Goal: Information Seeking & Learning: Learn about a topic

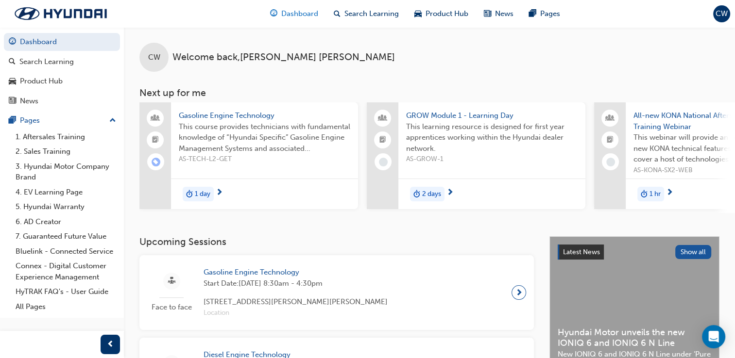
click at [281, 13] on span "Dashboard" at bounding box center [299, 13] width 37 height 11
click at [450, 8] on div "Product Hub" at bounding box center [440, 14] width 69 height 20
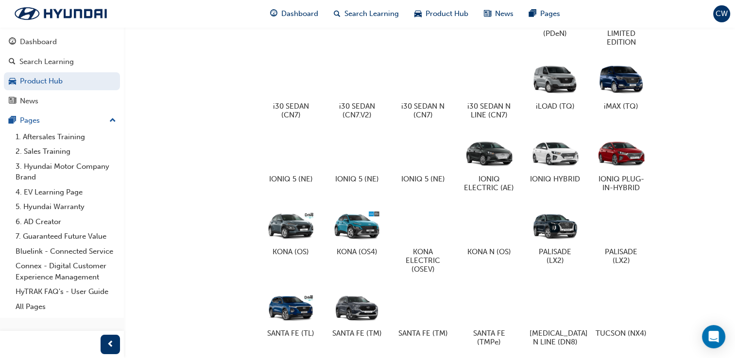
scroll to position [428, 0]
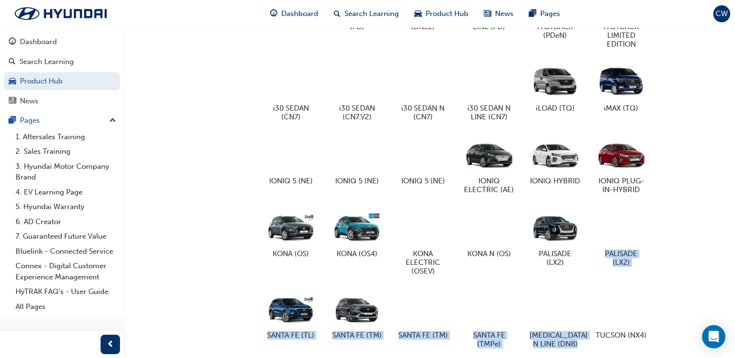
drag, startPoint x: 705, startPoint y: 295, endPoint x: 707, endPoint y: 246, distance: 49.1
click at [707, 246] on div "ELANTRA (AD) i30 HATCH (PD) i30 HATCH N (DNLE) i30 HATCH N LINE (PD) i30 N FAST…" at bounding box center [490, 197] width 457 height 454
drag, startPoint x: 707, startPoint y: 246, endPoint x: 669, endPoint y: 273, distance: 46.7
click at [669, 273] on div "ELANTRA (AD) i30 HATCH (PD) i30 HATCH N (DNLE) i30 HATCH N LINE (PD) i30 N FAST…" at bounding box center [490, 197] width 457 height 454
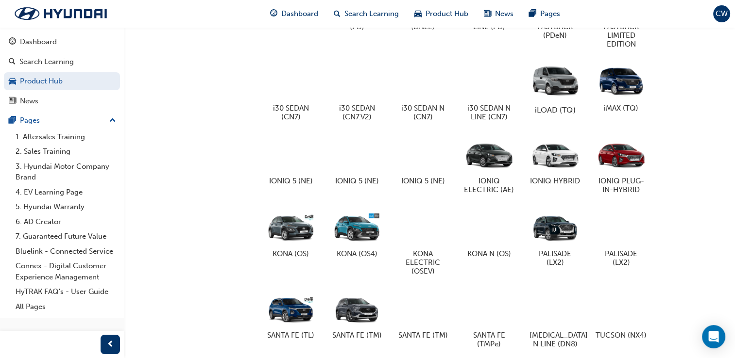
click at [539, 83] on div at bounding box center [555, 81] width 54 height 39
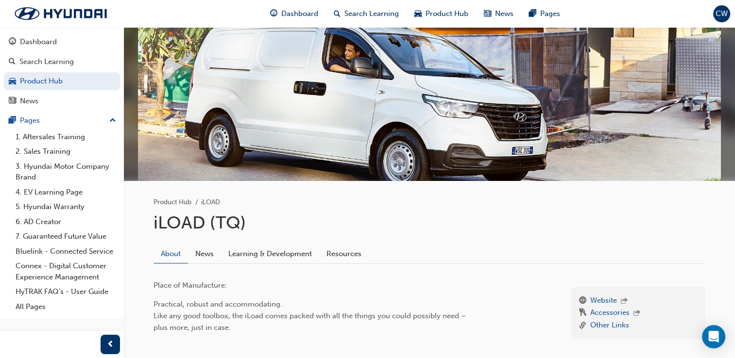
scroll to position [73, 0]
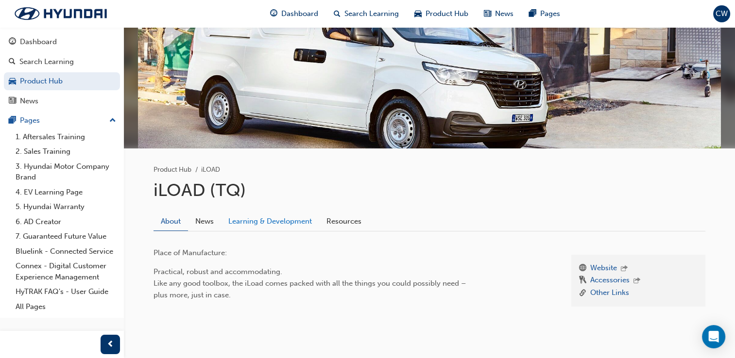
click at [258, 221] on link "Learning & Development" at bounding box center [270, 221] width 98 height 18
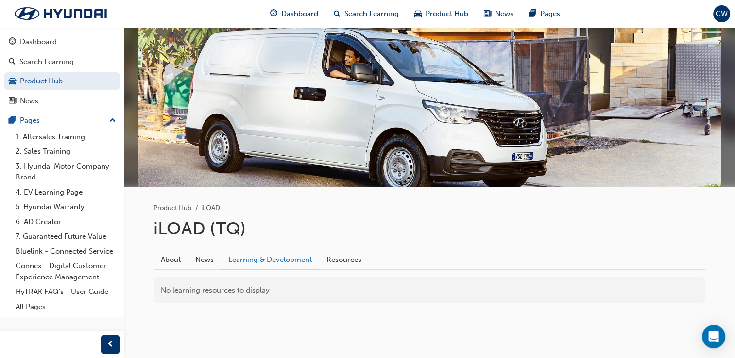
scroll to position [34, 0]
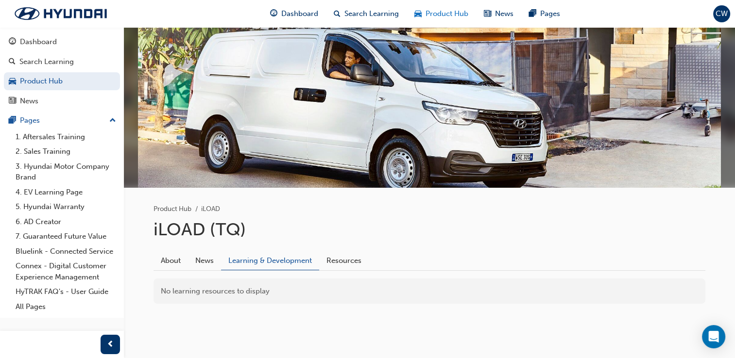
click at [446, 18] on span "Product Hub" at bounding box center [446, 13] width 43 height 11
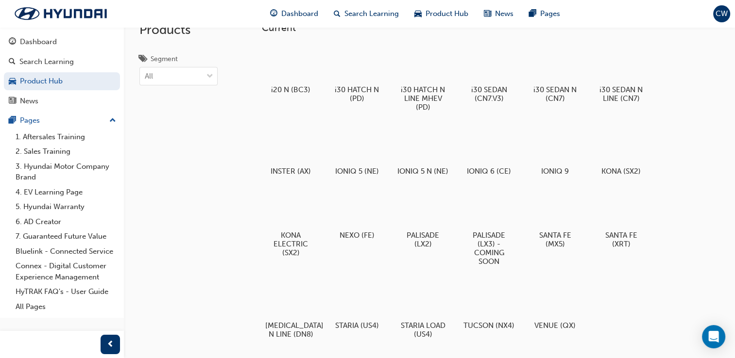
scroll to position [31, 0]
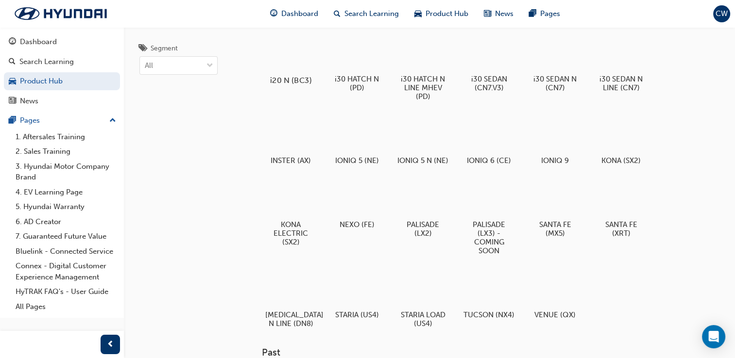
click at [299, 50] on div at bounding box center [291, 52] width 54 height 39
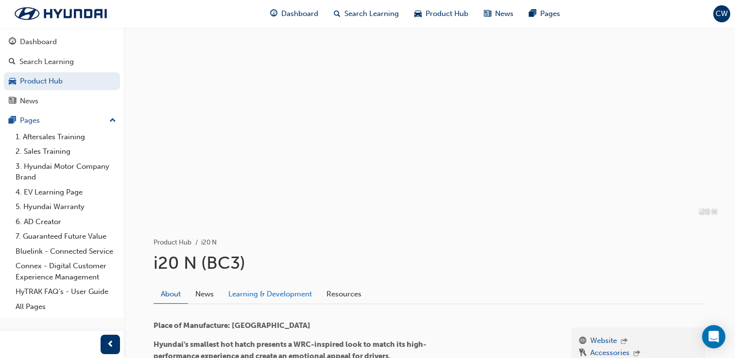
click at [276, 296] on link "Learning & Development" at bounding box center [270, 294] width 98 height 18
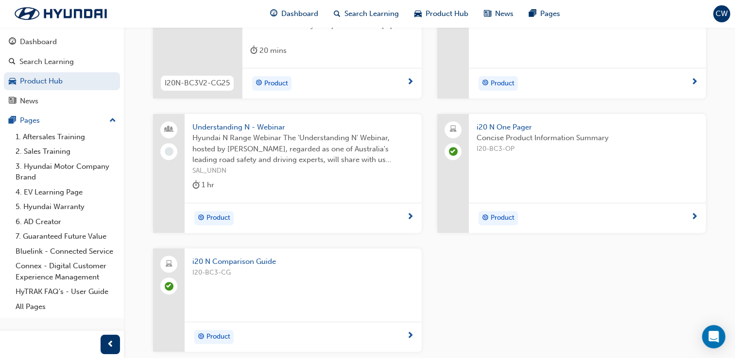
scroll to position [345, 0]
click at [221, 131] on span "Hyundai N Range Webinar The 'Understanding N' Webinar, hosted by Russell White,…" at bounding box center [302, 147] width 221 height 33
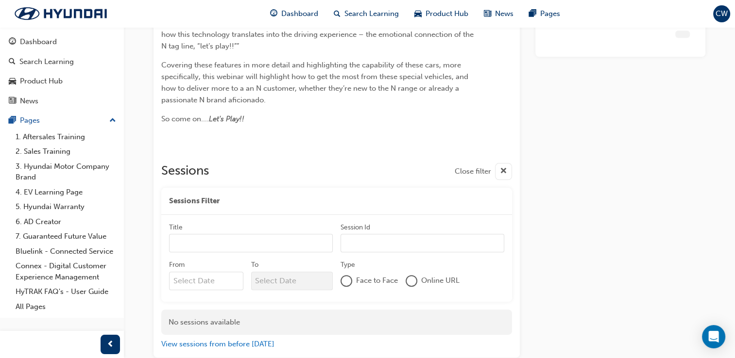
scroll to position [264, 0]
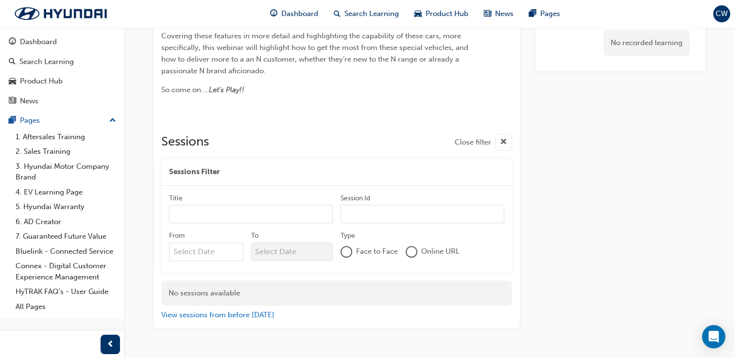
click at [731, 104] on div "Understanding N - Webinar Instructor led Stream: Product 1 hr 0 SAL_UNDN Unders…" at bounding box center [367, 60] width 735 height 648
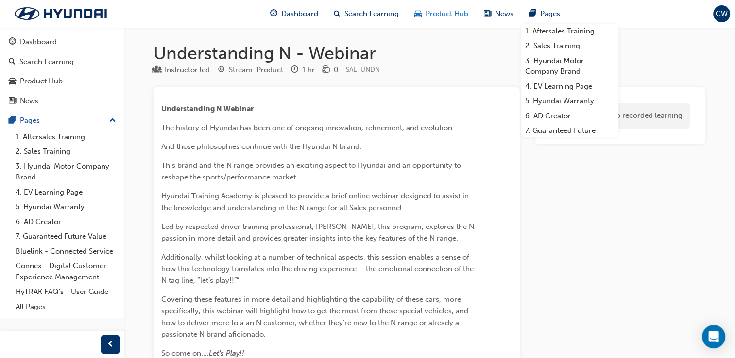
click at [421, 17] on div "Product Hub" at bounding box center [440, 14] width 69 height 20
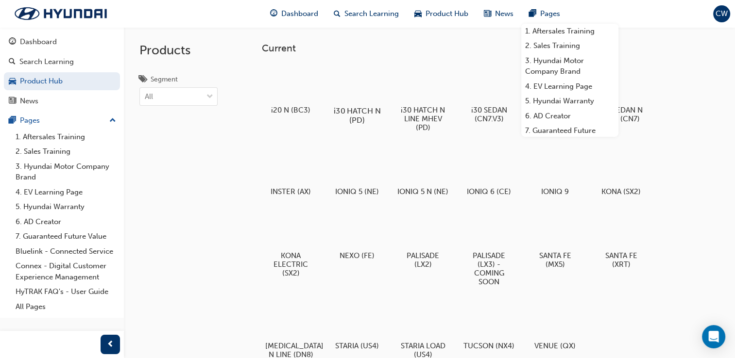
click at [359, 104] on div "i30 HATCH N (PD)" at bounding box center [357, 94] width 62 height 69
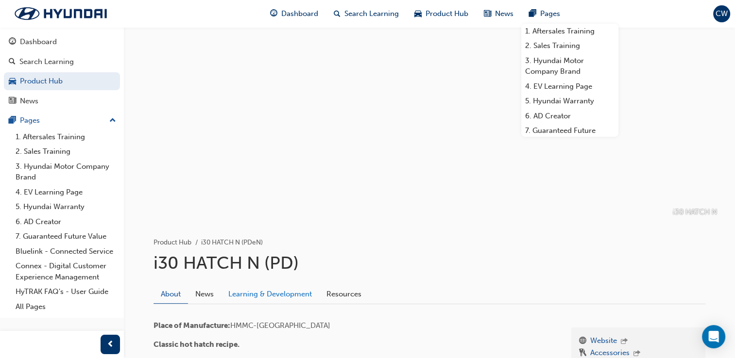
click at [264, 293] on link "Learning & Development" at bounding box center [270, 294] width 98 height 18
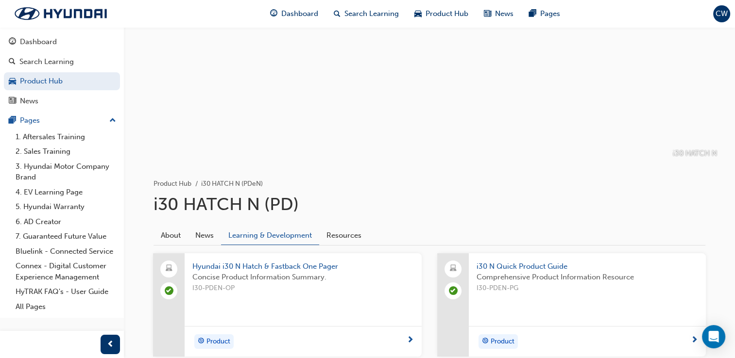
scroll to position [14, 0]
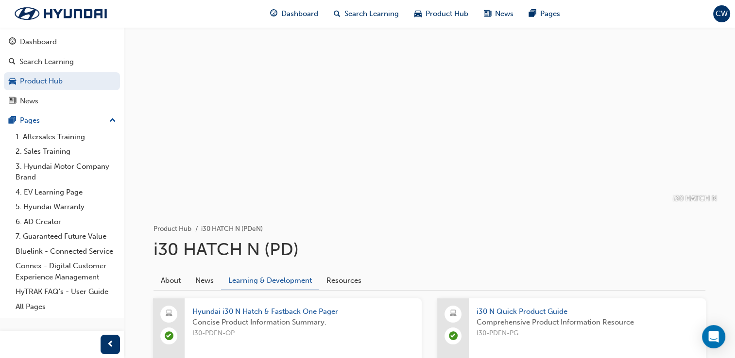
click at [724, 90] on div "i30 HATCH N" at bounding box center [429, 111] width 611 height 194
click at [445, 20] on div "Product Hub" at bounding box center [440, 14] width 69 height 20
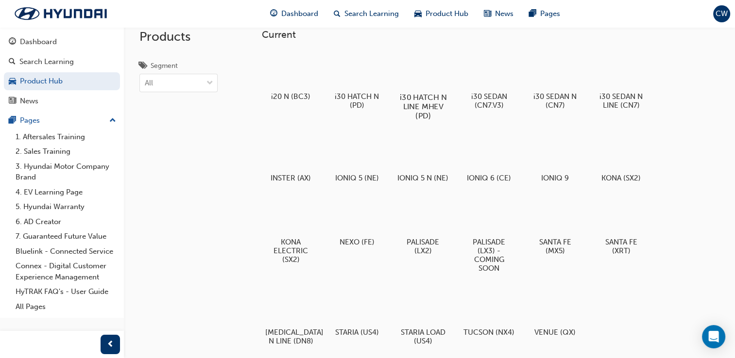
click at [427, 67] on div at bounding box center [423, 69] width 54 height 39
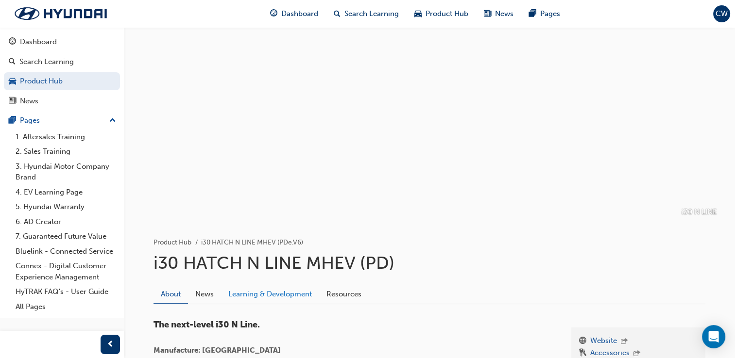
click at [276, 300] on link "Learning & Development" at bounding box center [270, 294] width 98 height 18
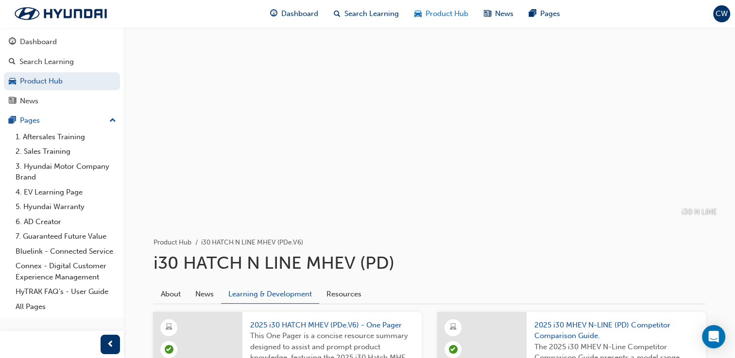
click at [455, 9] on span "Product Hub" at bounding box center [446, 13] width 43 height 11
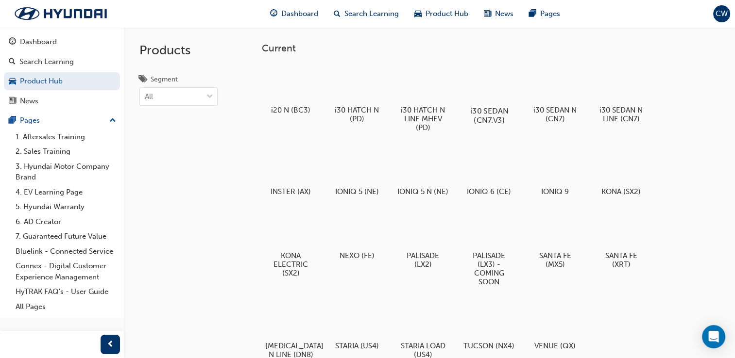
click at [489, 66] on div at bounding box center [489, 83] width 54 height 38
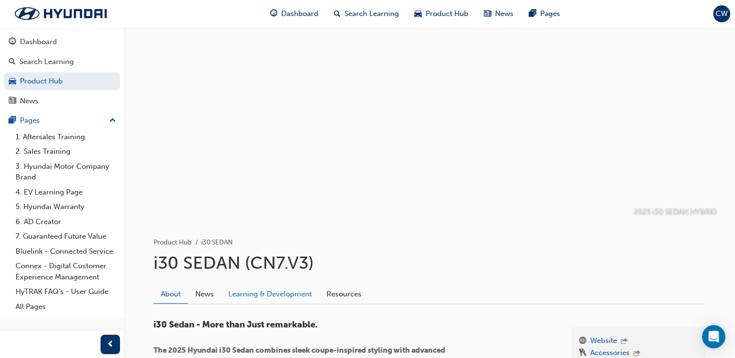
click at [284, 300] on link "Learning & Development" at bounding box center [270, 294] width 98 height 18
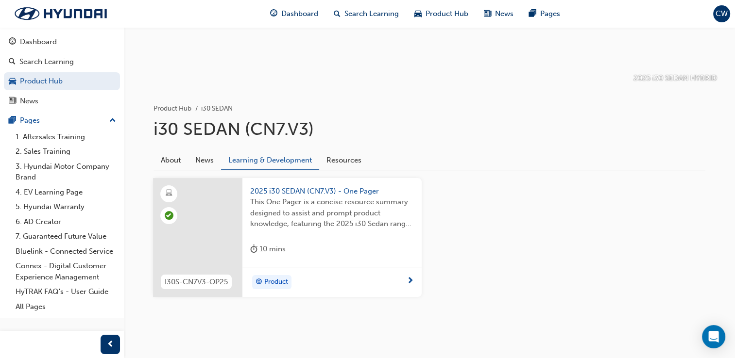
scroll to position [143, 0]
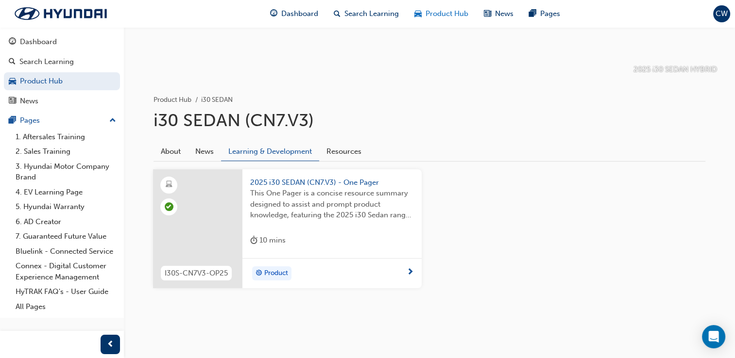
click at [443, 20] on div "Product Hub" at bounding box center [440, 14] width 69 height 20
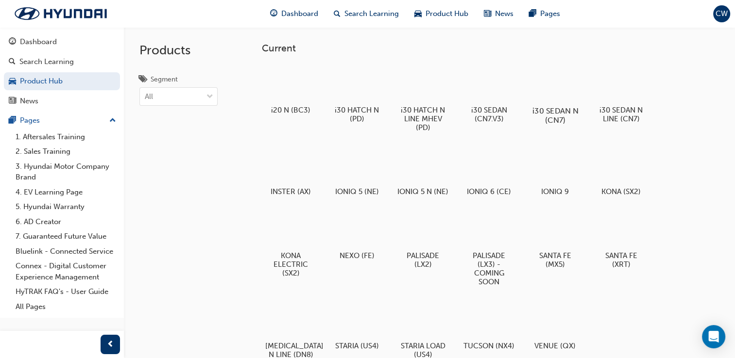
click at [562, 108] on h5 "i30 SEDAN N (CN7)" at bounding box center [555, 115] width 54 height 18
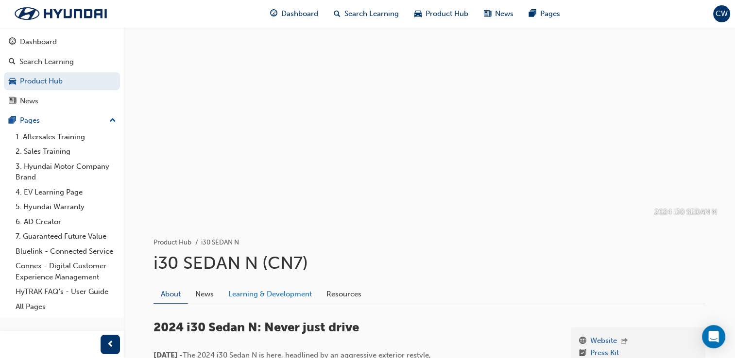
click at [264, 296] on link "Learning & Development" at bounding box center [270, 294] width 98 height 18
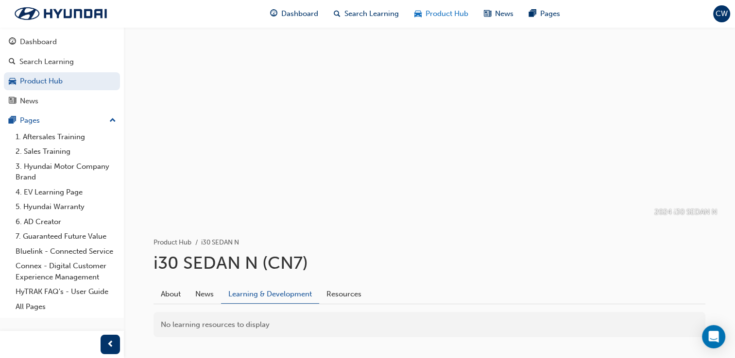
click at [435, 16] on span "Product Hub" at bounding box center [446, 13] width 43 height 11
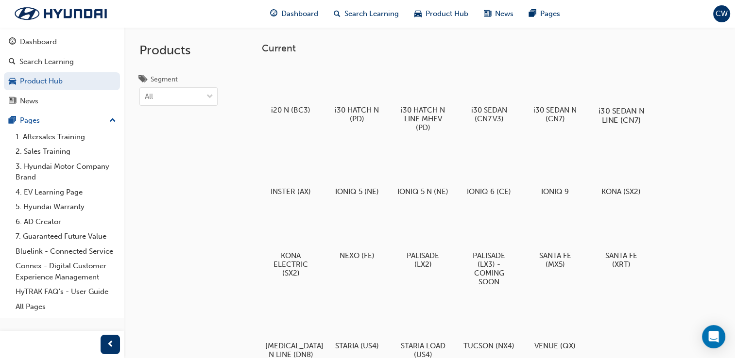
click at [614, 107] on h5 "i30 SEDAN N LINE (CN7)" at bounding box center [621, 115] width 54 height 18
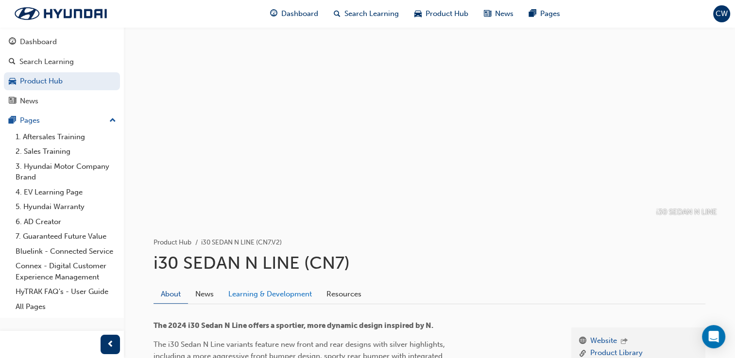
click at [257, 298] on link "Learning & Development" at bounding box center [270, 294] width 98 height 18
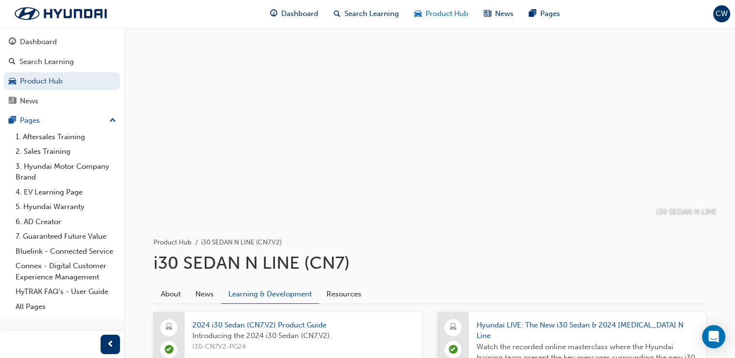
click at [419, 9] on span "car-icon" at bounding box center [417, 14] width 7 height 12
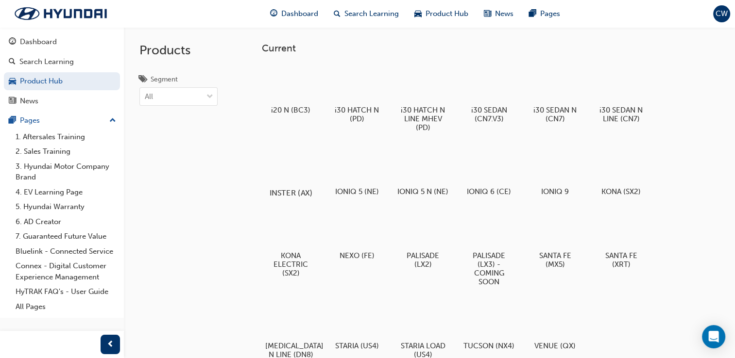
click at [301, 185] on div "INSTER (AX)" at bounding box center [291, 172] width 62 height 60
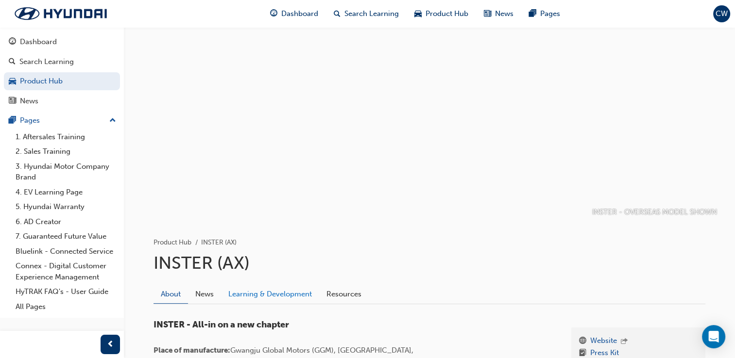
click at [264, 295] on link "Learning & Development" at bounding box center [270, 294] width 98 height 18
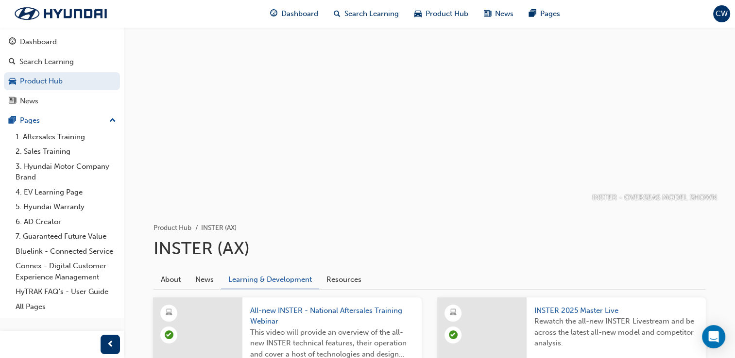
scroll to position [5, 0]
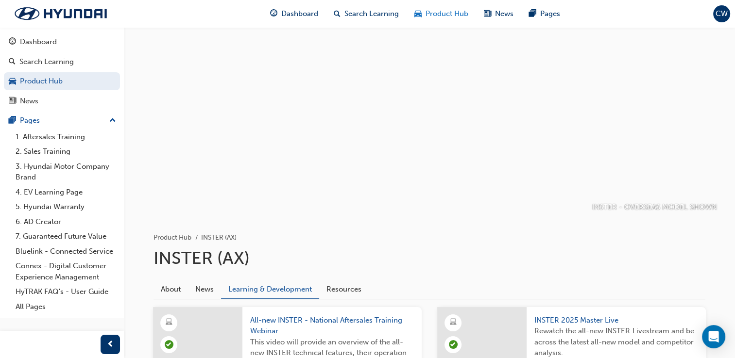
click at [444, 16] on span "Product Hub" at bounding box center [446, 13] width 43 height 11
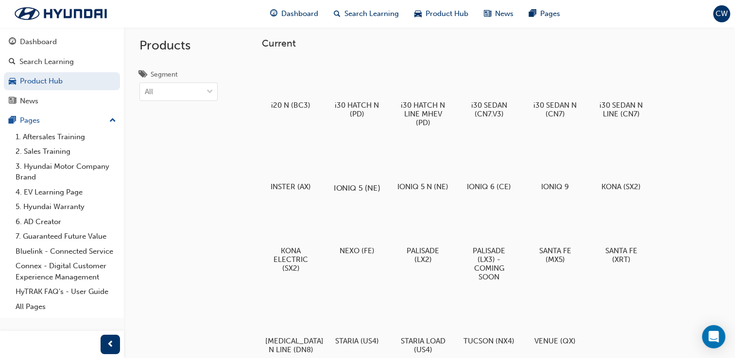
click at [357, 180] on div "IONIQ 5 (NE)" at bounding box center [357, 167] width 62 height 60
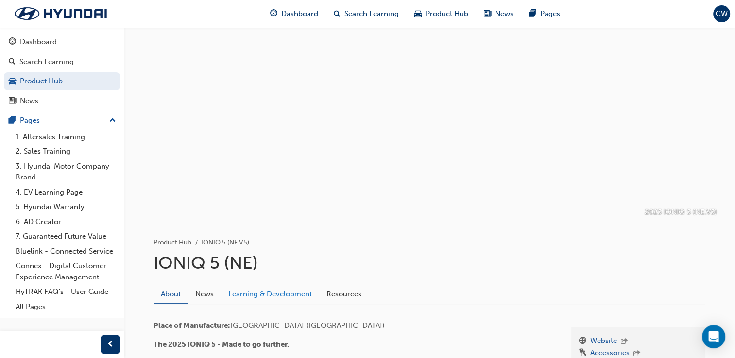
click at [282, 290] on link "Learning & Development" at bounding box center [270, 294] width 98 height 18
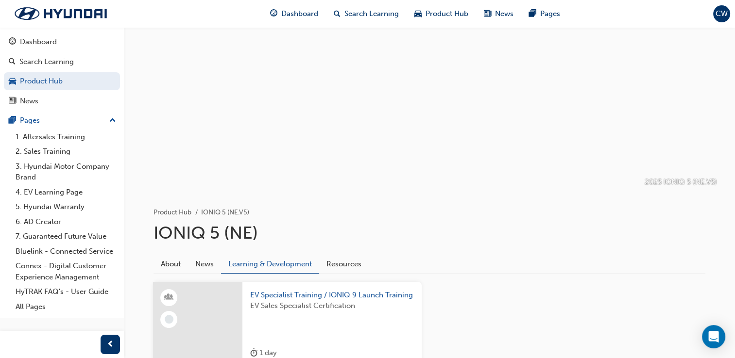
scroll to position [26, 0]
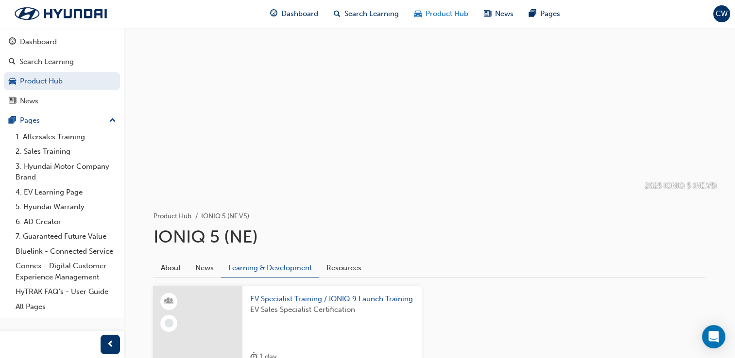
click at [445, 18] on span "Product Hub" at bounding box center [446, 13] width 43 height 11
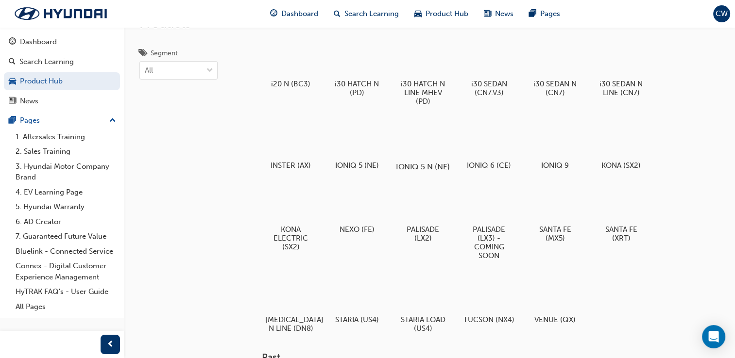
click at [423, 121] on div at bounding box center [423, 138] width 54 height 39
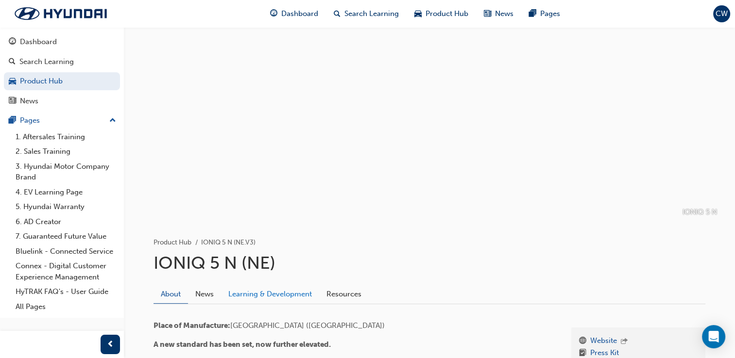
click at [277, 300] on link "Learning & Development" at bounding box center [270, 294] width 98 height 18
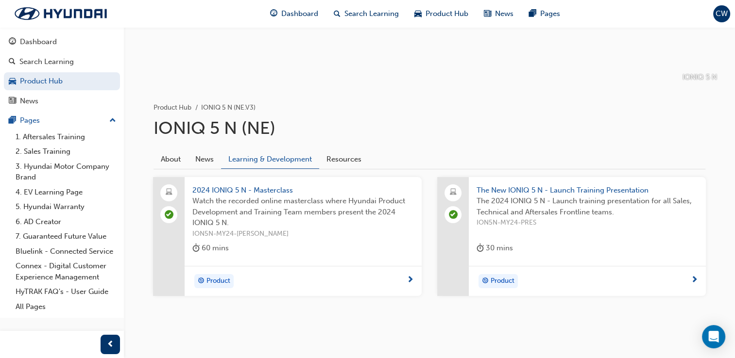
scroll to position [143, 0]
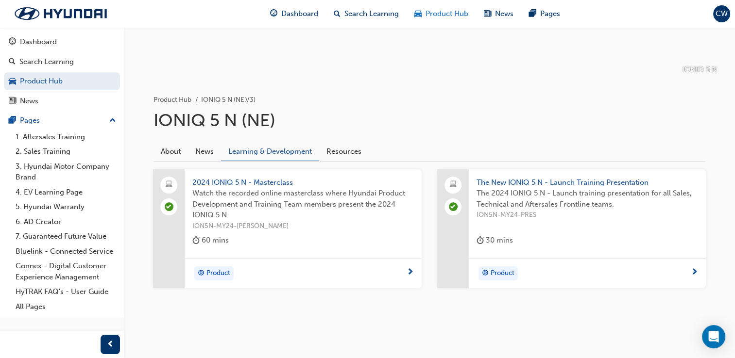
click at [450, 13] on span "Product Hub" at bounding box center [446, 13] width 43 height 11
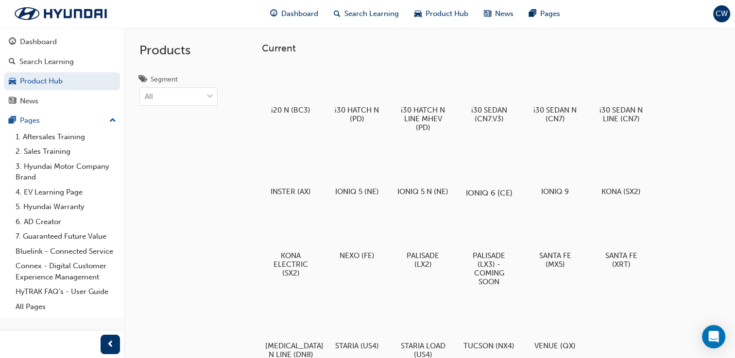
click at [493, 160] on div at bounding box center [489, 165] width 54 height 39
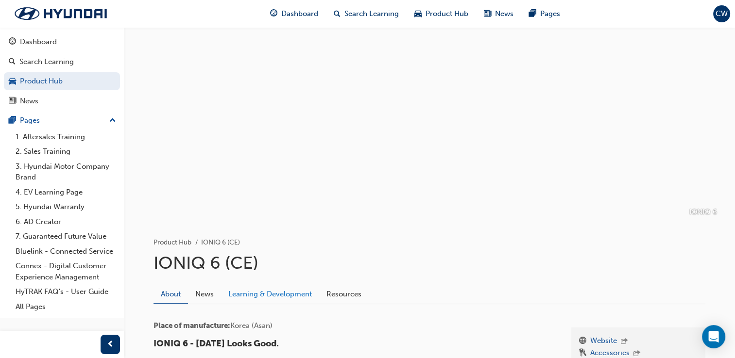
click at [292, 293] on link "Learning & Development" at bounding box center [270, 294] width 98 height 18
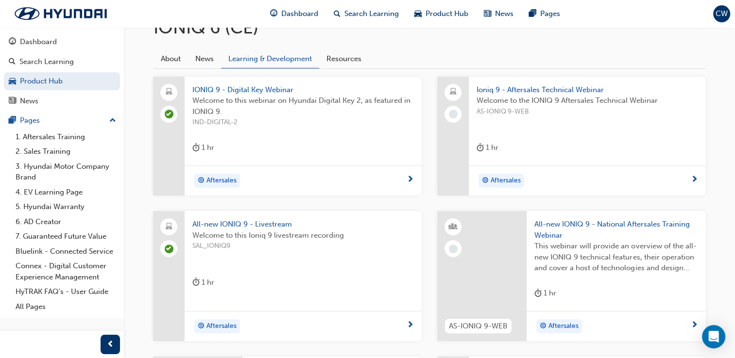
scroll to position [227, 0]
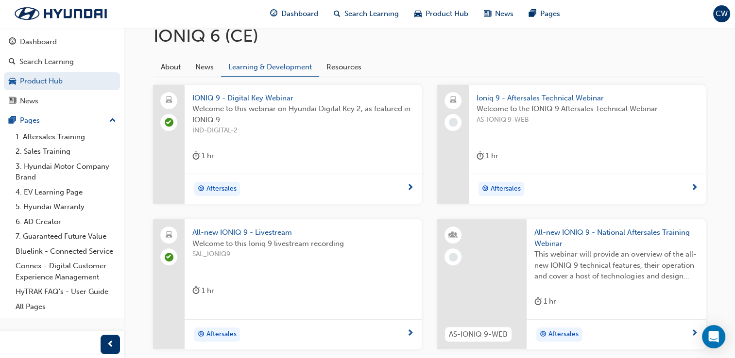
click at [555, 234] on span "All-new IONIQ 9 - National Aftersales Training Webinar" at bounding box center [616, 238] width 164 height 22
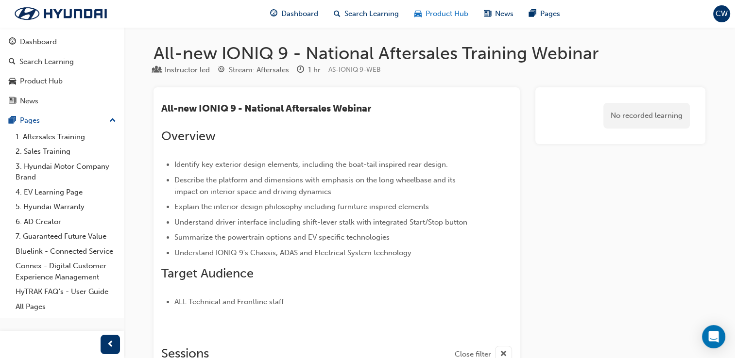
click at [452, 11] on span "Product Hub" at bounding box center [446, 13] width 43 height 11
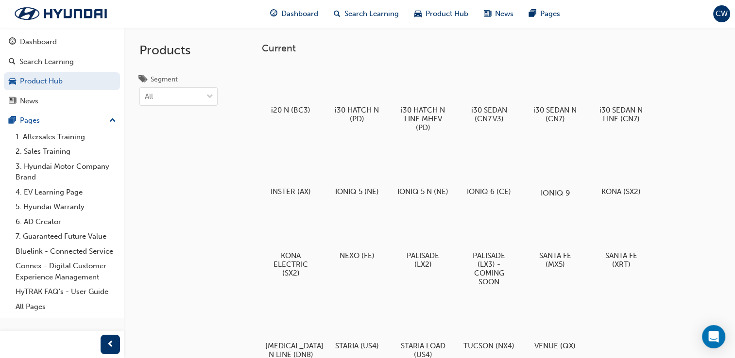
click at [567, 183] on div at bounding box center [555, 165] width 54 height 39
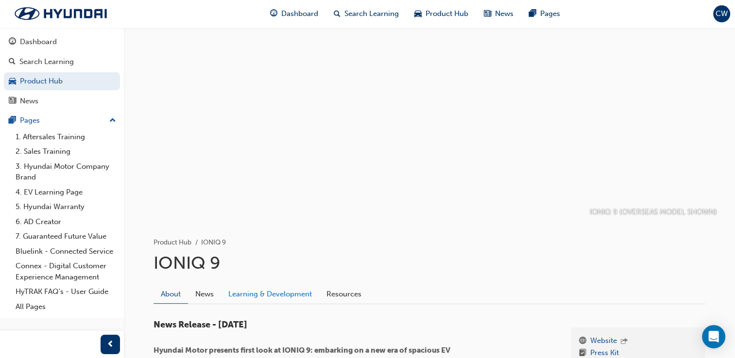
click at [280, 298] on link "Learning & Development" at bounding box center [270, 294] width 98 height 18
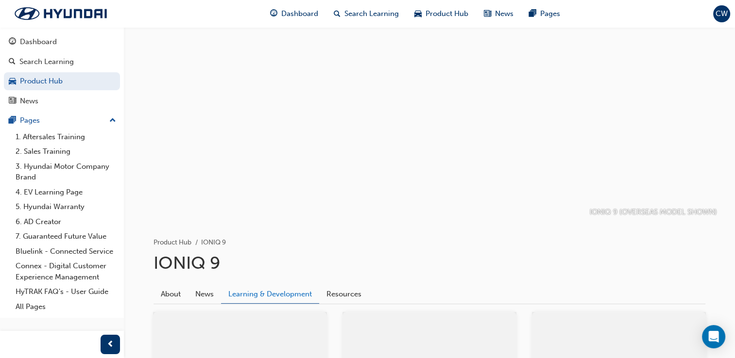
click at [280, 298] on link "Learning & Development" at bounding box center [270, 294] width 98 height 19
click at [430, 13] on span "Product Hub" at bounding box center [446, 13] width 43 height 11
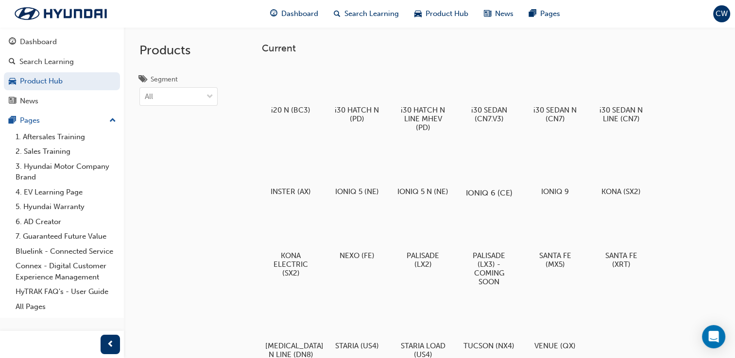
click at [479, 154] on div at bounding box center [489, 165] width 54 height 39
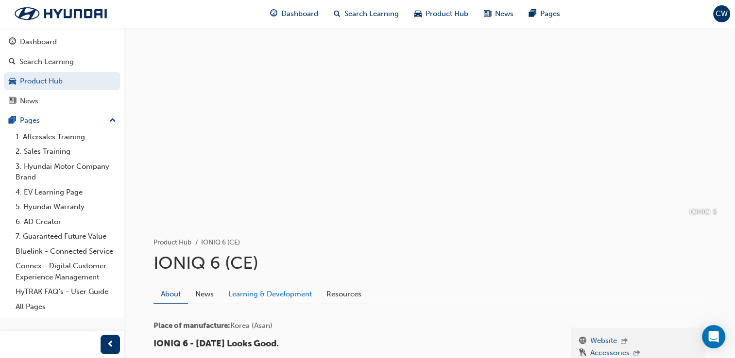
click at [245, 290] on link "Learning & Development" at bounding box center [270, 294] width 98 height 18
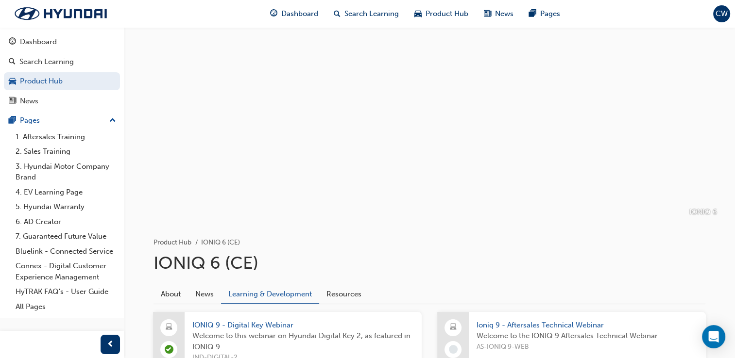
scroll to position [313, 0]
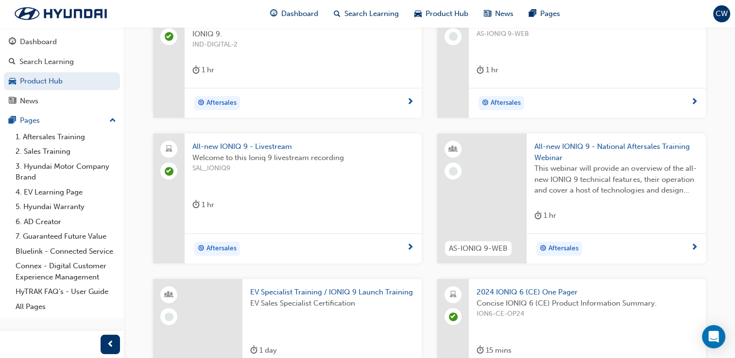
click at [597, 148] on span "All-new IONIQ 9 - National Aftersales Training Webinar" at bounding box center [616, 152] width 164 height 22
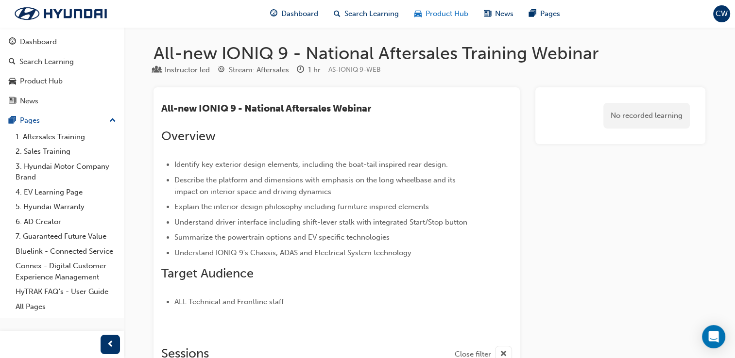
click at [449, 16] on span "Product Hub" at bounding box center [446, 13] width 43 height 11
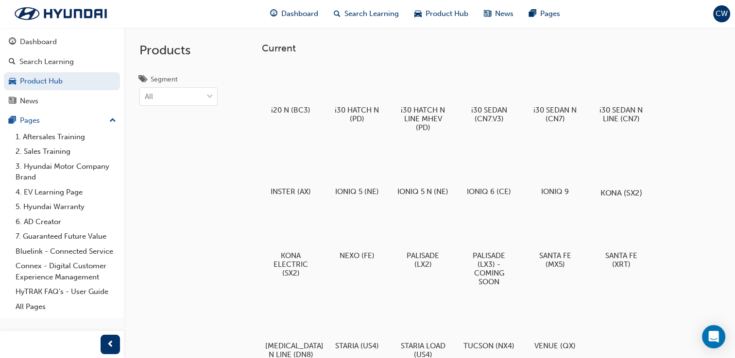
click at [647, 167] on div at bounding box center [621, 165] width 54 height 39
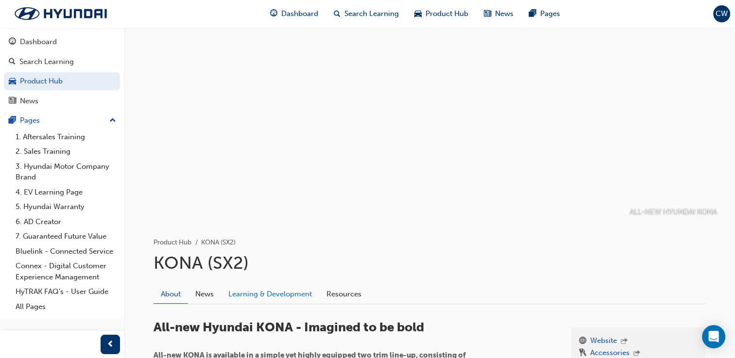
click at [279, 292] on link "Learning & Development" at bounding box center [270, 294] width 98 height 18
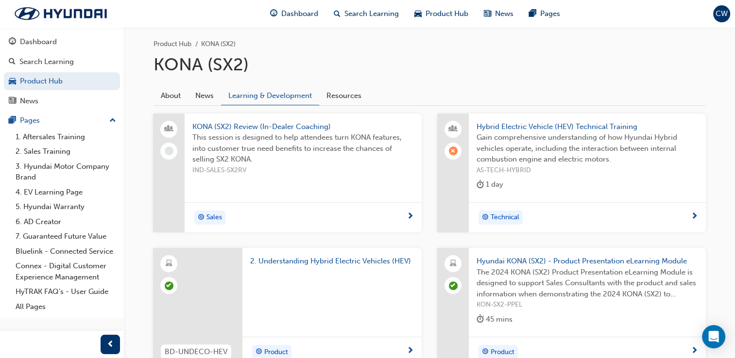
scroll to position [196, 0]
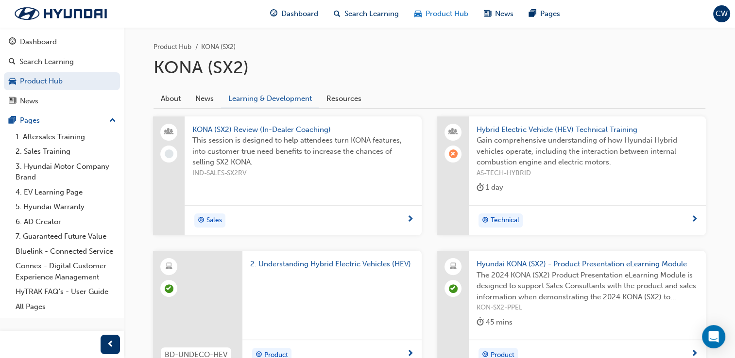
click at [441, 22] on div "Product Hub" at bounding box center [440, 14] width 69 height 20
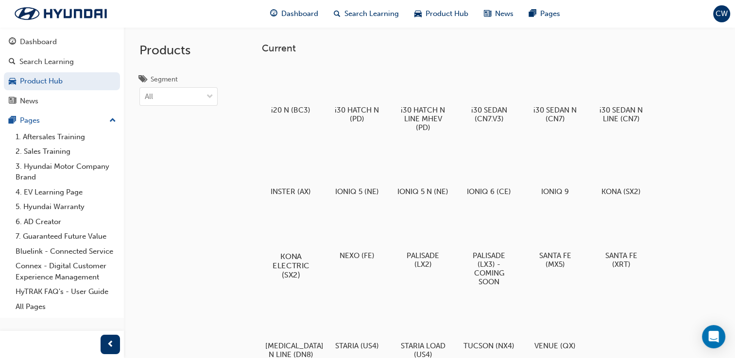
click at [307, 248] on div at bounding box center [291, 228] width 54 height 39
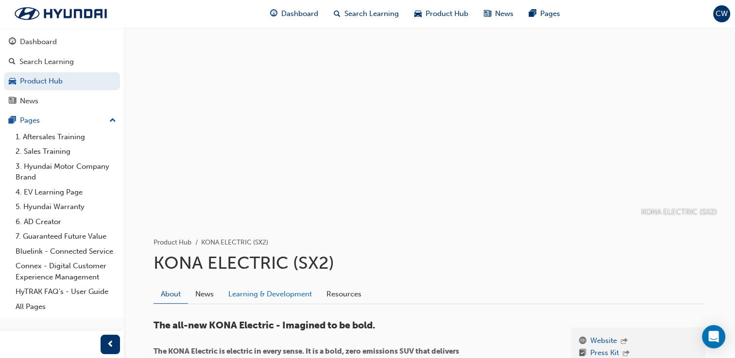
click at [278, 298] on link "Learning & Development" at bounding box center [270, 294] width 98 height 18
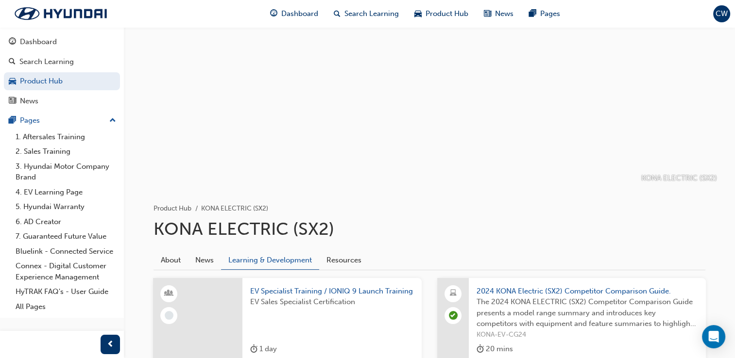
scroll to position [17, 0]
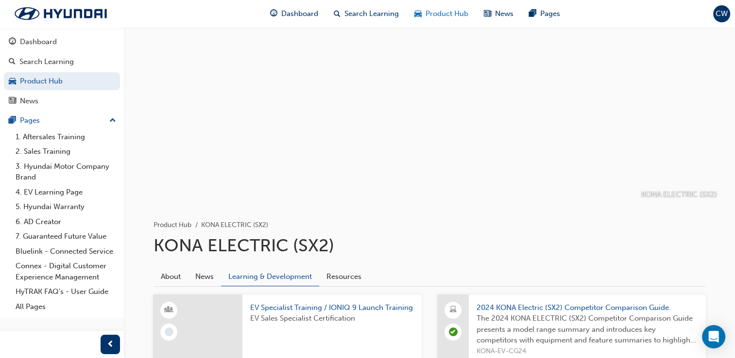
click at [441, 20] on div "Product Hub" at bounding box center [440, 14] width 69 height 20
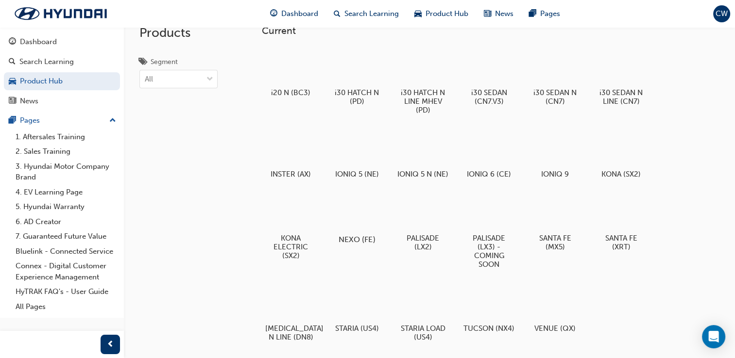
click at [361, 241] on div "NEXO (FE)" at bounding box center [357, 218] width 62 height 60
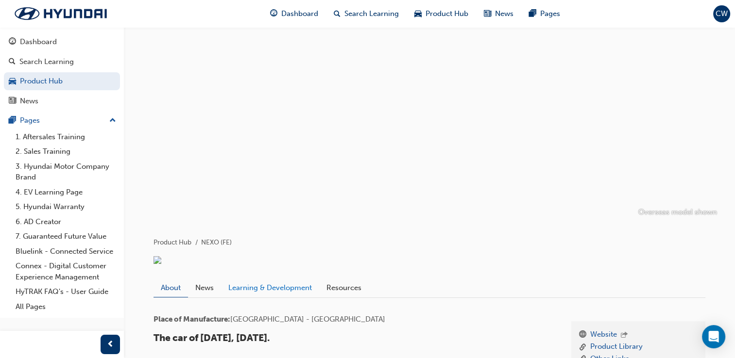
click at [275, 297] on link "Learning & Development" at bounding box center [270, 288] width 98 height 18
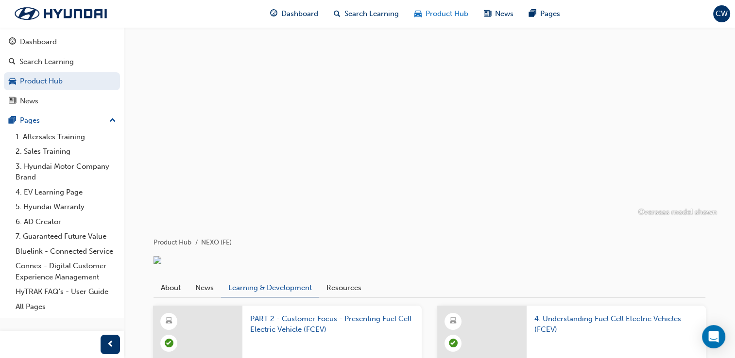
click at [438, 18] on span "Product Hub" at bounding box center [446, 13] width 43 height 11
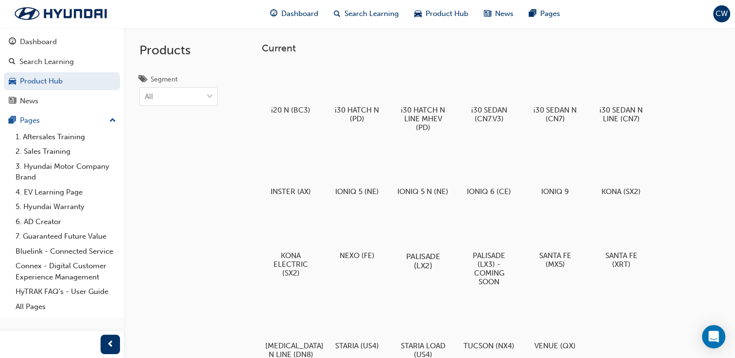
click at [429, 248] on div at bounding box center [423, 228] width 54 height 39
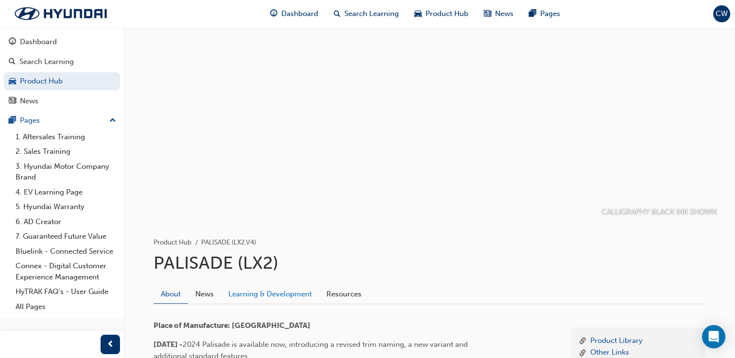
click at [280, 300] on link "Learning & Development" at bounding box center [270, 294] width 98 height 18
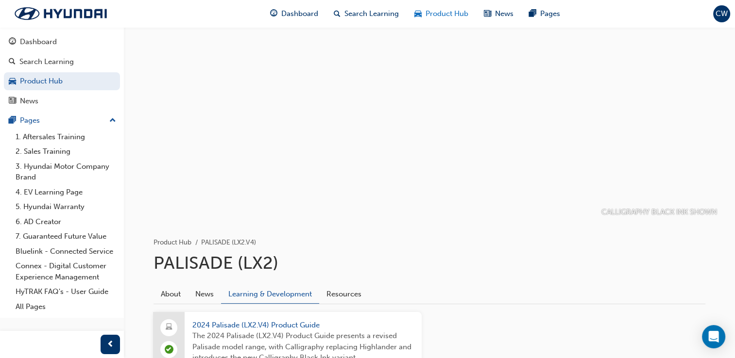
click at [427, 20] on div "Product Hub" at bounding box center [440, 14] width 69 height 20
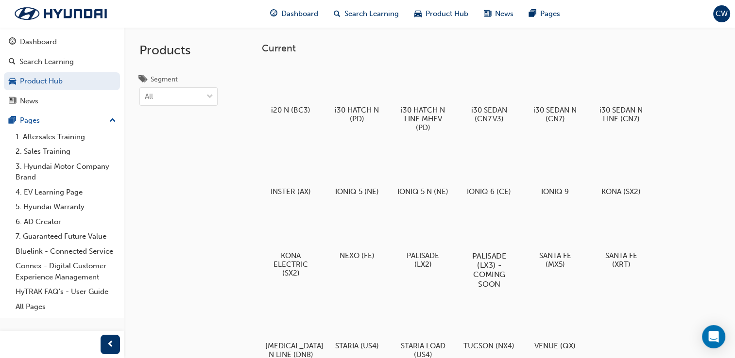
click at [505, 248] on div at bounding box center [489, 228] width 54 height 39
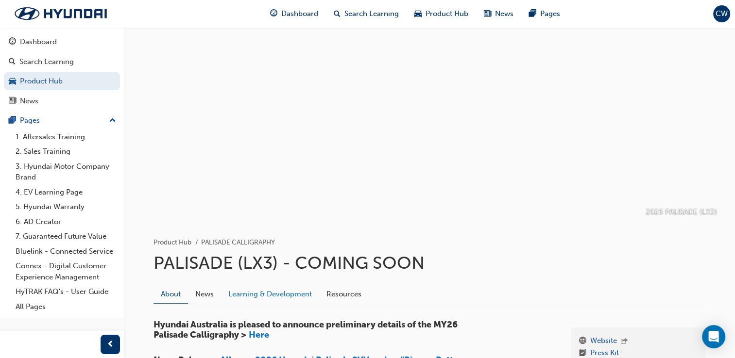
click at [301, 290] on link "Learning & Development" at bounding box center [270, 294] width 98 height 18
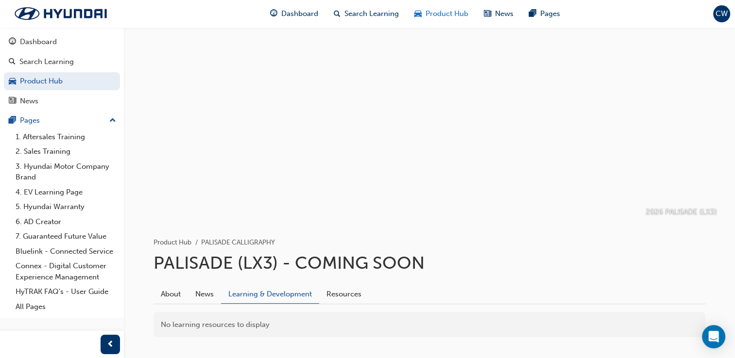
click at [426, 15] on span "Product Hub" at bounding box center [446, 13] width 43 height 11
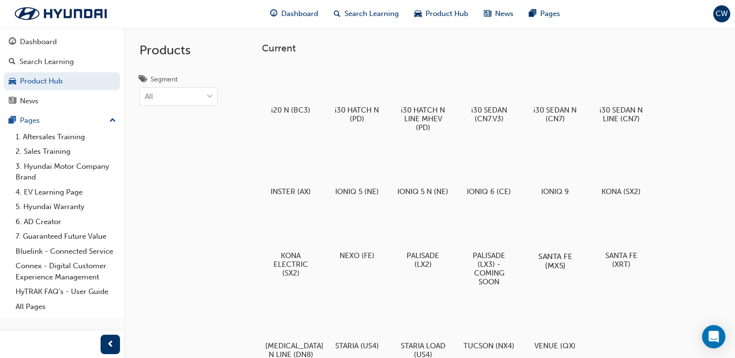
click at [563, 270] on h5 "SANTA FE (MX5)" at bounding box center [555, 261] width 54 height 18
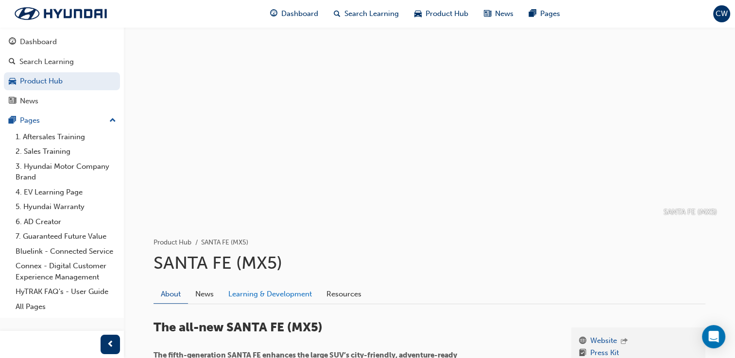
click at [289, 297] on link "Learning & Development" at bounding box center [270, 294] width 98 height 18
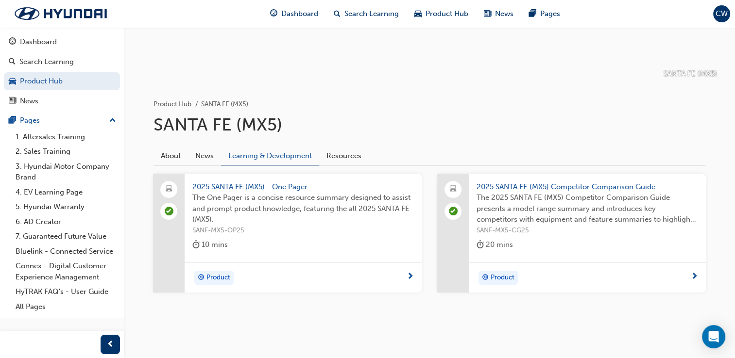
scroll to position [143, 0]
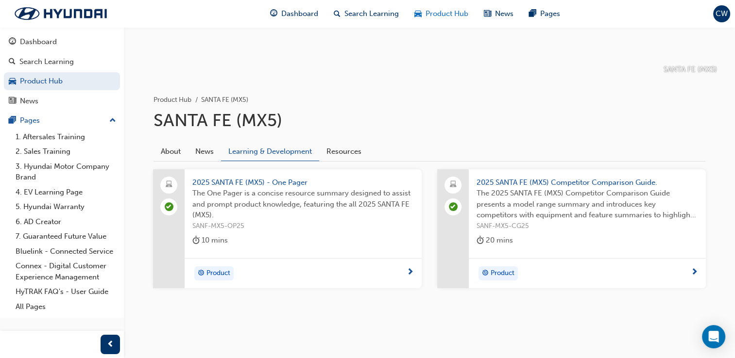
click at [437, 19] on span "Product Hub" at bounding box center [446, 13] width 43 height 11
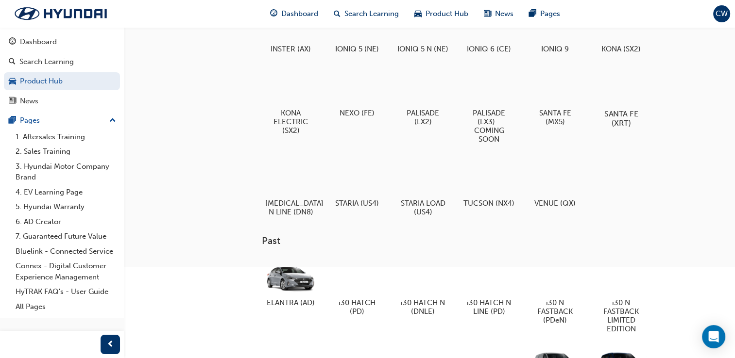
click at [611, 105] on div at bounding box center [621, 86] width 54 height 38
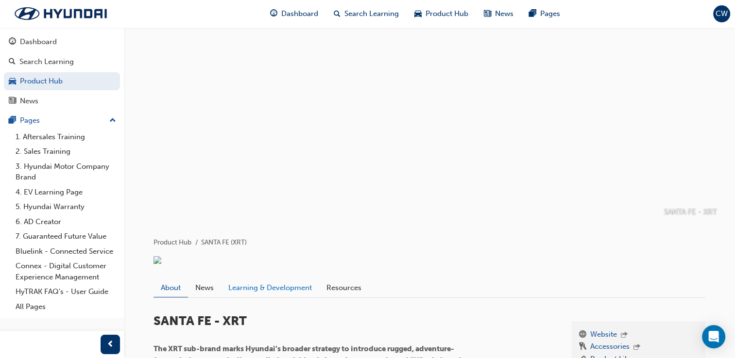
click at [268, 297] on link "Learning & Development" at bounding box center [270, 288] width 98 height 18
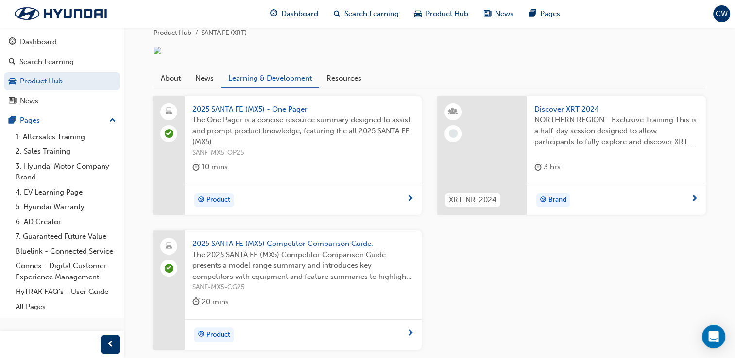
scroll to position [208, 0]
click at [557, 117] on span "Discover XRT 2024" at bounding box center [616, 111] width 164 height 11
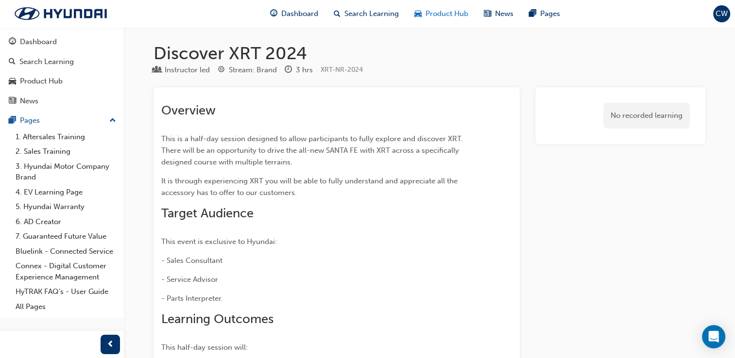
click at [430, 13] on span "Product Hub" at bounding box center [446, 13] width 43 height 11
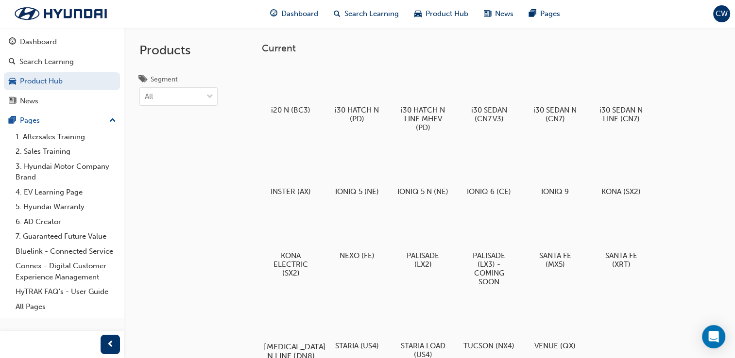
click at [288, 331] on div at bounding box center [291, 319] width 54 height 39
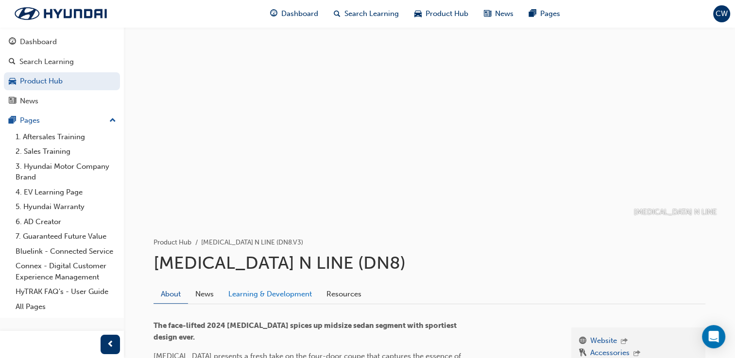
click at [284, 296] on link "Learning & Development" at bounding box center [270, 294] width 98 height 18
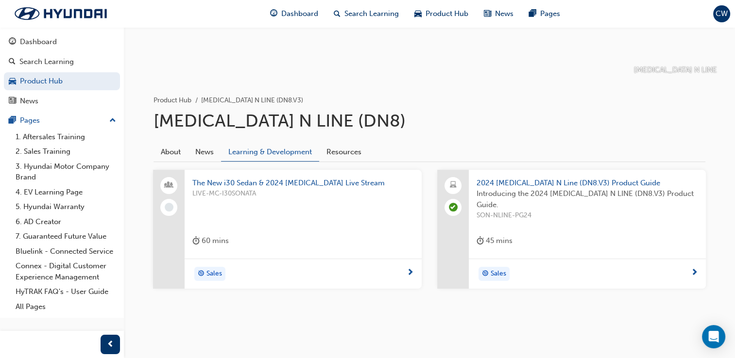
scroll to position [143, 0]
click at [293, 182] on span "The New i30 Sedan & 2024 SONATA Live Stream" at bounding box center [302, 182] width 221 height 11
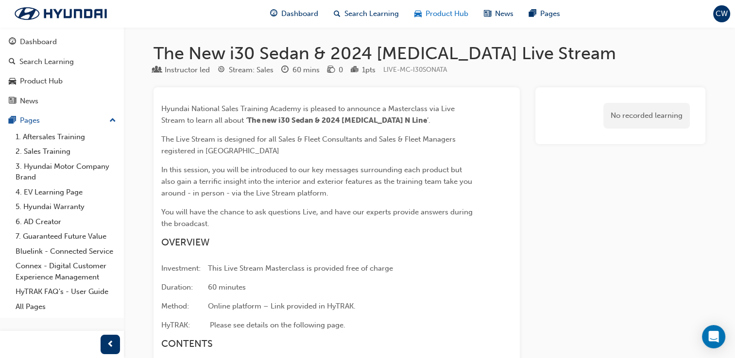
click at [447, 20] on div "Product Hub" at bounding box center [440, 14] width 69 height 20
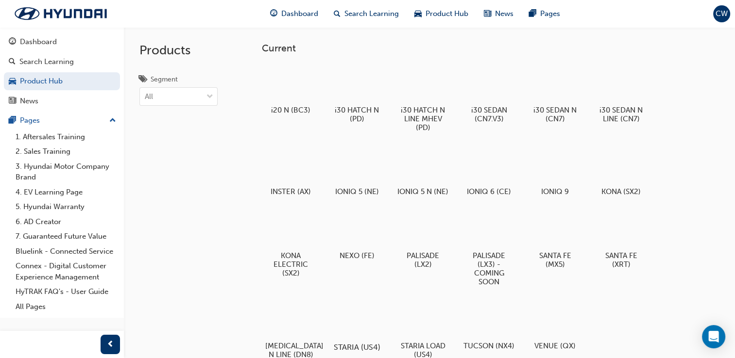
click at [359, 349] on div "STARIA (US4)" at bounding box center [357, 326] width 62 height 60
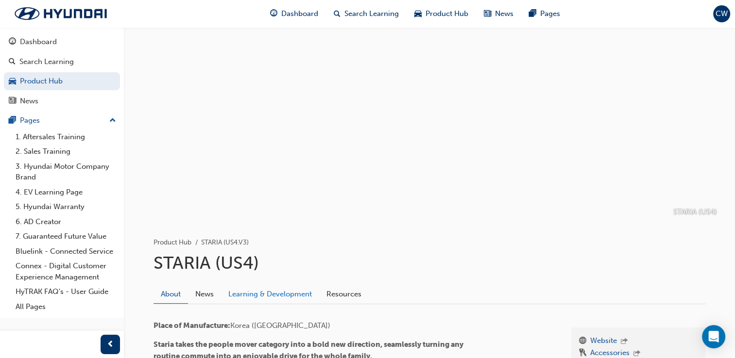
click at [259, 286] on link "Learning & Development" at bounding box center [270, 294] width 98 height 18
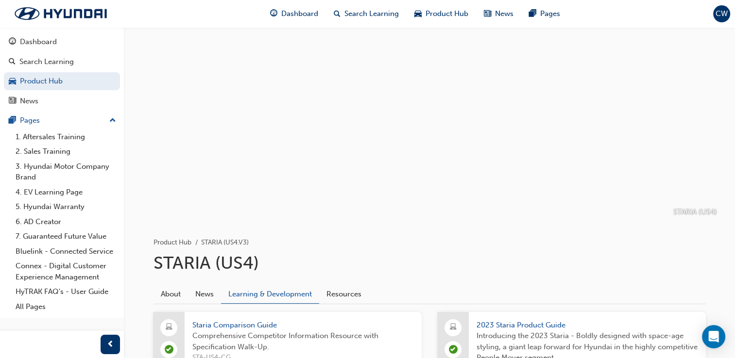
scroll to position [313, 0]
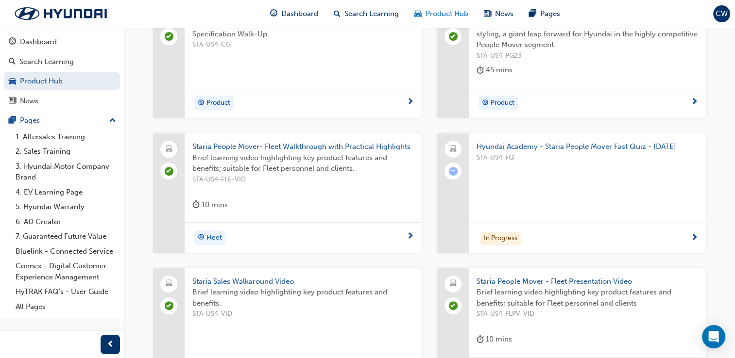
click at [452, 15] on span "Product Hub" at bounding box center [446, 13] width 43 height 11
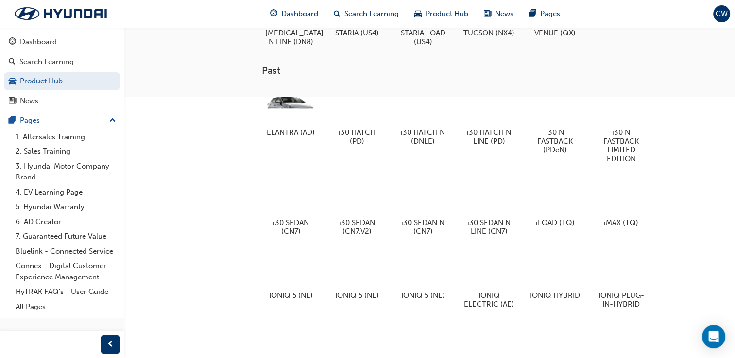
scroll to position [550, 0]
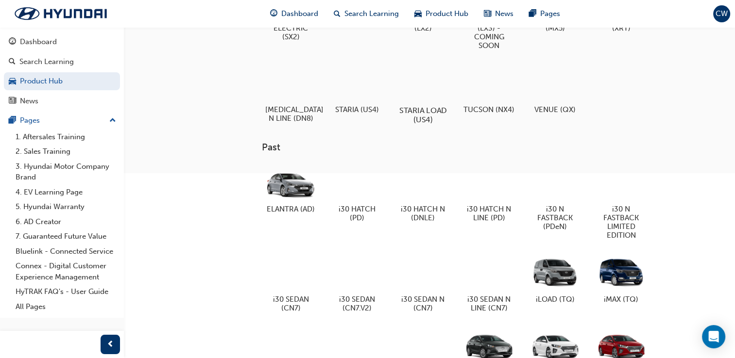
click at [434, 101] on div at bounding box center [423, 82] width 54 height 38
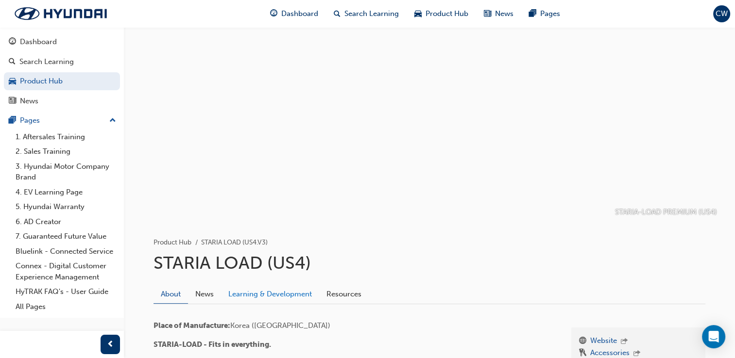
click at [287, 296] on link "Learning & Development" at bounding box center [270, 294] width 98 height 18
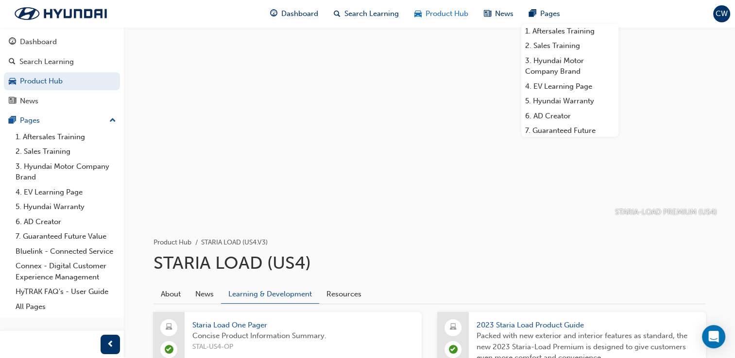
click at [443, 16] on span "Product Hub" at bounding box center [446, 13] width 43 height 11
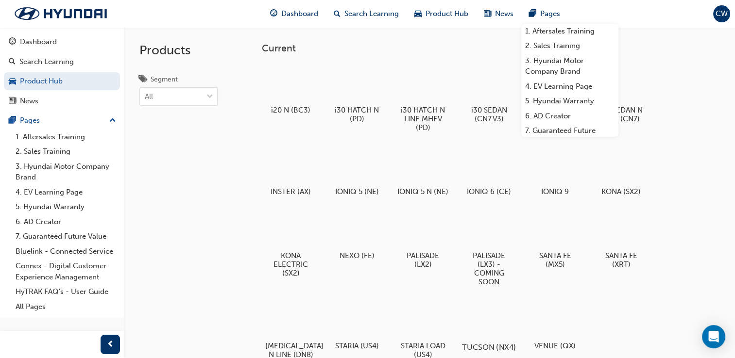
click at [479, 319] on div at bounding box center [489, 319] width 54 height 38
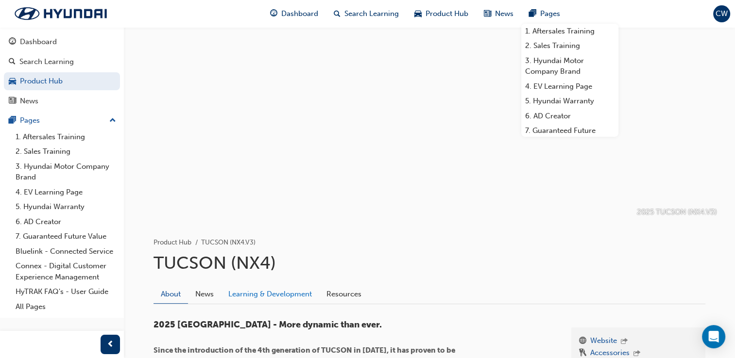
click at [260, 297] on link "Learning & Development" at bounding box center [270, 294] width 98 height 18
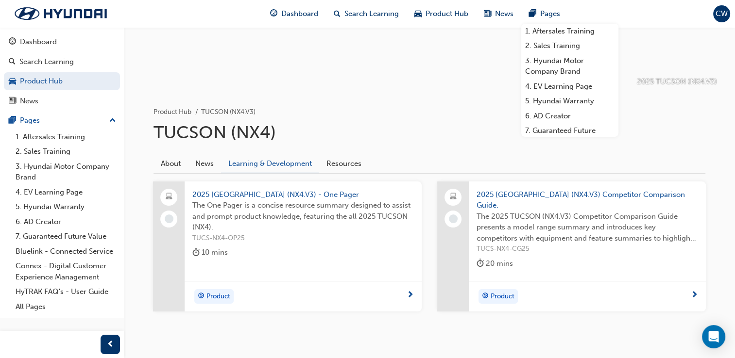
scroll to position [143, 0]
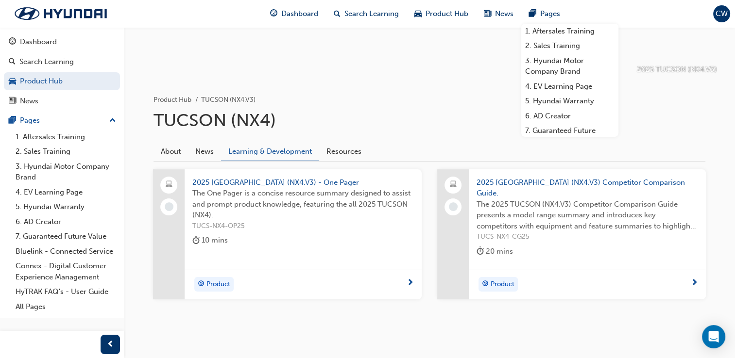
click at [283, 185] on span "2025 TUCSON (NX4.V3) - One Pager" at bounding box center [302, 182] width 221 height 11
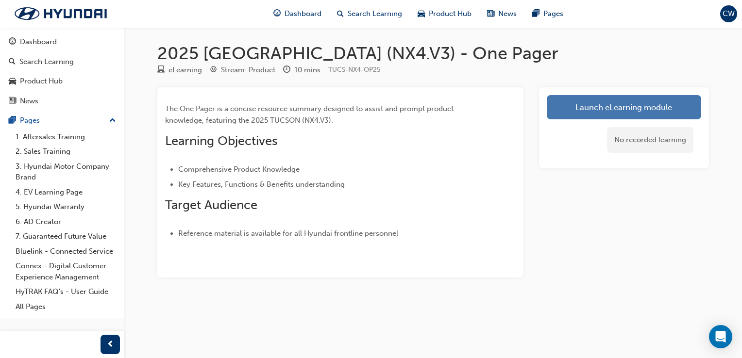
click at [666, 106] on link "Launch eLearning module" at bounding box center [624, 107] width 154 height 24
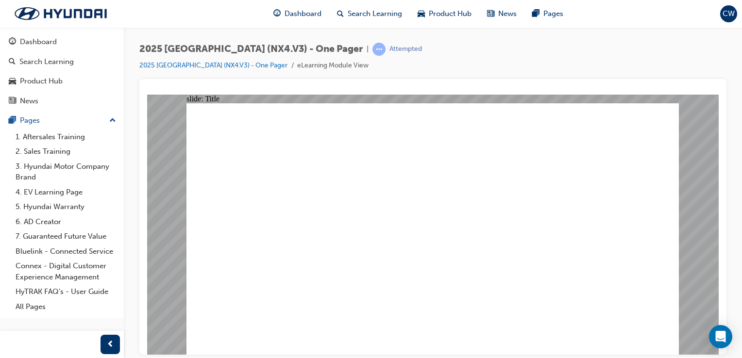
click at [449, 16] on span "Product Hub" at bounding box center [450, 13] width 43 height 11
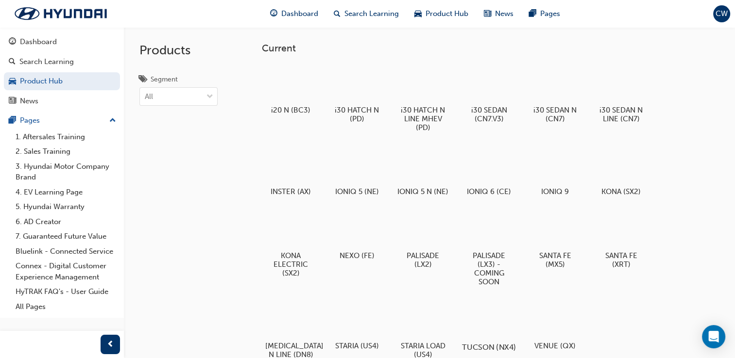
click at [503, 332] on div at bounding box center [489, 319] width 54 height 38
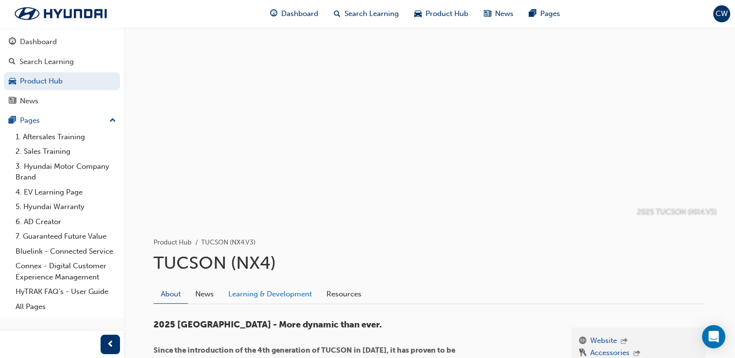
click at [301, 297] on link "Learning & Development" at bounding box center [270, 294] width 98 height 18
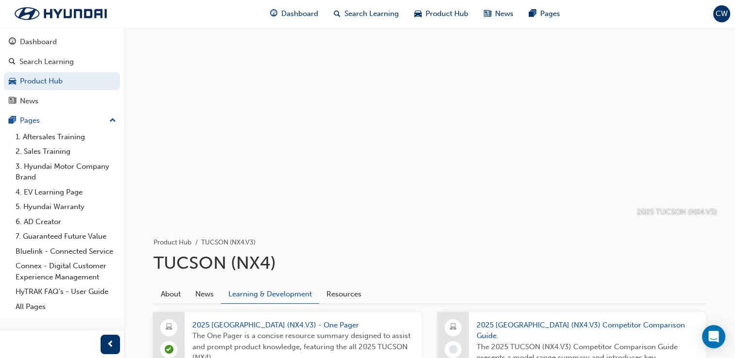
click at [521, 327] on span "2025 TUCSON (NX4.V3) Competitor Comparison Guide." at bounding box center [586, 331] width 221 height 22
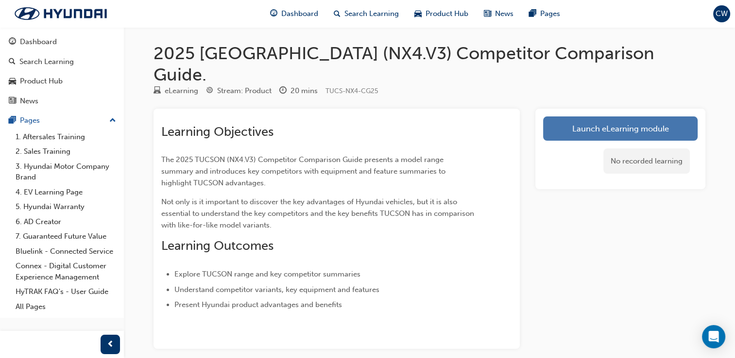
click at [598, 117] on link "Launch eLearning module" at bounding box center [620, 129] width 154 height 24
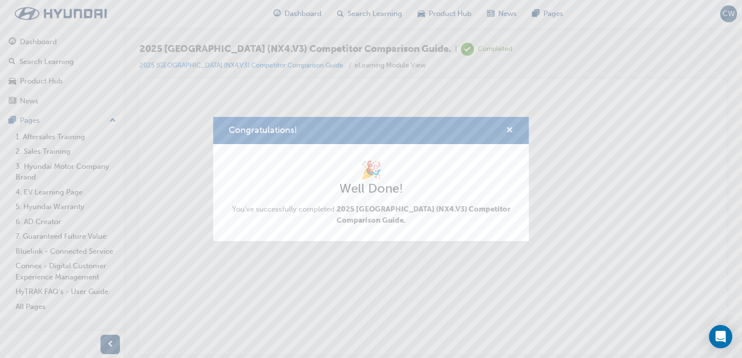
click at [510, 127] on span "cross-icon" at bounding box center [509, 131] width 7 height 9
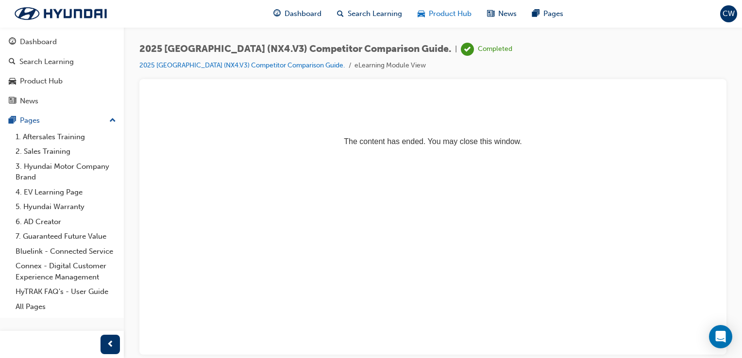
click at [455, 9] on span "Product Hub" at bounding box center [450, 13] width 43 height 11
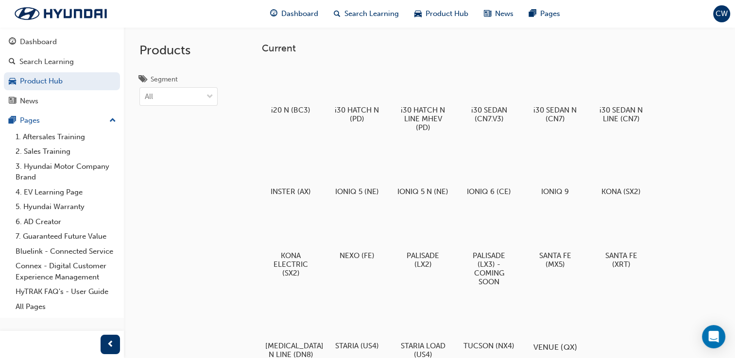
click at [550, 306] on div "VENUE (QX)" at bounding box center [555, 326] width 62 height 60
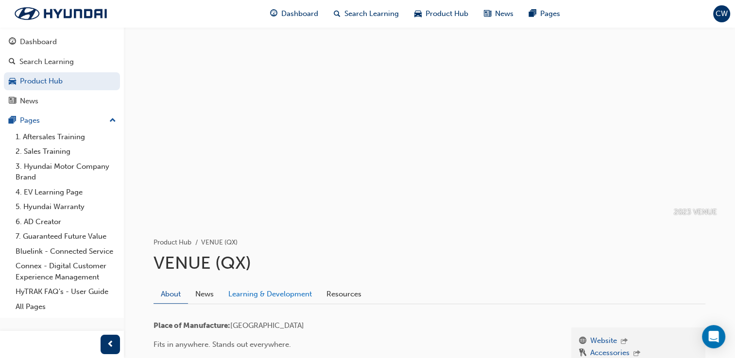
click at [280, 291] on link "Learning & Development" at bounding box center [270, 294] width 98 height 18
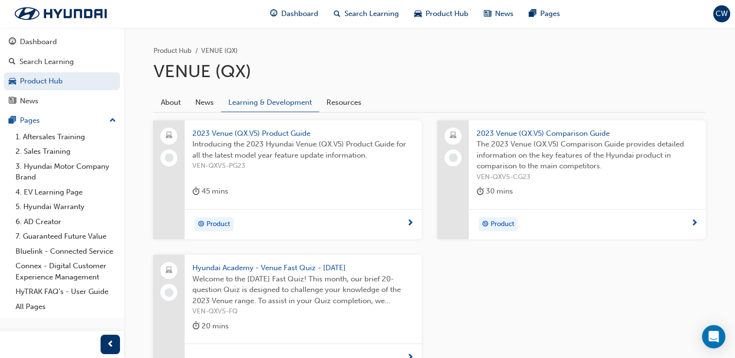
scroll to position [192, 0]
click at [284, 133] on span "2023 Venue (QX.V5) Product Guide" at bounding box center [302, 133] width 221 height 11
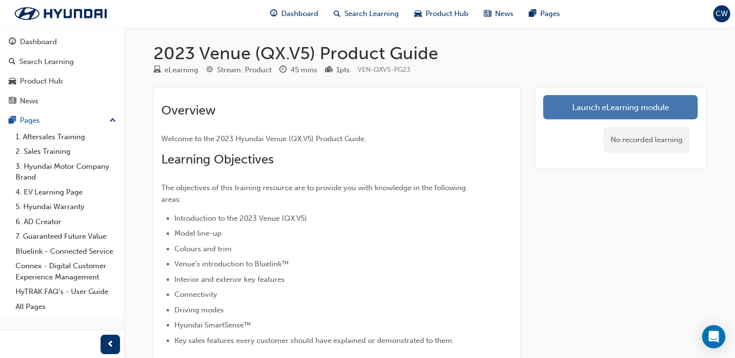
click at [613, 110] on link "Launch eLearning module" at bounding box center [620, 107] width 154 height 24
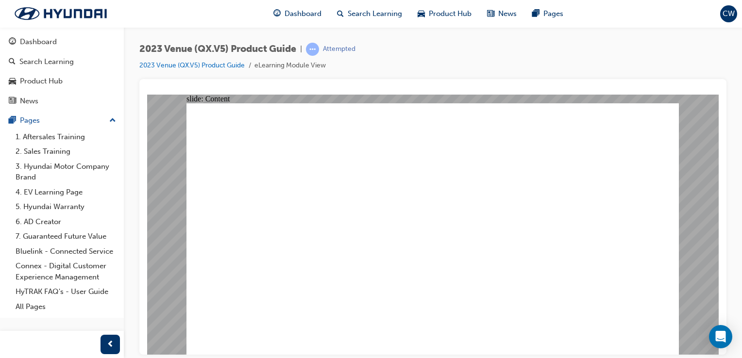
click at [147, 94] on image at bounding box center [147, 94] width 0 height 0
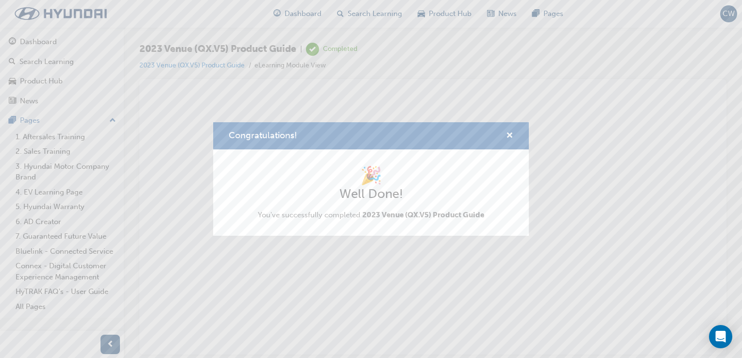
click at [511, 125] on div "Congratulations!" at bounding box center [371, 136] width 316 height 28
click at [511, 135] on span "cross-icon" at bounding box center [509, 136] width 7 height 9
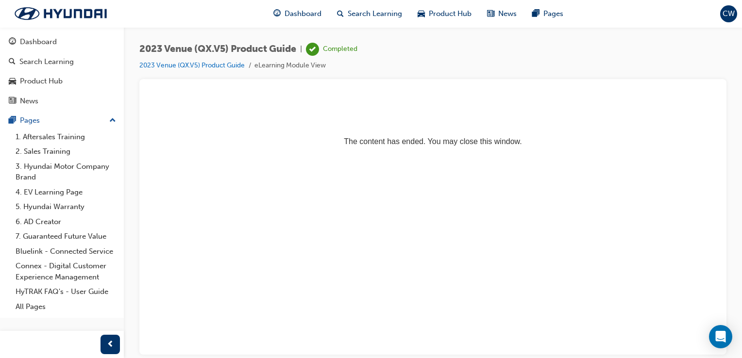
click at [459, 25] on div "Dashboard Search Learning Product Hub News Pages" at bounding box center [418, 14] width 313 height 28
click at [459, 19] on div "Product Hub" at bounding box center [444, 14] width 69 height 20
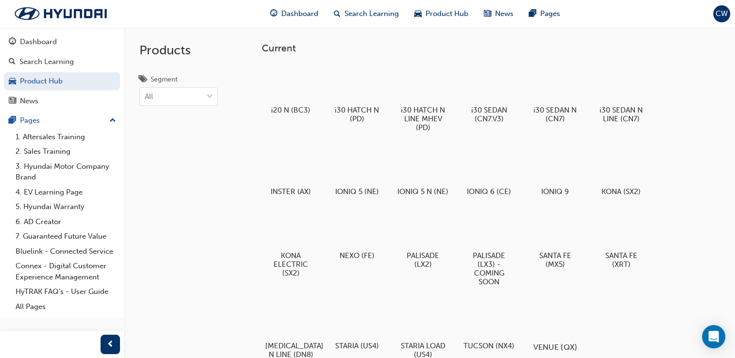
click at [556, 338] on div at bounding box center [555, 319] width 54 height 38
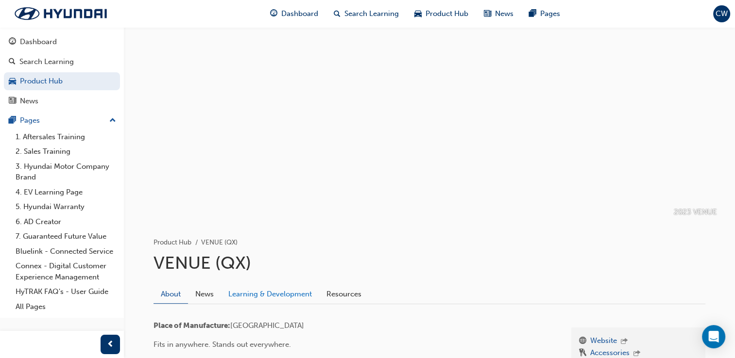
click at [254, 299] on link "Learning & Development" at bounding box center [270, 294] width 98 height 18
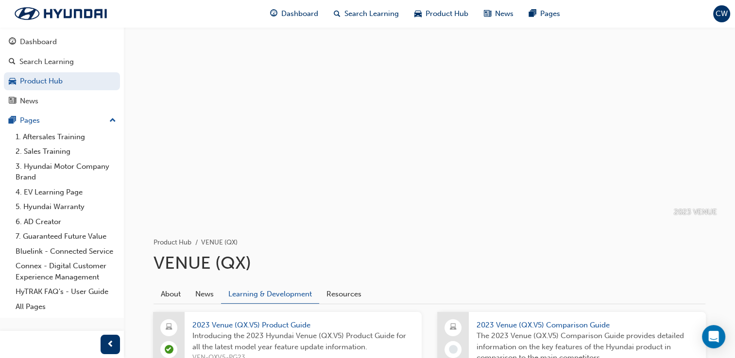
click at [516, 320] on span "2023 Venue (QX.V5) Comparison Guide" at bounding box center [586, 325] width 221 height 11
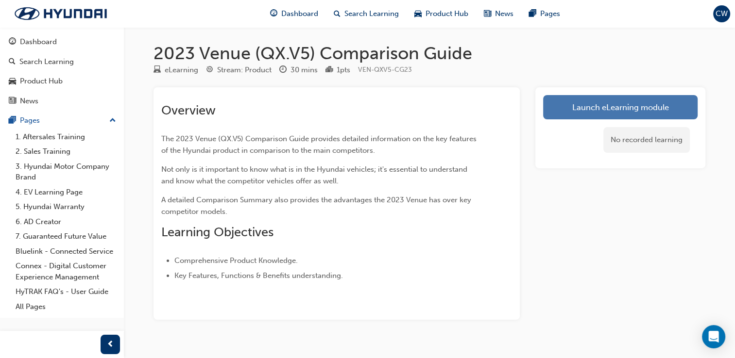
click at [599, 114] on link "Launch eLearning module" at bounding box center [620, 107] width 154 height 24
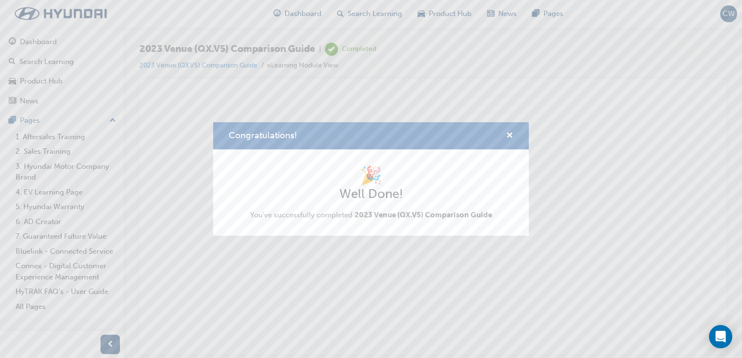
click at [515, 131] on div "Congratulations!" at bounding box center [371, 136] width 316 height 28
click at [509, 136] on span "cross-icon" at bounding box center [509, 136] width 7 height 9
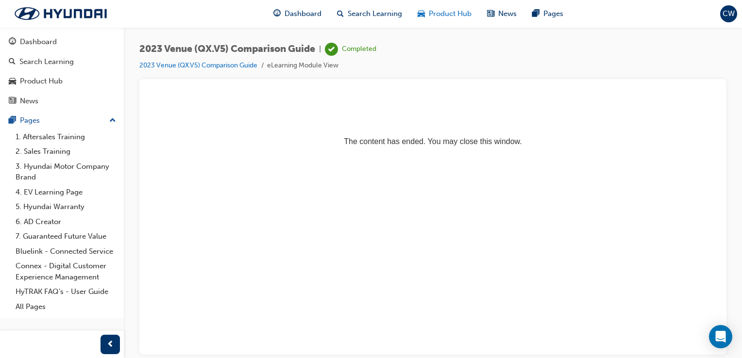
click at [450, 15] on span "Product Hub" at bounding box center [450, 13] width 43 height 11
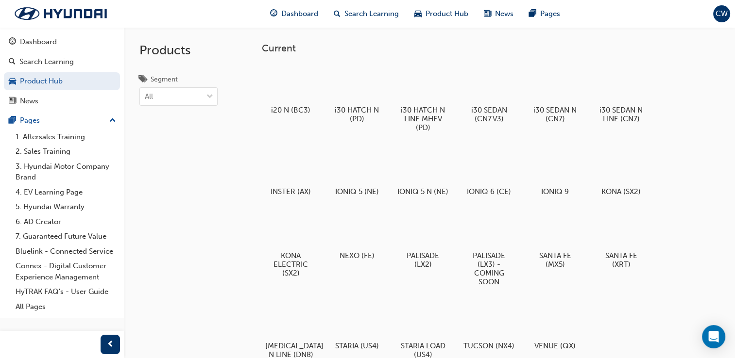
scroll to position [313, 0]
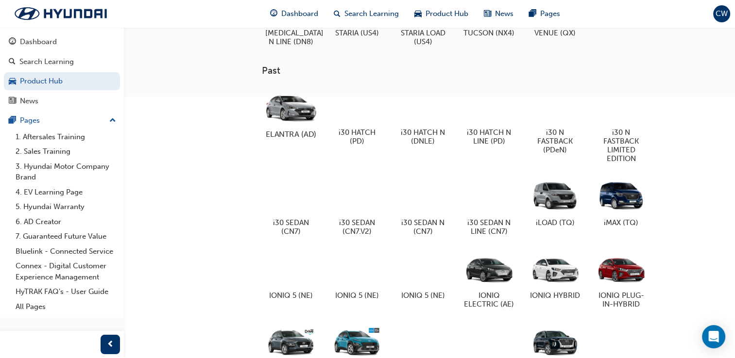
click at [313, 134] on div "ELANTRA (AD)" at bounding box center [291, 113] width 62 height 60
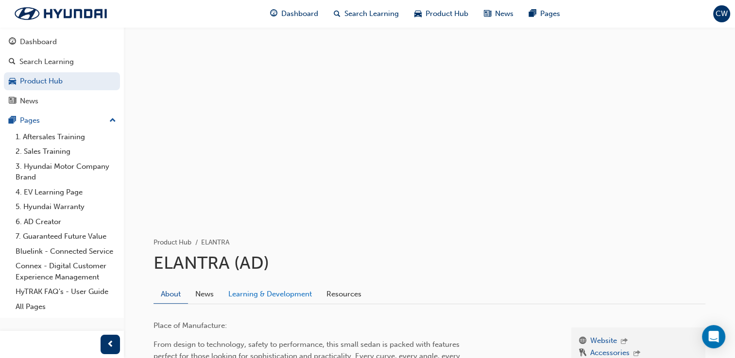
click at [272, 295] on link "Learning & Development" at bounding box center [270, 294] width 98 height 18
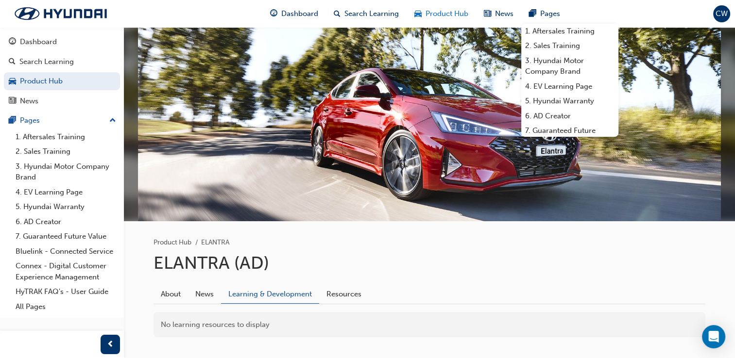
click at [433, 6] on div "Product Hub" at bounding box center [440, 14] width 69 height 20
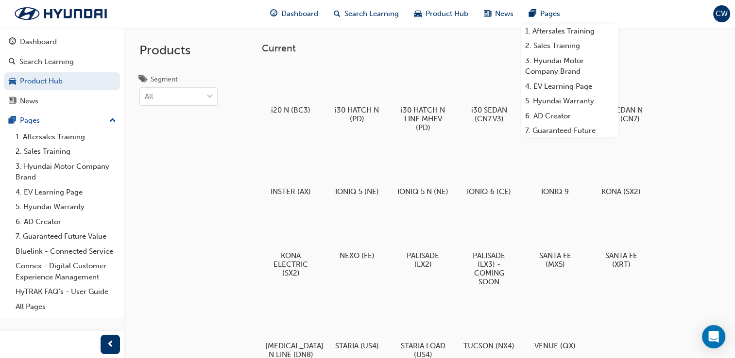
scroll to position [313, 0]
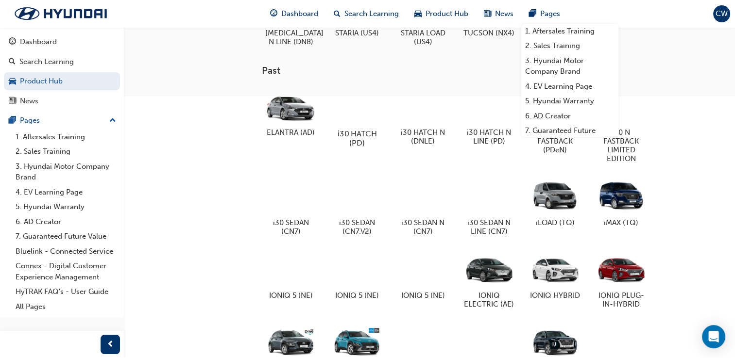
click at [371, 122] on div at bounding box center [357, 105] width 54 height 38
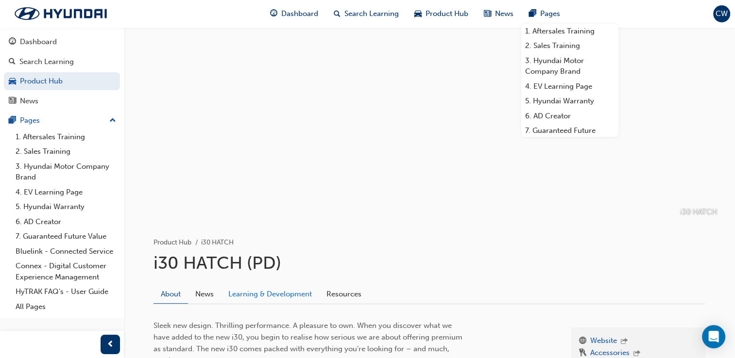
click at [263, 291] on link "Learning & Development" at bounding box center [270, 294] width 98 height 18
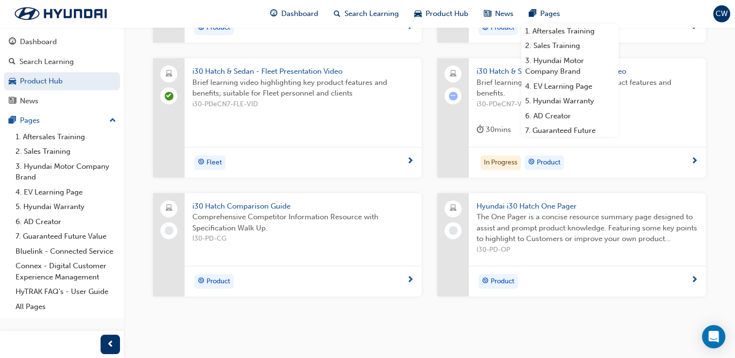
scroll to position [397, 0]
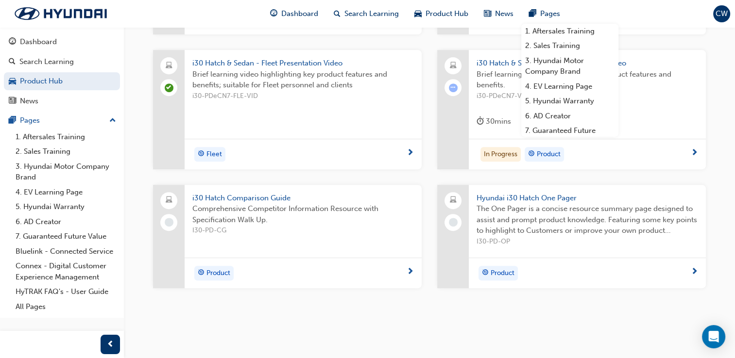
click at [241, 195] on span "i30 Hatch Comparison Guide" at bounding box center [302, 198] width 221 height 11
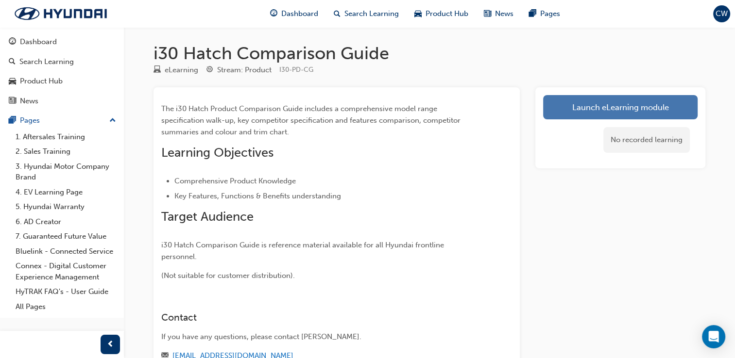
click at [671, 105] on link "Launch eLearning module" at bounding box center [620, 107] width 154 height 24
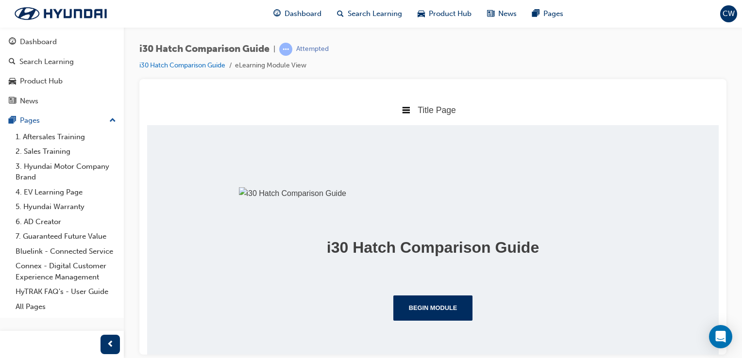
scroll to position [75, 0]
drag, startPoint x: 725, startPoint y: 185, endPoint x: 743, endPoint y: 232, distance: 50.1
click at [741, 232] on html "Your version of Internet Explorer is outdated and not supported. Please upgrade…" at bounding box center [371, 179] width 742 height 358
click at [436, 302] on button "Begin Module" at bounding box center [433, 307] width 80 height 25
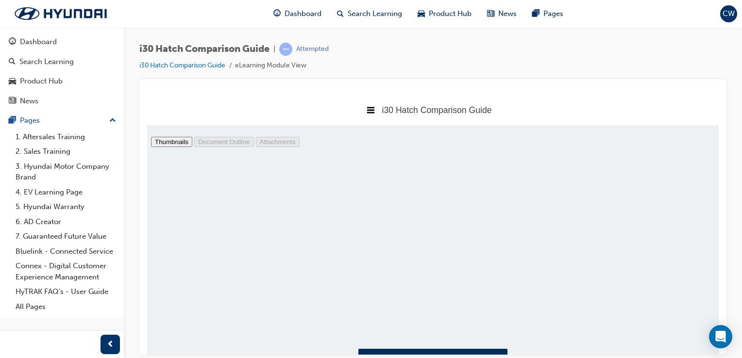
scroll to position [47, 0]
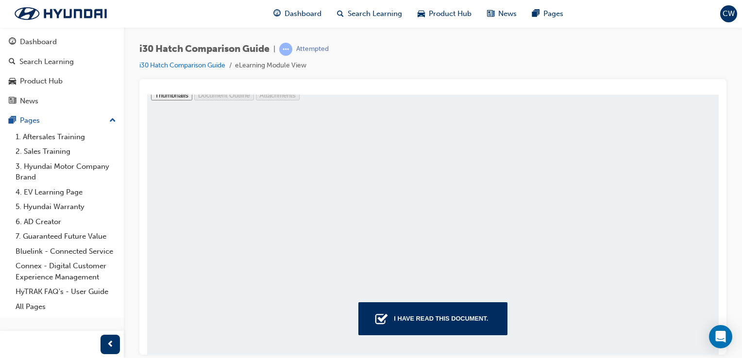
drag, startPoint x: 714, startPoint y: 284, endPoint x: 879, endPoint y: 426, distance: 217.9
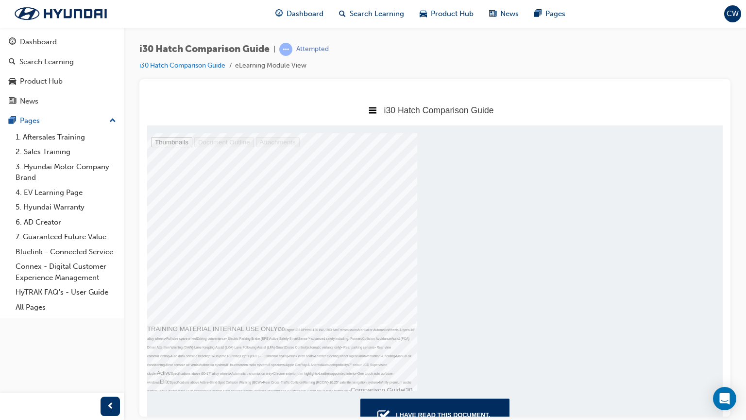
scroll to position [0, 0]
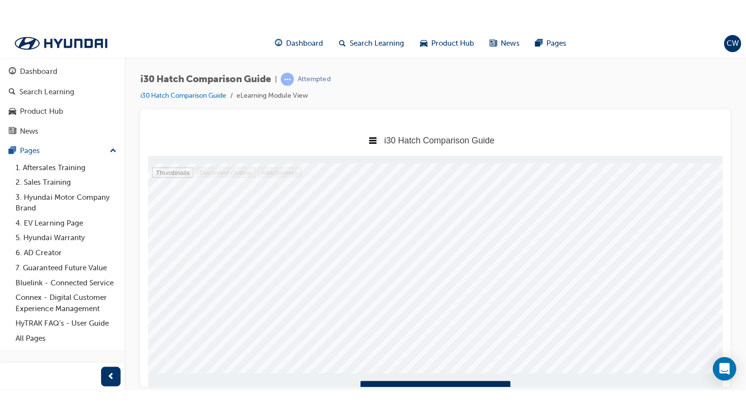
select select "auto"
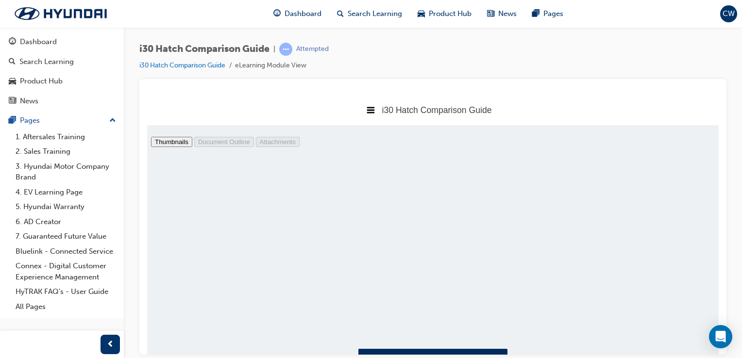
scroll to position [5, 0]
click at [471, 352] on button "I have read this document." at bounding box center [432, 365] width 149 height 33
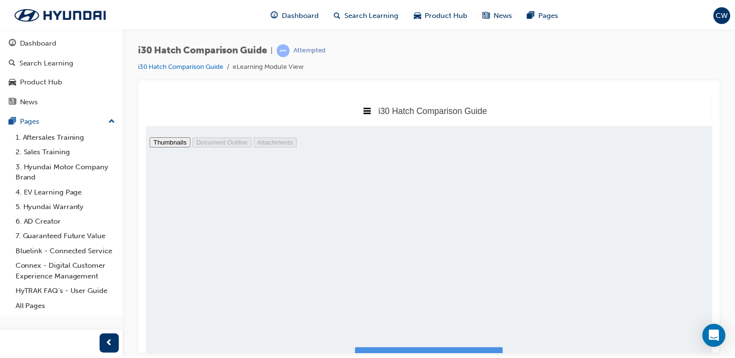
scroll to position [5, 5]
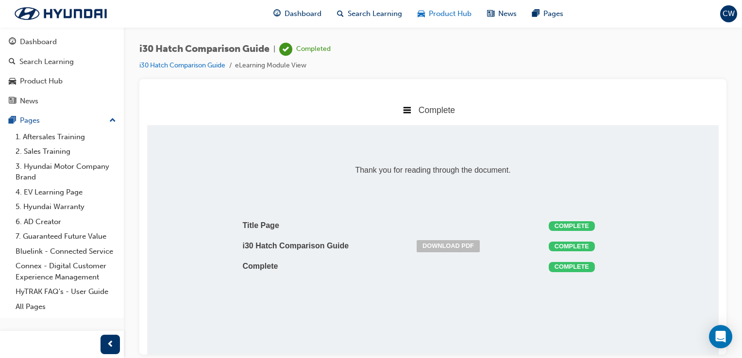
click at [453, 18] on span "Product Hub" at bounding box center [450, 13] width 43 height 11
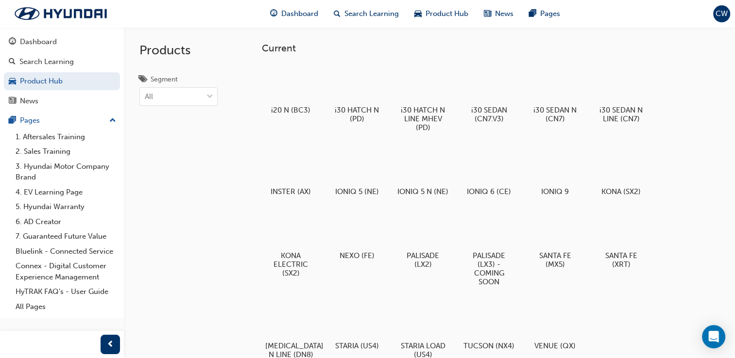
scroll to position [313, 0]
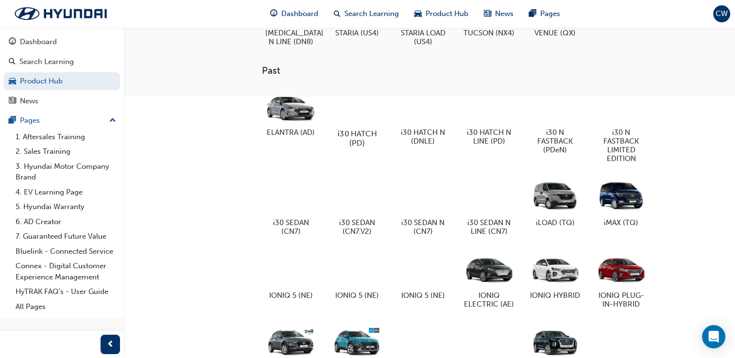
click at [338, 119] on div at bounding box center [357, 105] width 54 height 38
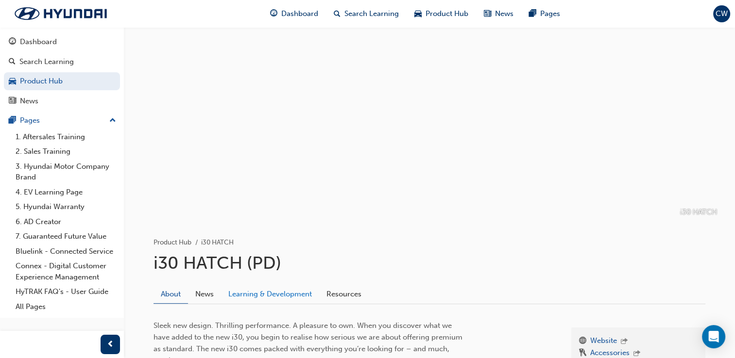
click at [273, 302] on link "Learning & Development" at bounding box center [270, 294] width 98 height 18
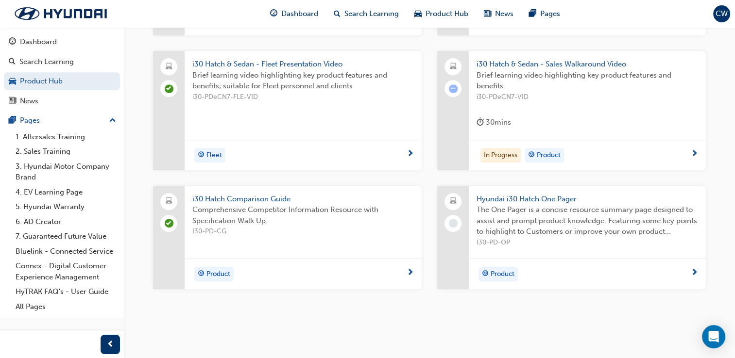
scroll to position [397, 0]
click at [555, 200] on span "Hyundai i30 Hatch One Pager" at bounding box center [586, 198] width 221 height 11
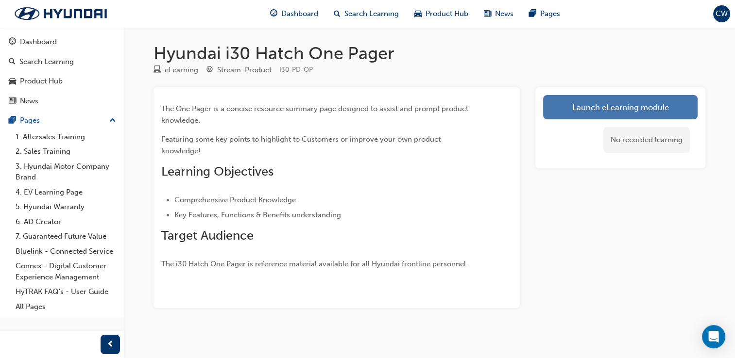
click at [625, 103] on link "Launch eLearning module" at bounding box center [620, 107] width 154 height 24
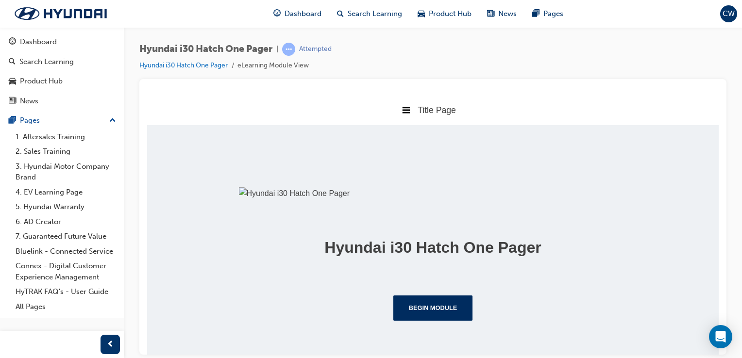
scroll to position [167, 0]
click at [433, 320] on button "Begin Module" at bounding box center [433, 307] width 80 height 25
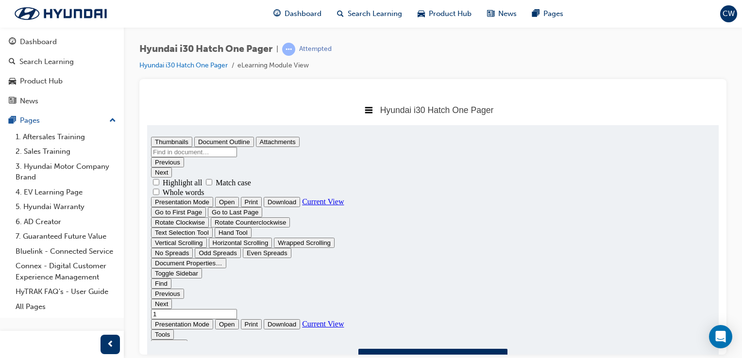
scroll to position [0, 0]
type input "1"
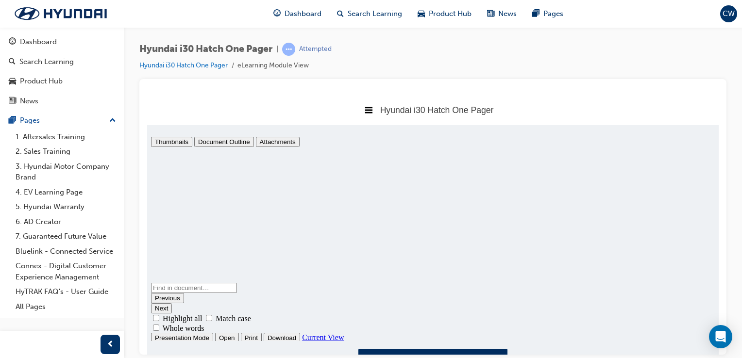
scroll to position [5, 0]
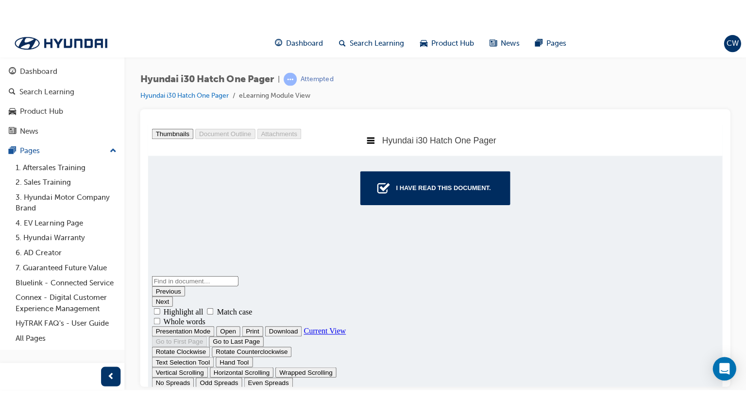
scroll to position [84, 761]
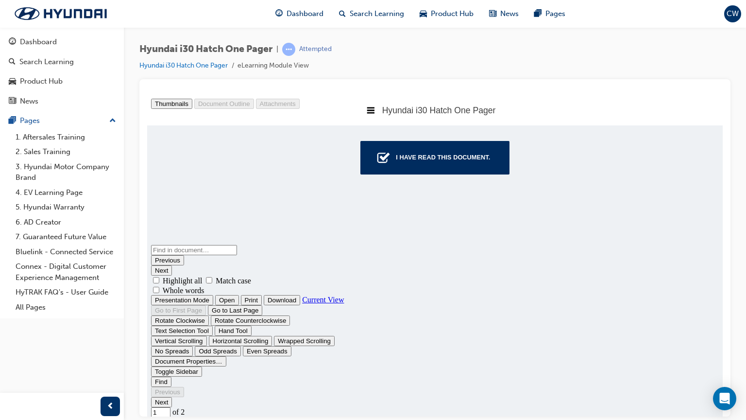
select select "auto"
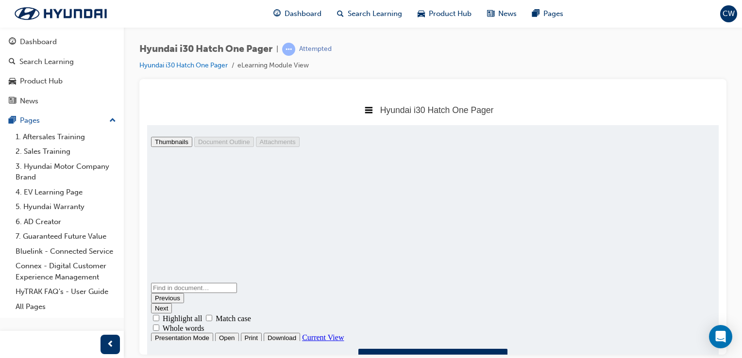
scroll to position [5, 0]
click at [474, 352] on button "I have read this document." at bounding box center [432, 365] width 149 height 33
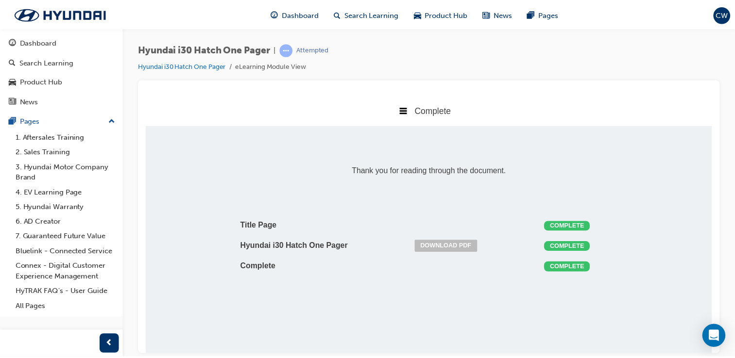
scroll to position [5, 5]
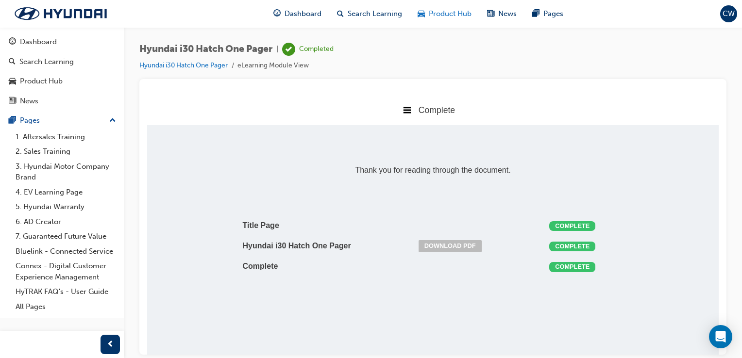
click at [455, 17] on span "Product Hub" at bounding box center [450, 13] width 43 height 11
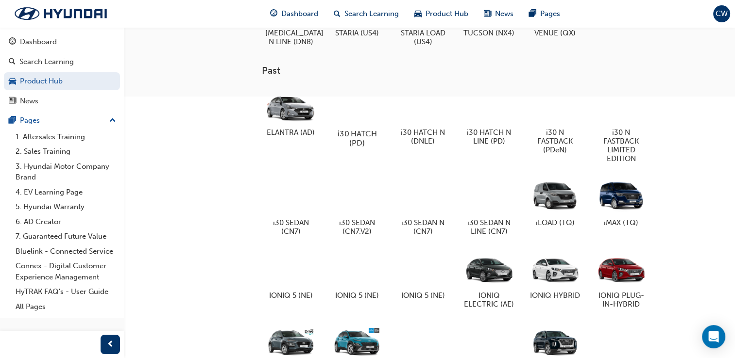
click at [353, 105] on div at bounding box center [357, 105] width 54 height 38
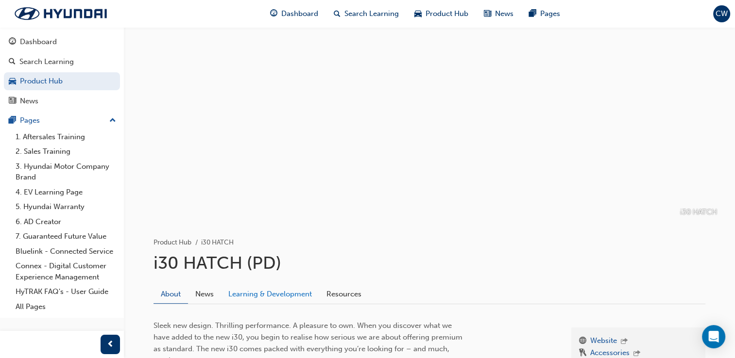
click at [294, 300] on link "Learning & Development" at bounding box center [270, 294] width 98 height 18
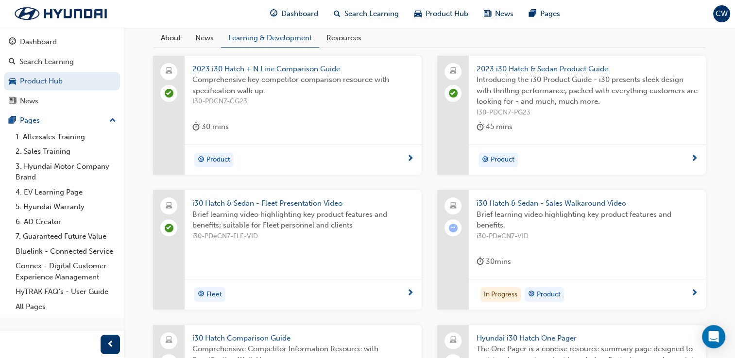
scroll to position [248, 0]
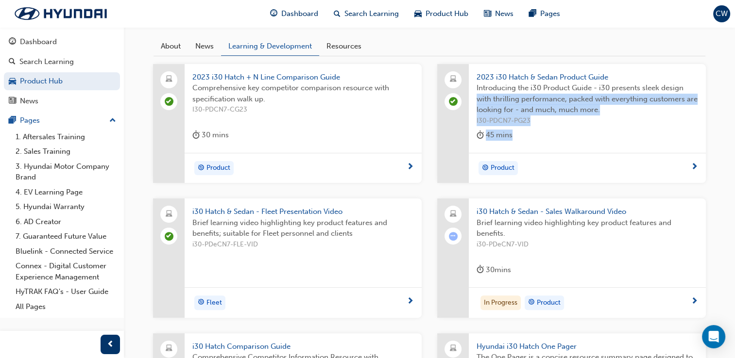
drag, startPoint x: 732, startPoint y: 149, endPoint x: 743, endPoint y: 83, distance: 67.5
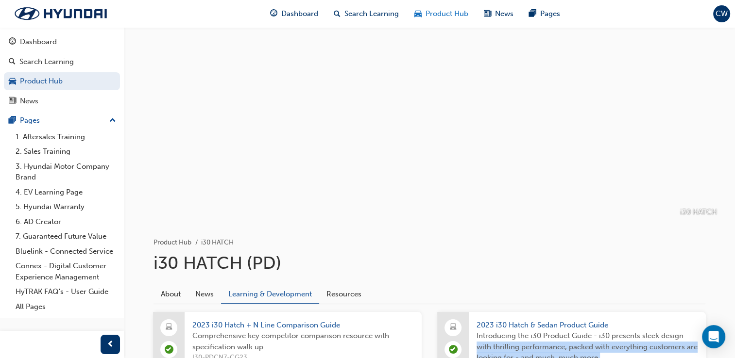
click at [449, 17] on span "Product Hub" at bounding box center [446, 13] width 43 height 11
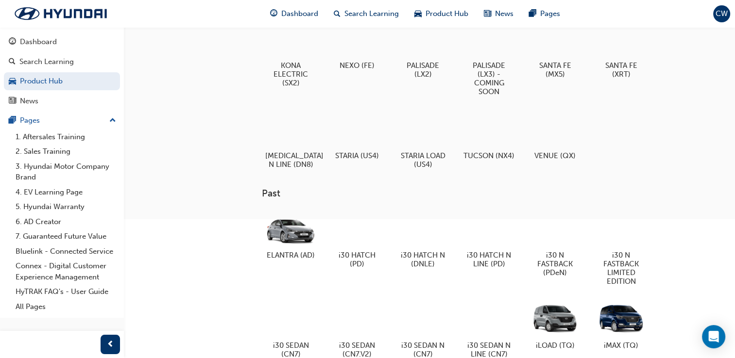
scroll to position [241, 0]
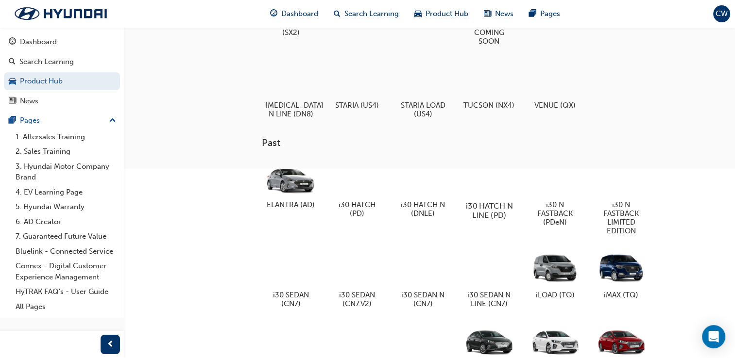
click at [487, 180] on div at bounding box center [489, 178] width 54 height 39
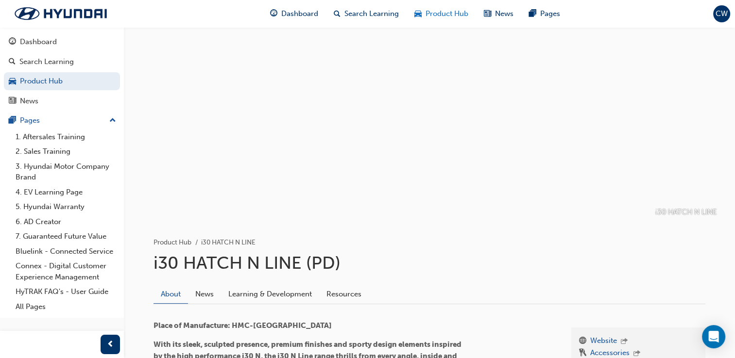
click at [456, 5] on div "Product Hub" at bounding box center [440, 14] width 69 height 20
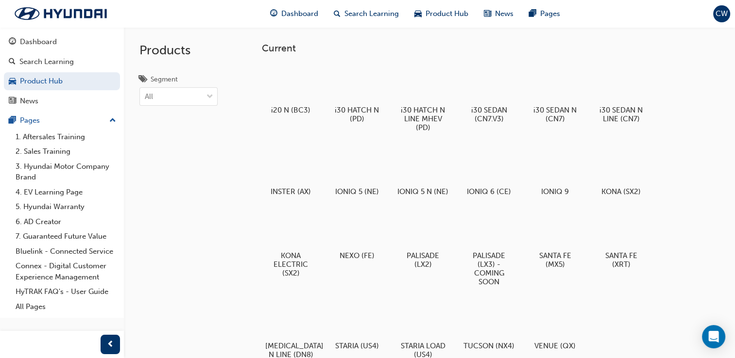
scroll to position [313, 0]
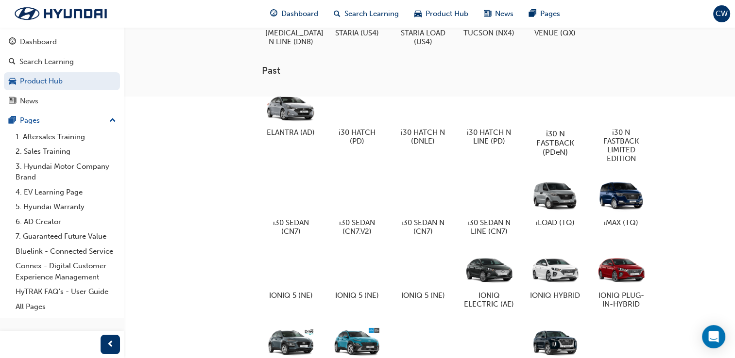
click at [554, 125] on div at bounding box center [555, 105] width 54 height 39
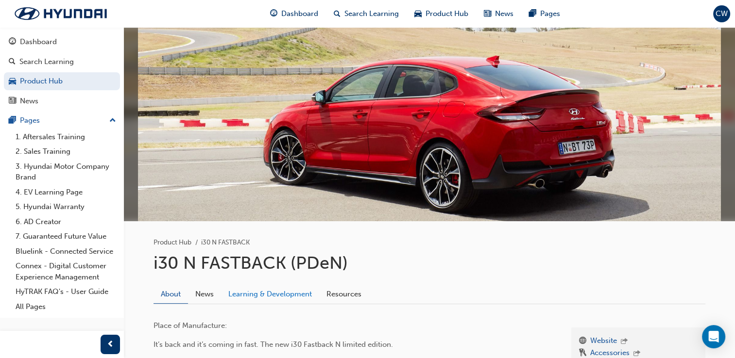
click at [295, 296] on link "Learning & Development" at bounding box center [270, 294] width 98 height 18
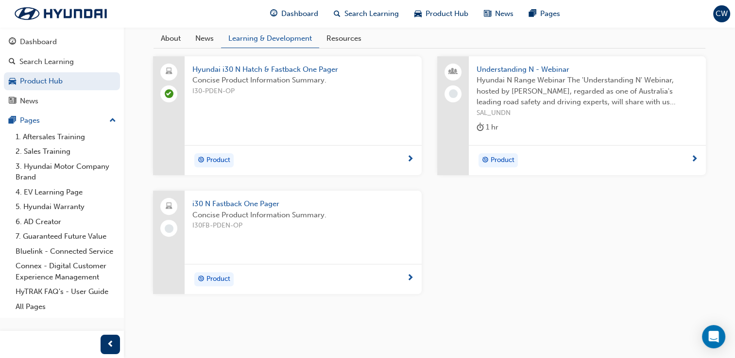
scroll to position [216, 0]
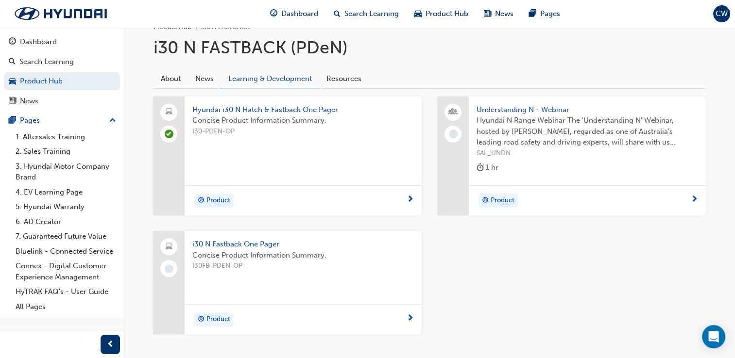
click at [510, 102] on div "Understanding N - Webinar Hyundai N Range Webinar The 'Understanding N' Webinar…" at bounding box center [587, 141] width 237 height 89
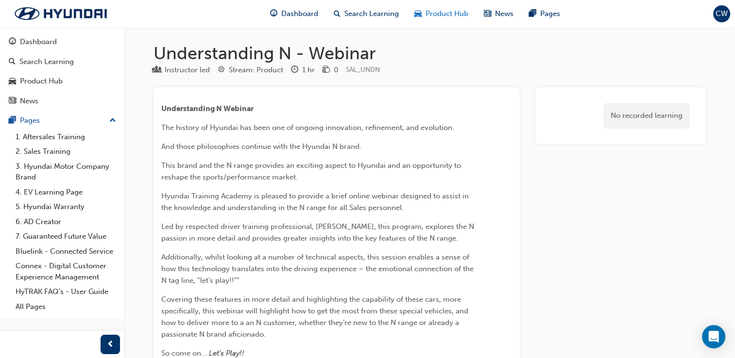
click at [455, 6] on div "Product Hub" at bounding box center [440, 14] width 69 height 20
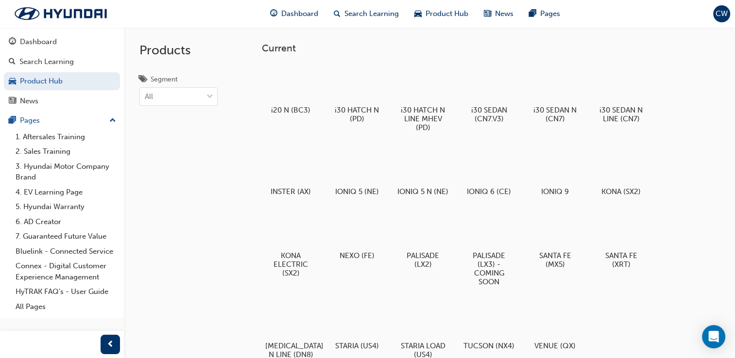
scroll to position [313, 0]
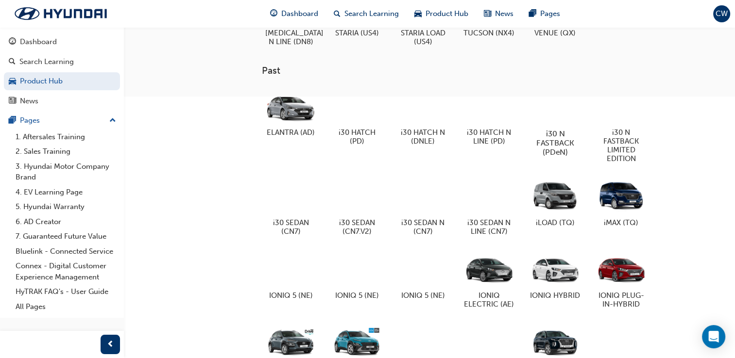
click at [552, 102] on div at bounding box center [555, 105] width 54 height 39
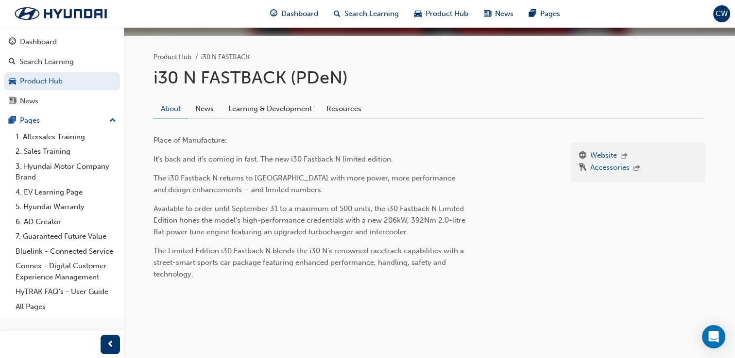
scroll to position [185, 0]
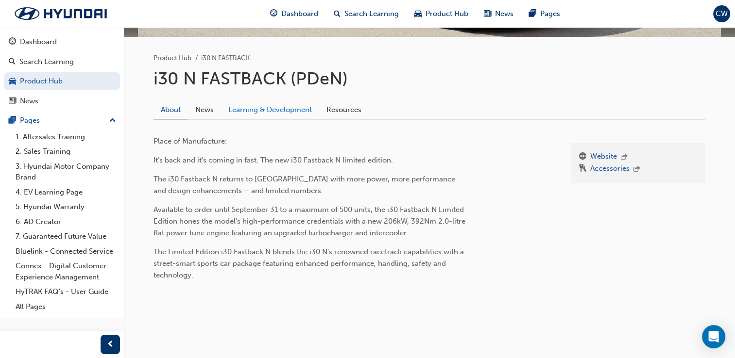
click at [262, 112] on link "Learning & Development" at bounding box center [270, 110] width 98 height 18
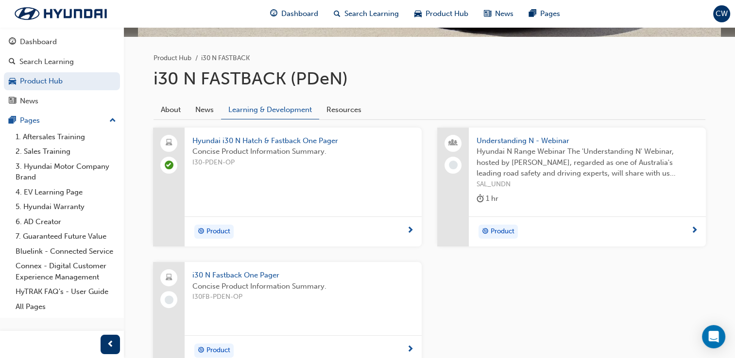
click at [254, 273] on span "i30 N Fastback One Pager" at bounding box center [302, 275] width 221 height 11
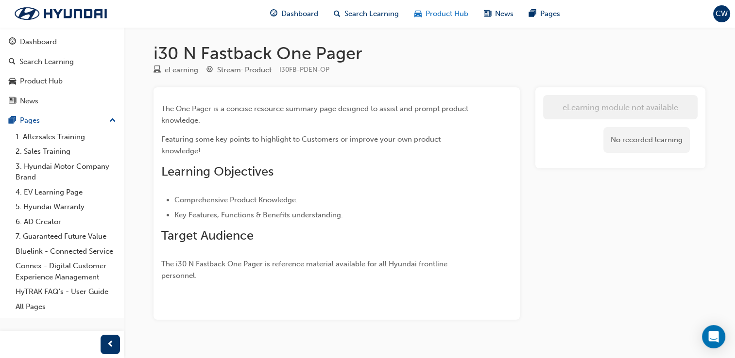
click at [445, 14] on span "Product Hub" at bounding box center [446, 13] width 43 height 11
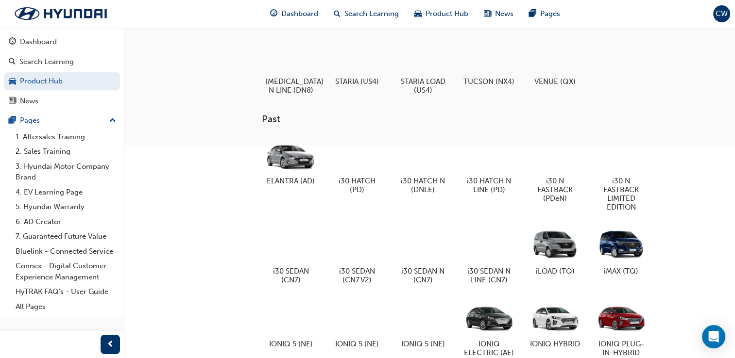
scroll to position [268, 0]
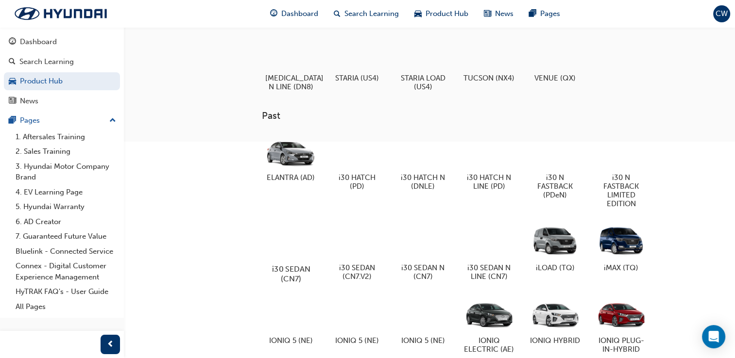
click at [284, 241] on div at bounding box center [291, 241] width 54 height 39
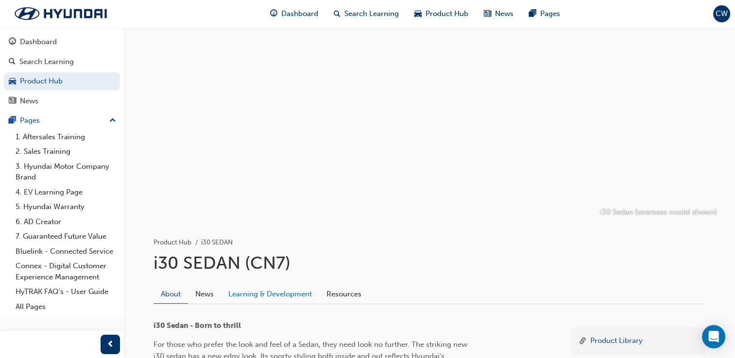
click at [276, 291] on link "Learning & Development" at bounding box center [270, 294] width 98 height 18
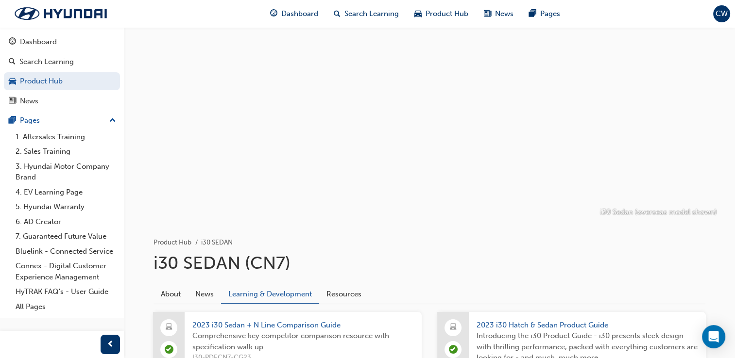
scroll to position [313, 0]
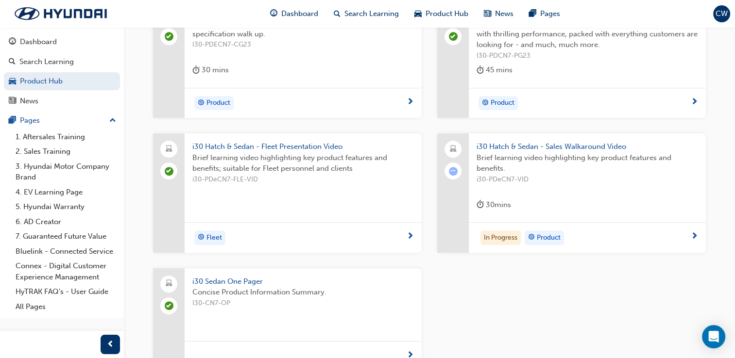
click at [579, 148] on span "i30 Hatch & Sedan - Sales Walkaround Video" at bounding box center [586, 146] width 221 height 11
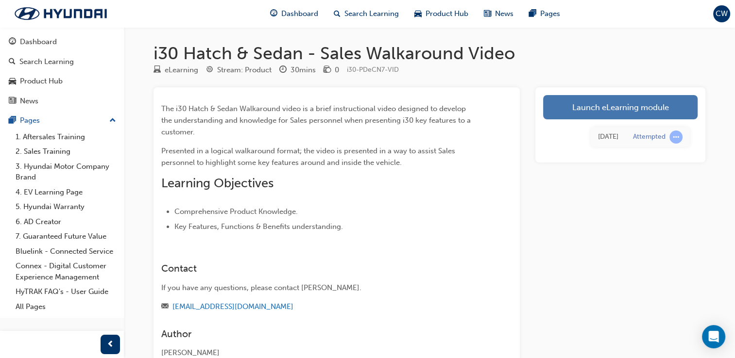
click at [588, 114] on link "Launch eLearning module" at bounding box center [620, 107] width 154 height 24
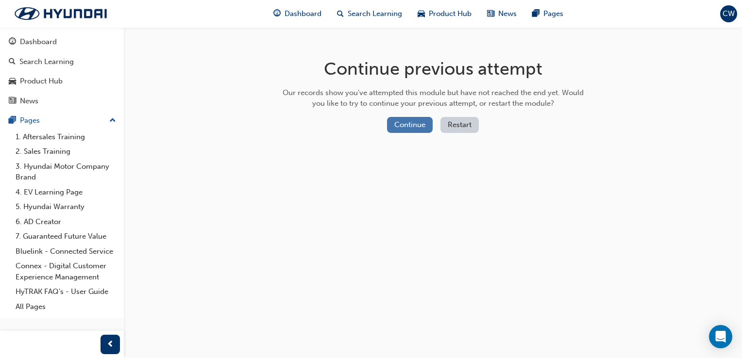
click at [404, 123] on button "Continue" at bounding box center [410, 125] width 46 height 16
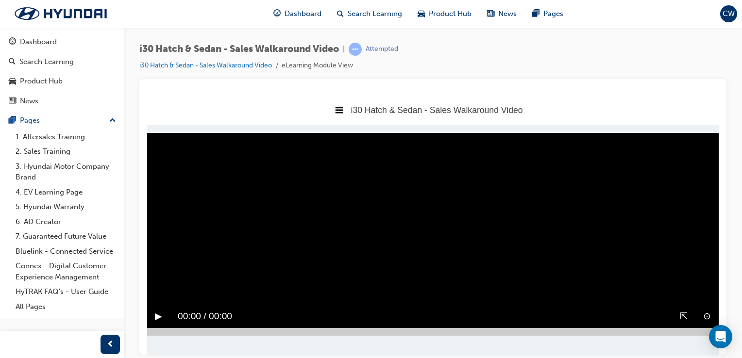
click at [161, 315] on button "▶︎" at bounding box center [158, 316] width 7 height 15
click at [538, 293] on video "Sorry, your browser does not support embedded videos. Download Instead" at bounding box center [433, 230] width 572 height 195
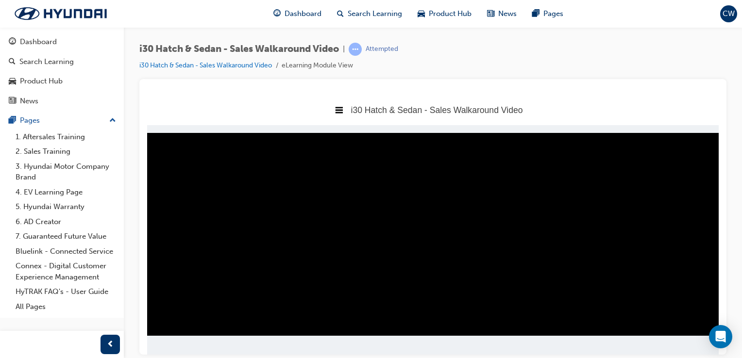
click at [156, 319] on button "‖" at bounding box center [157, 316] width 5 height 15
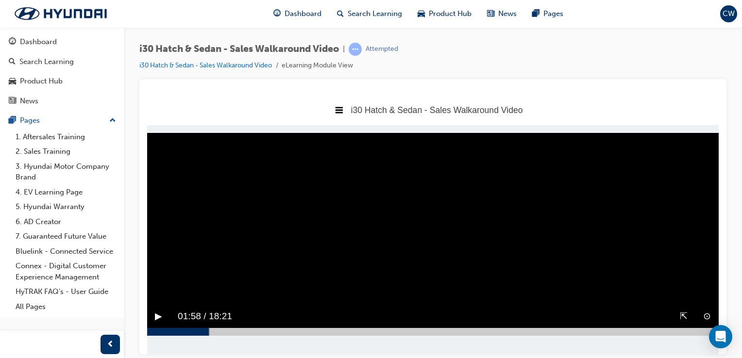
click at [156, 319] on button "▶︎" at bounding box center [158, 316] width 7 height 15
click at [209, 304] on video "Sorry, your browser does not support embedded videos. Download Instead" at bounding box center [433, 230] width 572 height 195
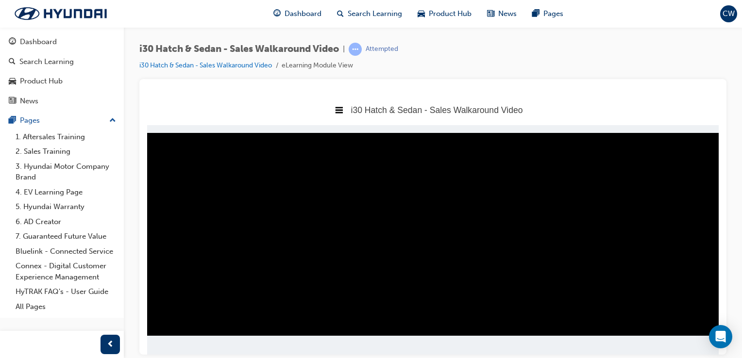
click at [163, 317] on div "‖" at bounding box center [157, 316] width 20 height 23
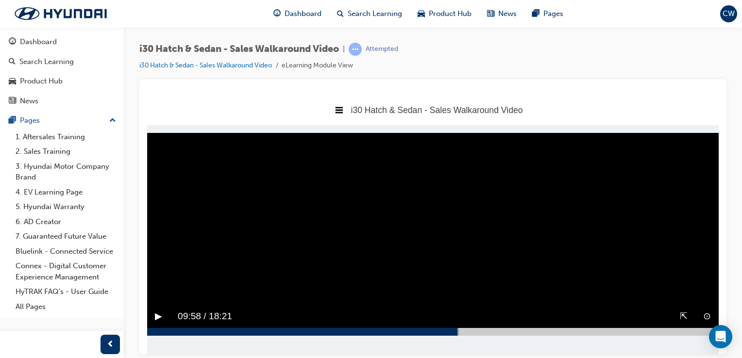
click at [162, 317] on button "▶︎" at bounding box center [158, 316] width 7 height 15
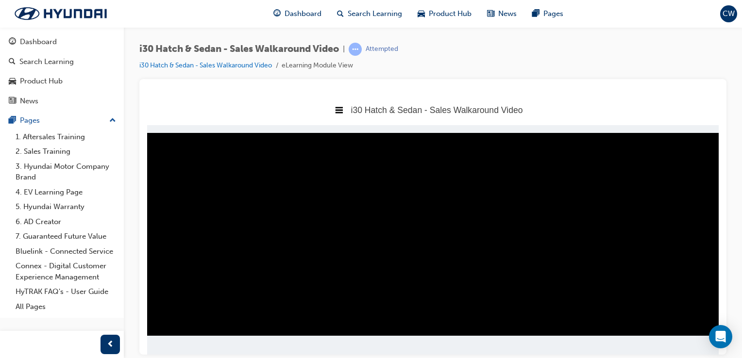
click at [163, 317] on div "‖" at bounding box center [157, 316] width 20 height 23
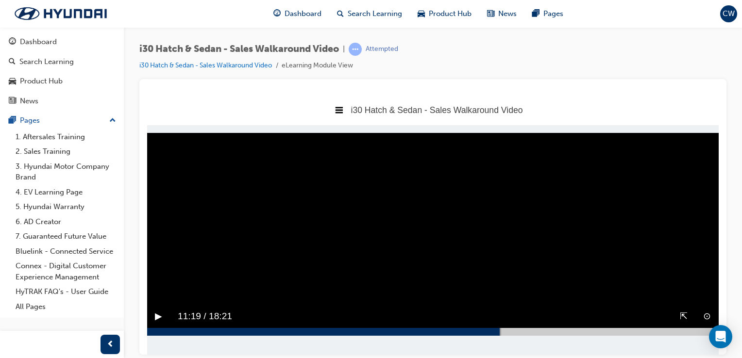
click at [162, 317] on button "▶︎" at bounding box center [158, 316] width 7 height 15
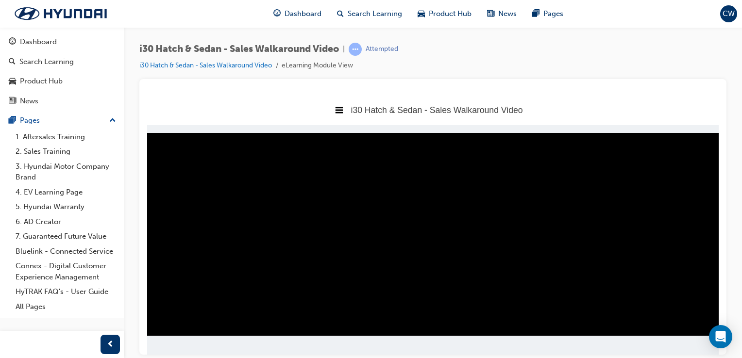
click at [156, 317] on button "‖" at bounding box center [157, 316] width 5 height 15
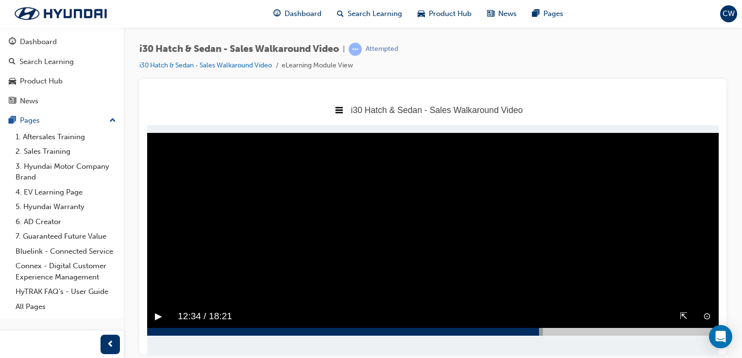
click at [155, 319] on button "▶︎" at bounding box center [158, 316] width 7 height 15
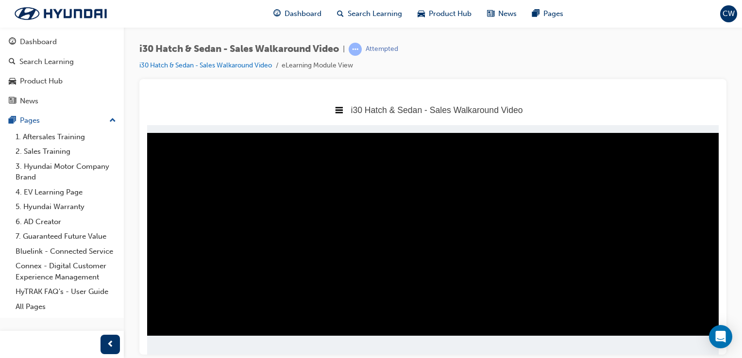
click at [555, 331] on div at bounding box center [354, 332] width 415 height 8
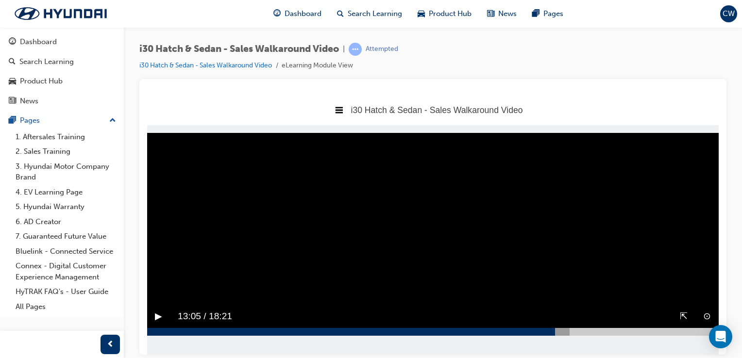
click at [565, 330] on div at bounding box center [358, 332] width 422 height 8
click at [158, 316] on button "▶︎" at bounding box center [158, 316] width 7 height 15
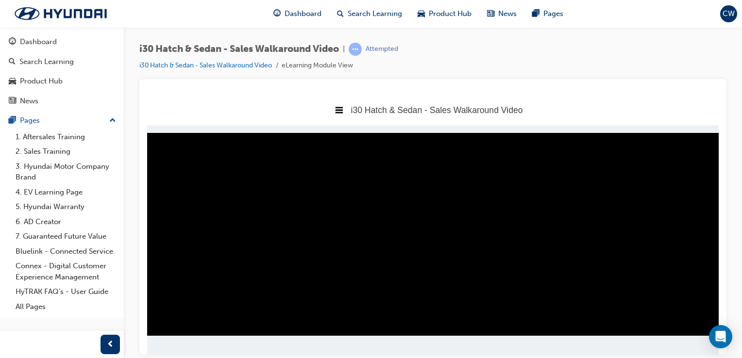
click at [158, 316] on button "‖" at bounding box center [157, 316] width 5 height 15
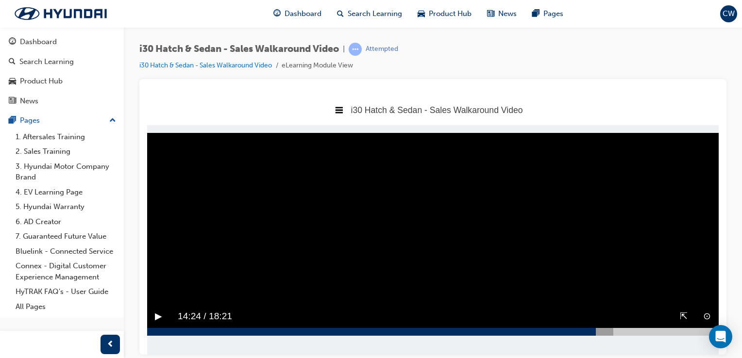
click at [158, 316] on button "▶︎" at bounding box center [158, 316] width 7 height 15
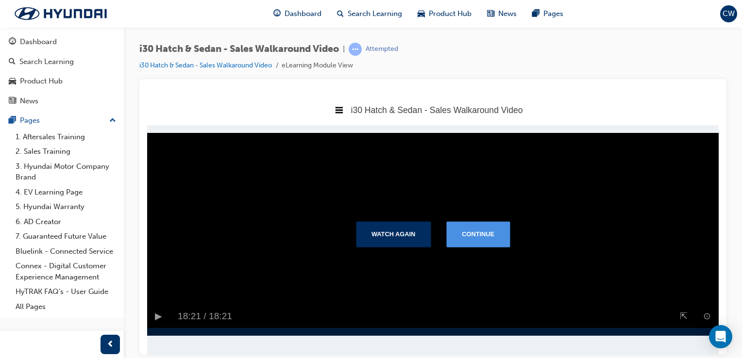
click at [476, 234] on button "Continue" at bounding box center [478, 233] width 64 height 25
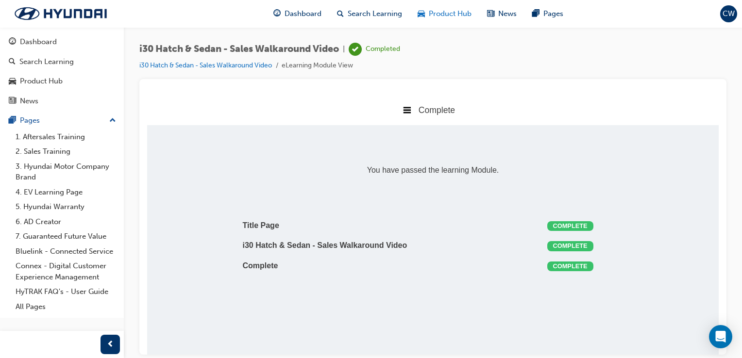
click at [446, 10] on span "Product Hub" at bounding box center [450, 13] width 43 height 11
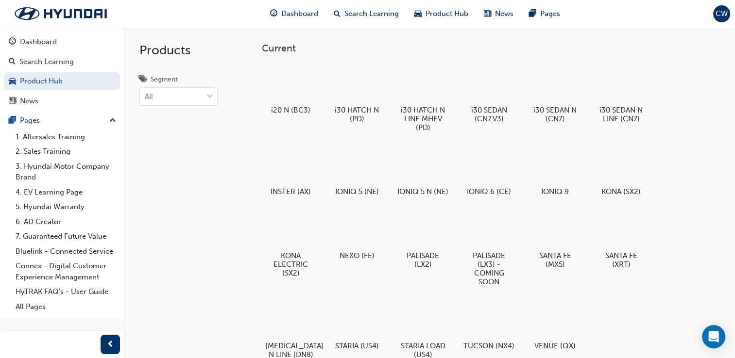
scroll to position [313, 0]
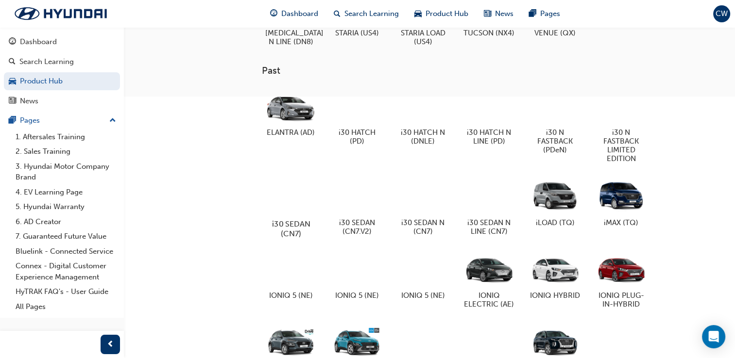
click at [294, 214] on div at bounding box center [291, 196] width 54 height 39
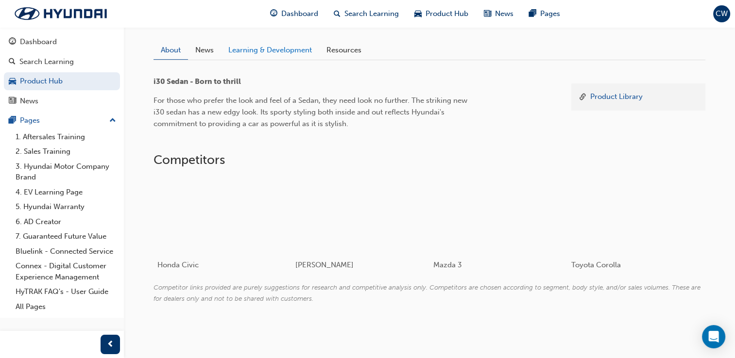
click at [285, 50] on link "Learning & Development" at bounding box center [270, 50] width 98 height 18
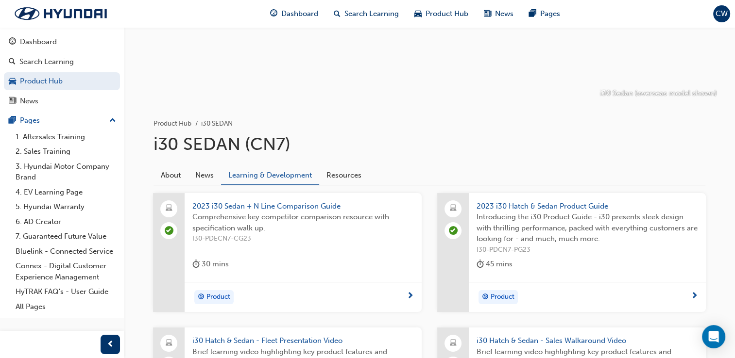
scroll to position [118, 0]
click at [447, 18] on span "Product Hub" at bounding box center [446, 13] width 43 height 11
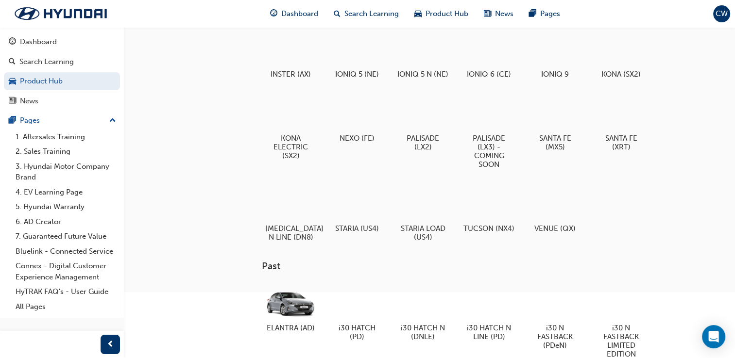
scroll to position [431, 0]
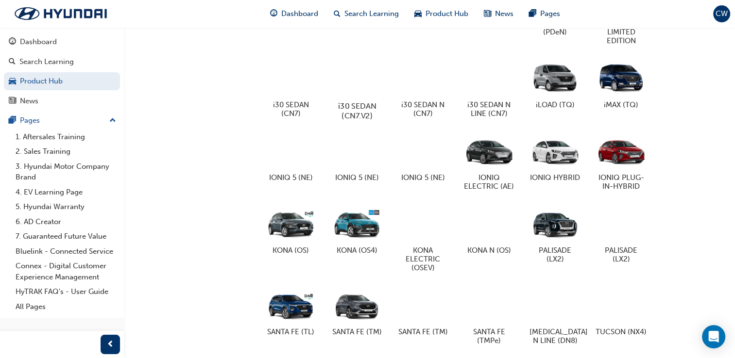
click at [361, 120] on h5 "i30 SEDAN (CN7.V2)" at bounding box center [357, 110] width 54 height 18
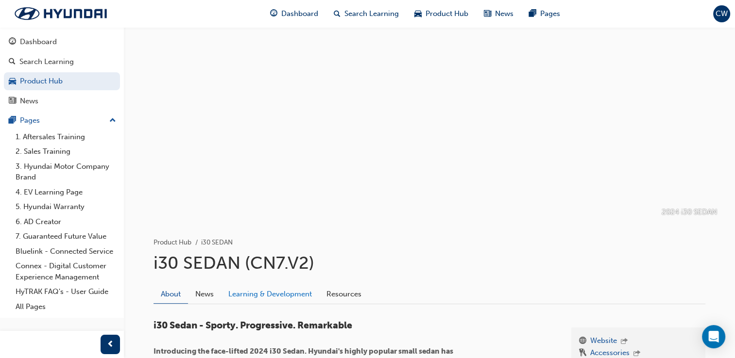
click at [278, 292] on link "Learning & Development" at bounding box center [270, 294] width 98 height 18
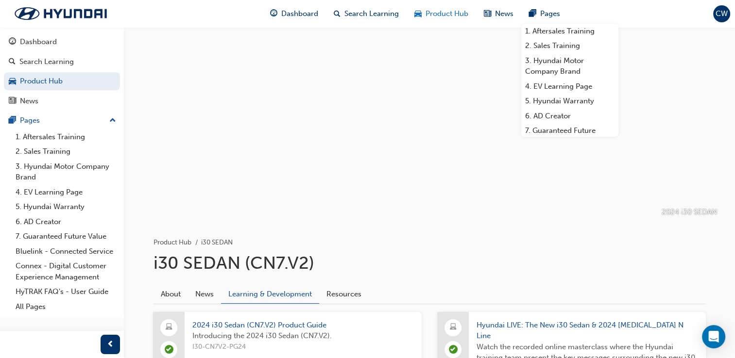
click at [439, 20] on div "Product Hub" at bounding box center [440, 14] width 69 height 20
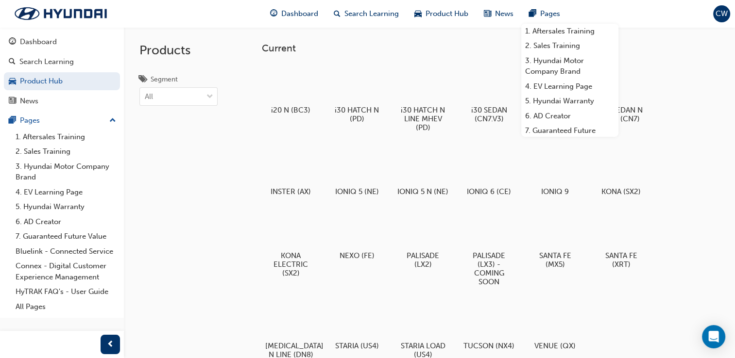
scroll to position [313, 0]
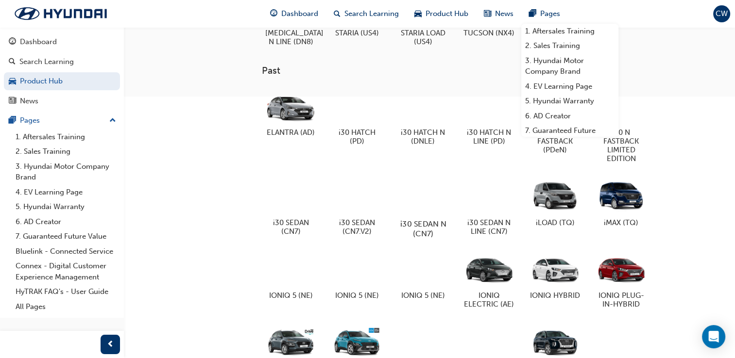
click at [418, 228] on h5 "i30 SEDAN N (CN7)" at bounding box center [423, 228] width 54 height 18
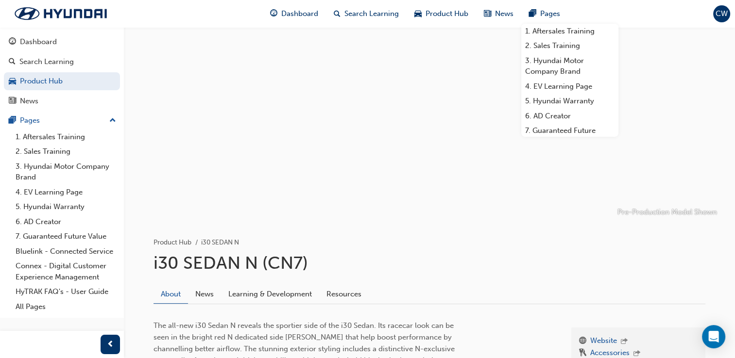
click at [272, 308] on div "Website Accessories Other Links The all-new i30 Sedan N reveals the sportier si…" at bounding box center [429, 357] width 552 height 107
click at [281, 296] on link "Learning & Development" at bounding box center [270, 294] width 98 height 18
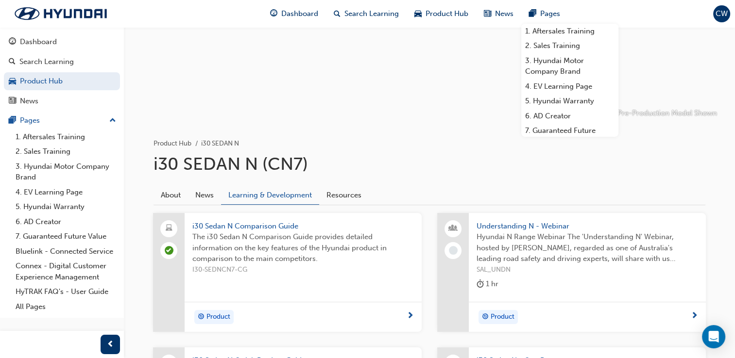
scroll to position [95, 0]
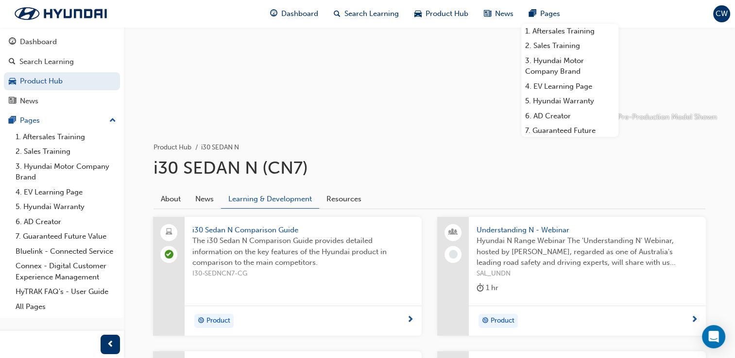
click at [521, 228] on span "Understanding N - Webinar" at bounding box center [586, 230] width 221 height 11
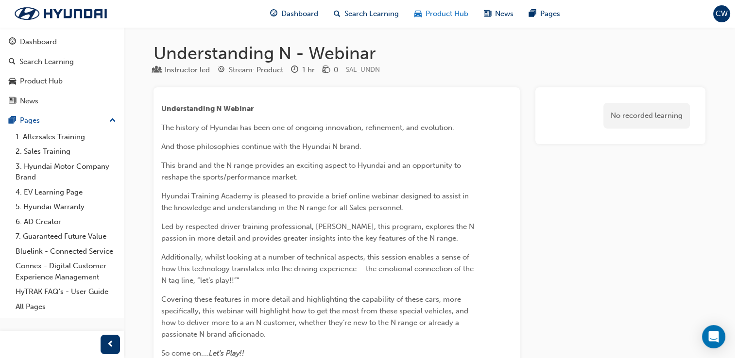
click at [436, 17] on span "Product Hub" at bounding box center [446, 13] width 43 height 11
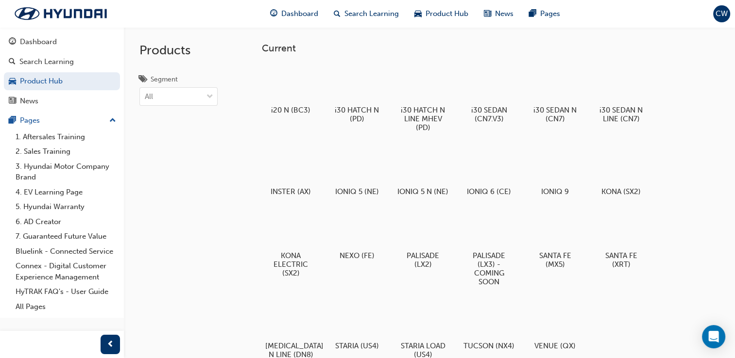
scroll to position [313, 0]
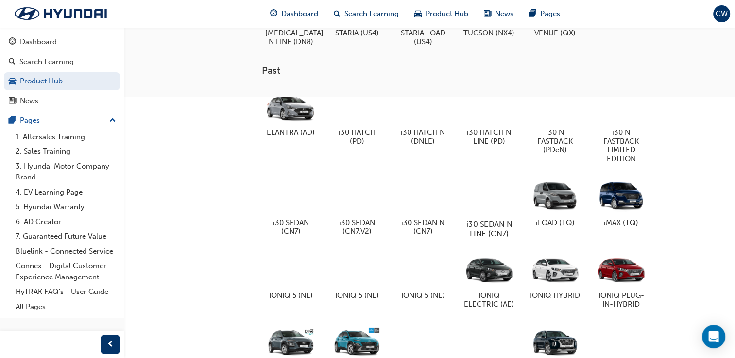
click at [490, 214] on div at bounding box center [489, 196] width 54 height 39
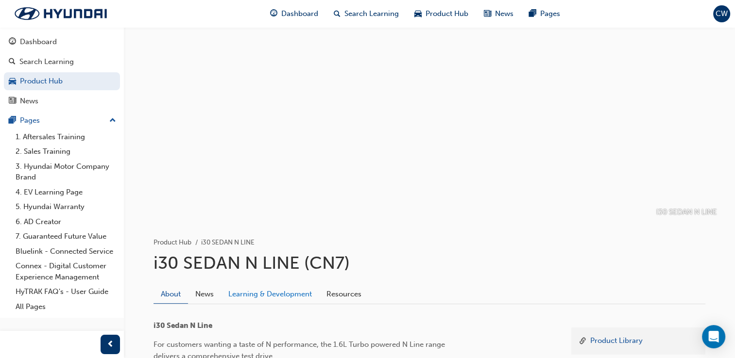
click at [267, 290] on link "Learning & Development" at bounding box center [270, 294] width 98 height 18
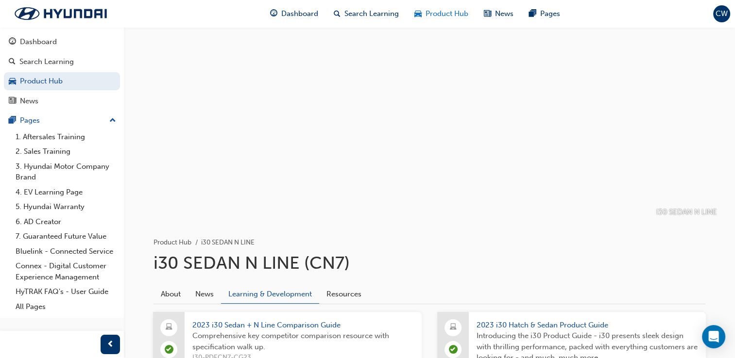
click at [468, 18] on div "Product Hub" at bounding box center [440, 14] width 69 height 20
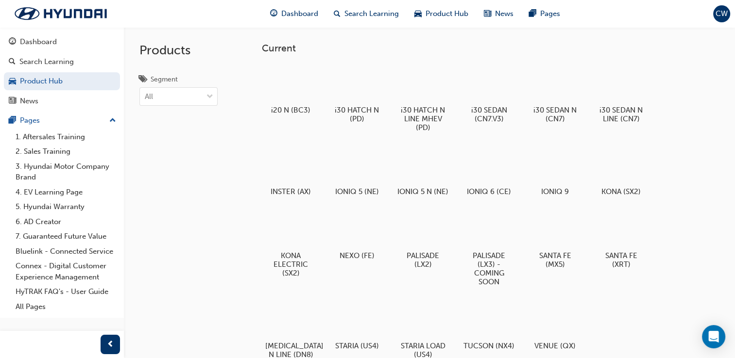
scroll to position [313, 0]
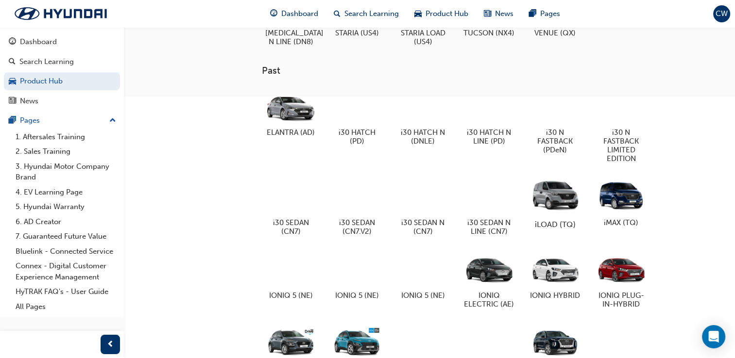
click at [554, 205] on div at bounding box center [555, 196] width 54 height 39
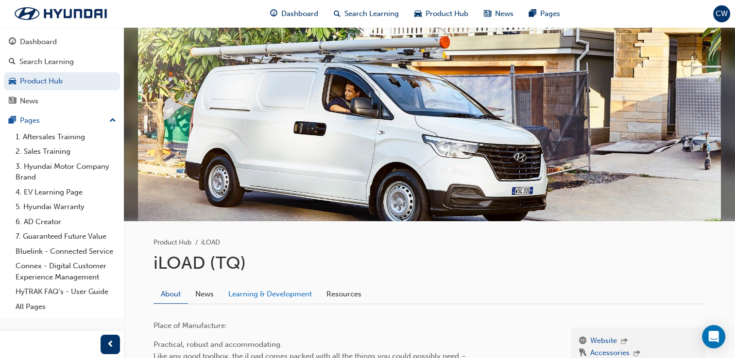
click at [293, 295] on link "Learning & Development" at bounding box center [270, 294] width 98 height 18
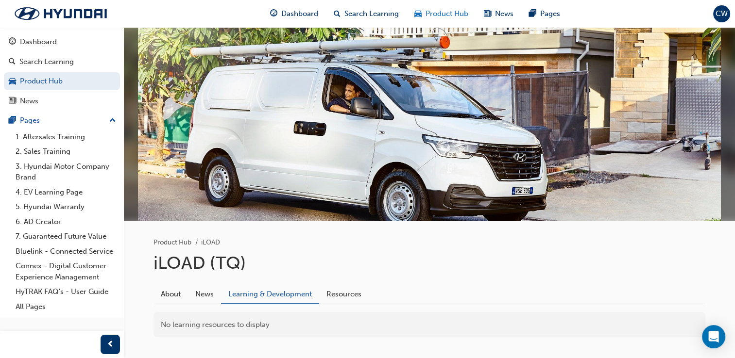
click at [439, 6] on div "Product Hub" at bounding box center [440, 14] width 69 height 20
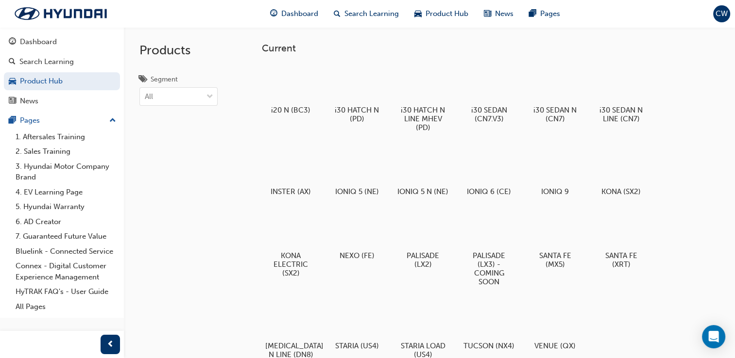
scroll to position [313, 0]
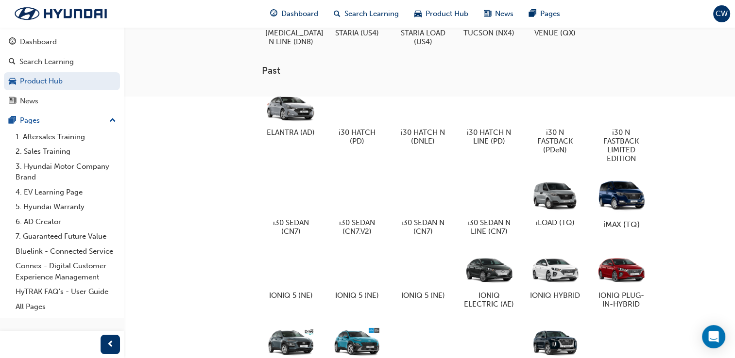
click at [640, 202] on div at bounding box center [621, 196] width 54 height 39
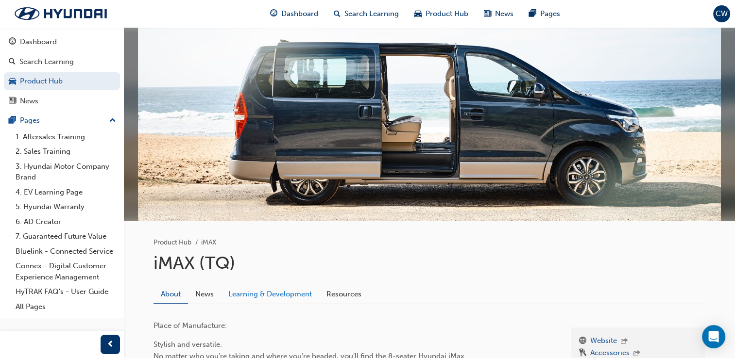
click at [282, 292] on link "Learning & Development" at bounding box center [270, 294] width 98 height 18
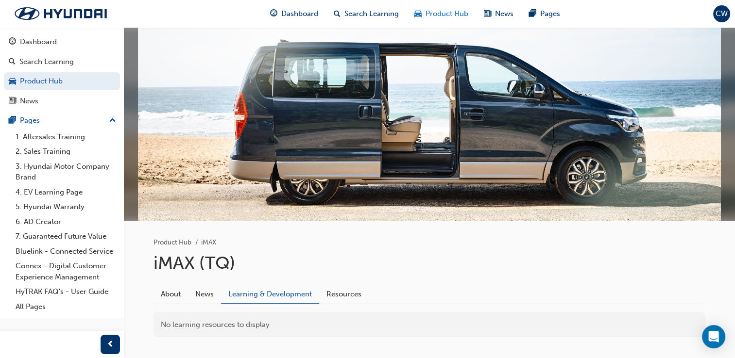
click at [459, 7] on div "Product Hub" at bounding box center [440, 14] width 69 height 20
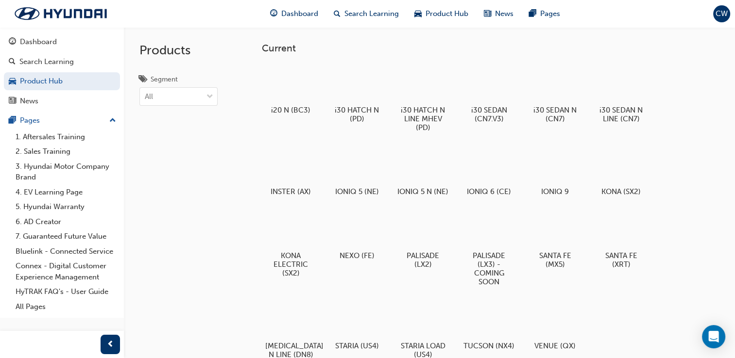
scroll to position [313, 0]
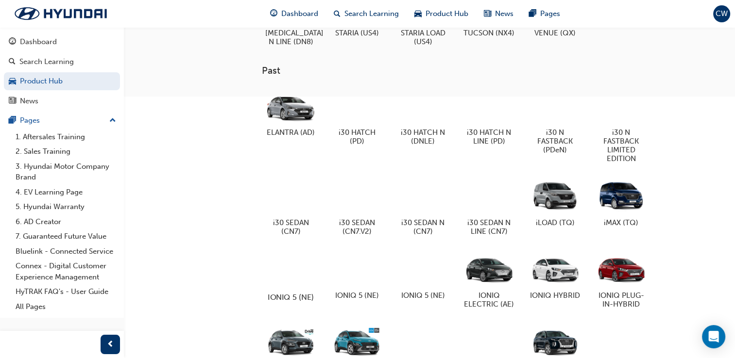
click at [286, 275] on div at bounding box center [291, 269] width 54 height 38
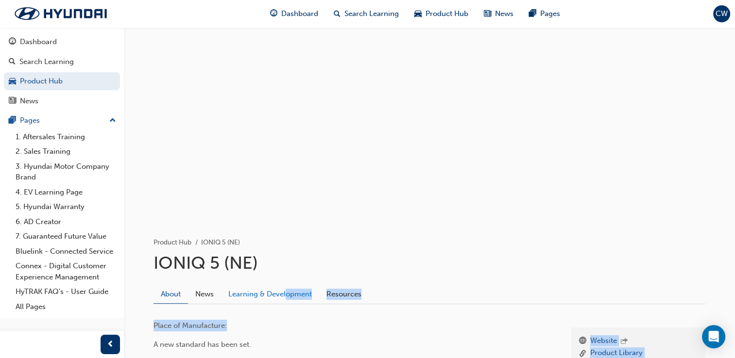
drag, startPoint x: 286, startPoint y: 304, endPoint x: 286, endPoint y: 293, distance: 10.7
click at [286, 293] on link "Learning & Development" at bounding box center [270, 294] width 98 height 18
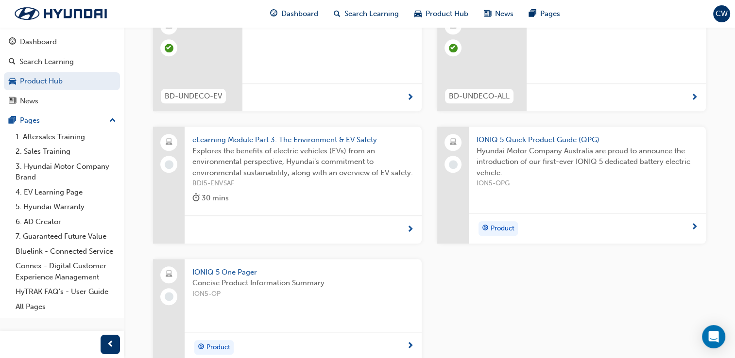
scroll to position [977, 0]
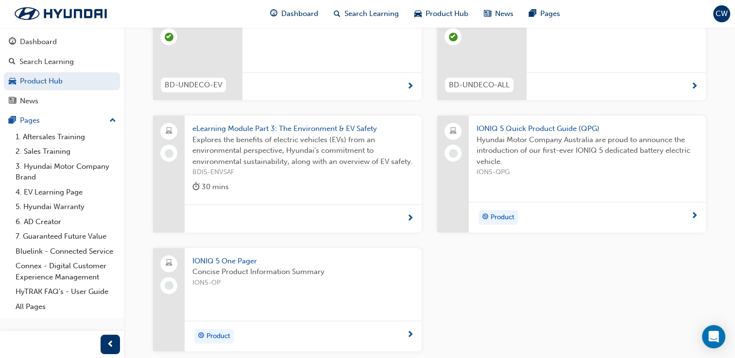
click at [226, 259] on span "IONIQ 5 One Pager" at bounding box center [302, 261] width 221 height 11
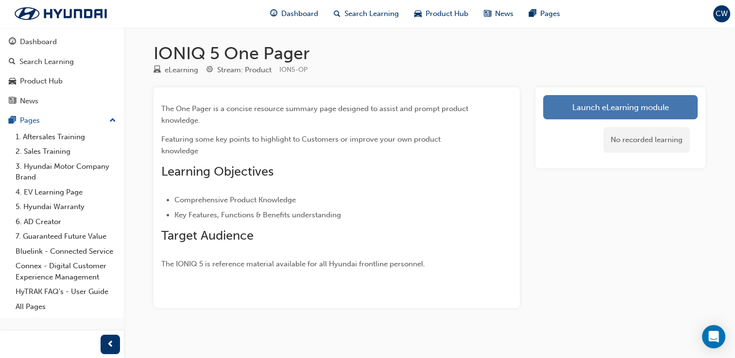
click at [599, 110] on link "Launch eLearning module" at bounding box center [620, 107] width 154 height 24
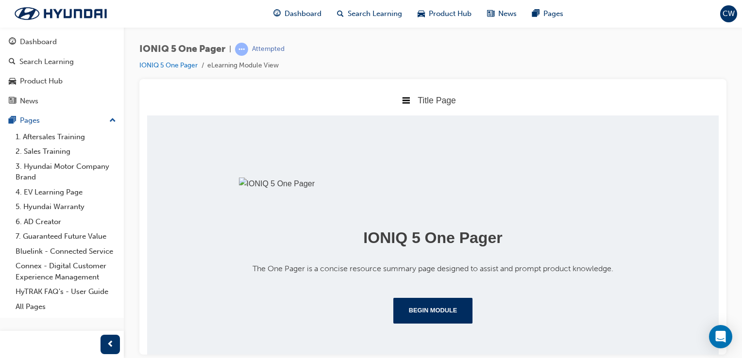
scroll to position [183, 0]
click at [434, 301] on button "Begin Module" at bounding box center [433, 310] width 80 height 25
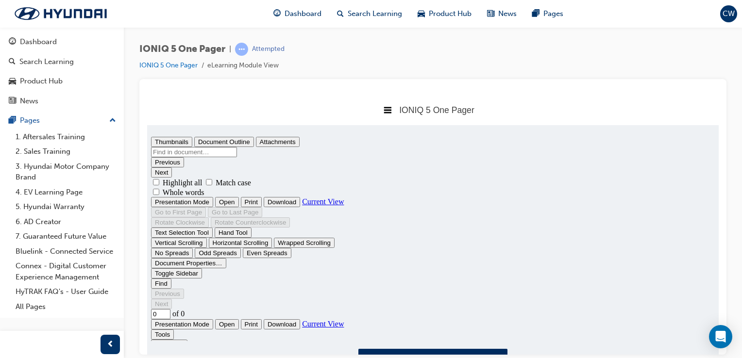
scroll to position [0, 0]
type input "1"
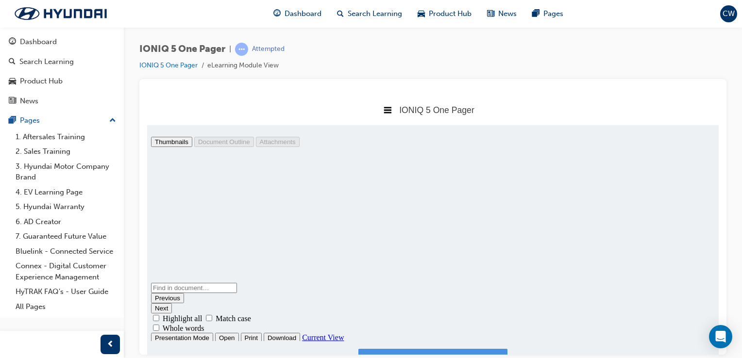
click at [409, 352] on button "I have read this document." at bounding box center [432, 365] width 149 height 33
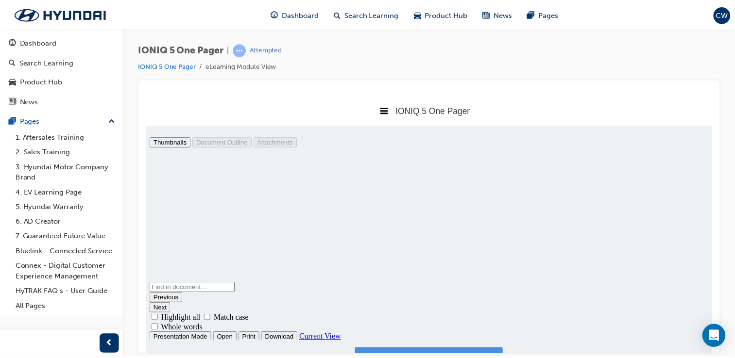
scroll to position [5, 5]
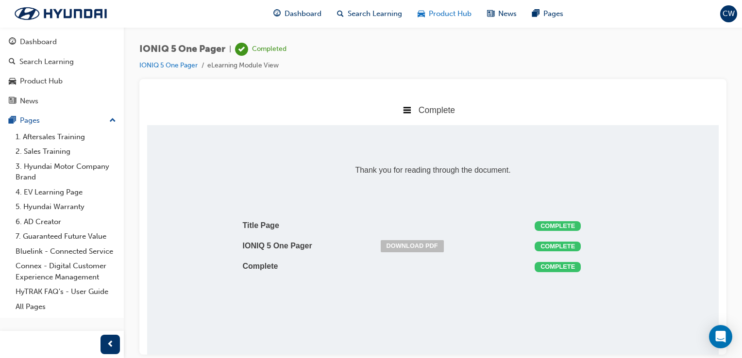
click at [449, 23] on div "Product Hub" at bounding box center [444, 14] width 69 height 20
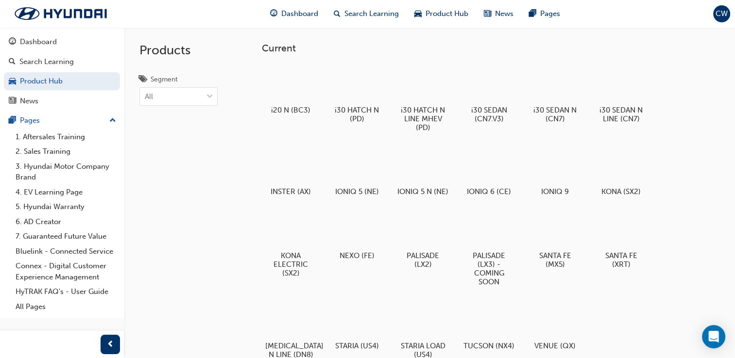
scroll to position [313, 0]
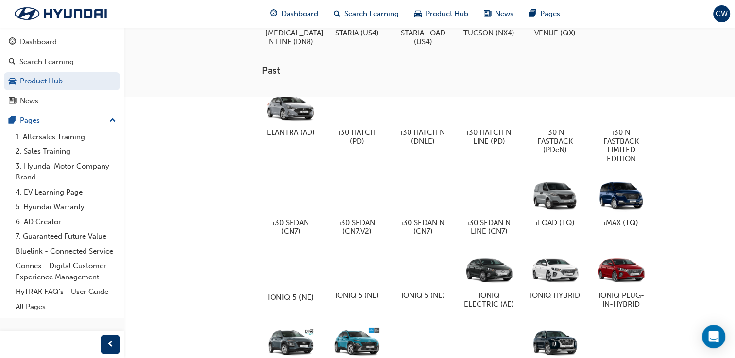
click at [308, 281] on div at bounding box center [291, 269] width 54 height 38
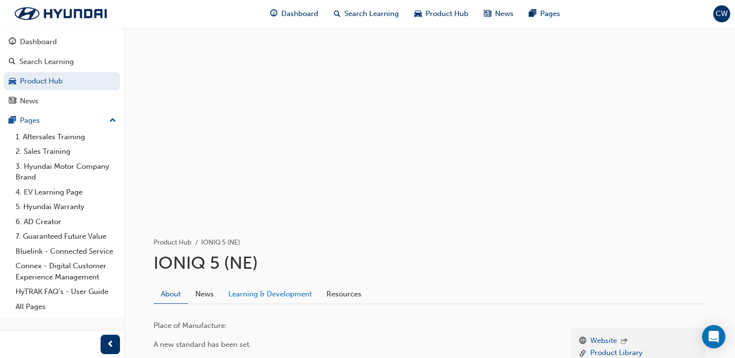
click at [276, 292] on link "Learning & Development" at bounding box center [270, 294] width 98 height 18
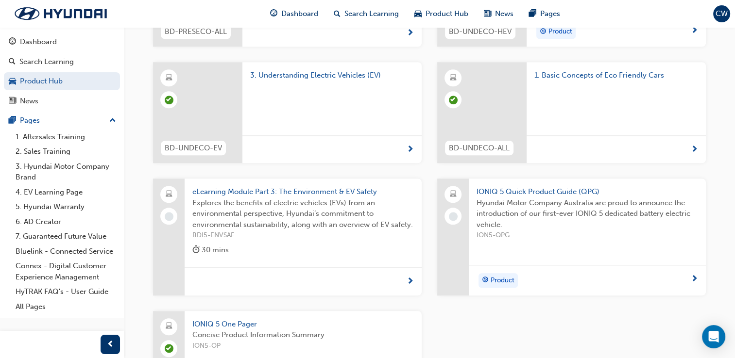
scroll to position [926, 0]
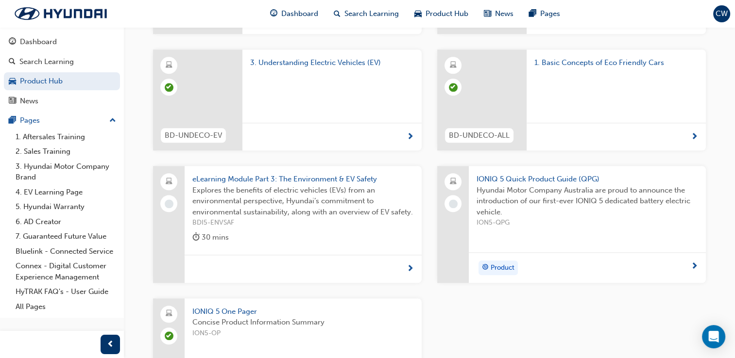
click at [534, 174] on span "IONIQ 5 Quick Product Guide (QPG)" at bounding box center [586, 179] width 221 height 11
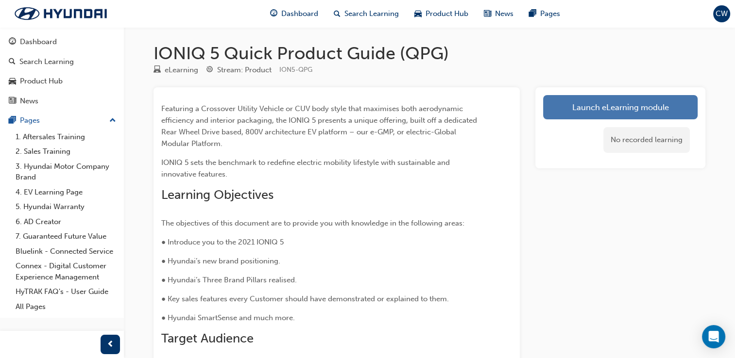
click at [589, 107] on link "Launch eLearning module" at bounding box center [620, 107] width 154 height 24
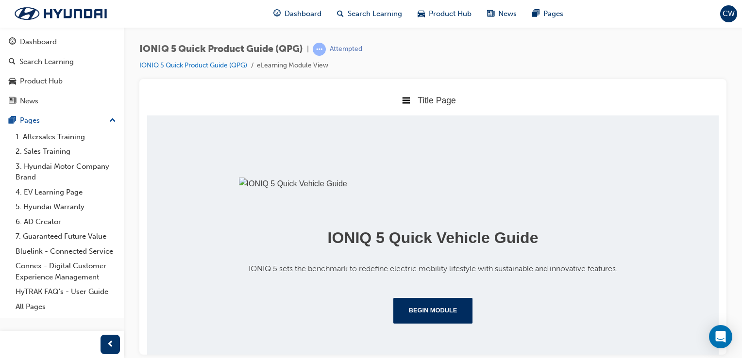
scroll to position [138, 0]
click at [427, 323] on button "Begin Module" at bounding box center [433, 310] width 80 height 25
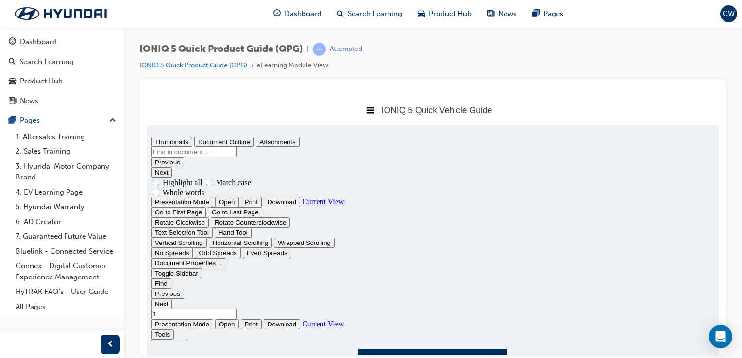
scroll to position [0, 0]
click at [213, 319] on button "Presentation Mode" at bounding box center [182, 324] width 62 height 10
type input "1"
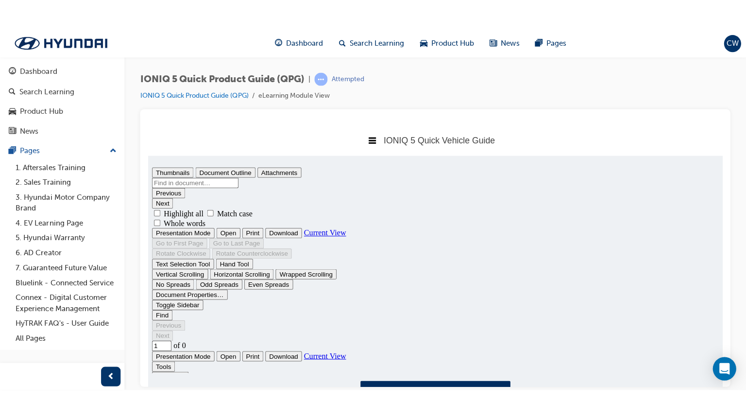
scroll to position [5, 0]
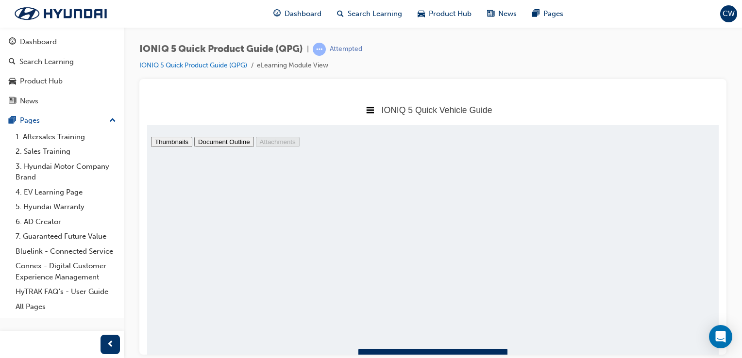
select select "page-fit"
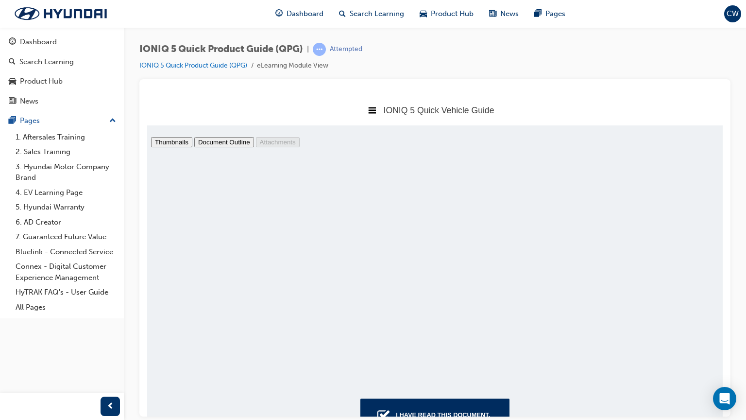
scroll to position [38425, 0]
type input "37"
select select "auto"
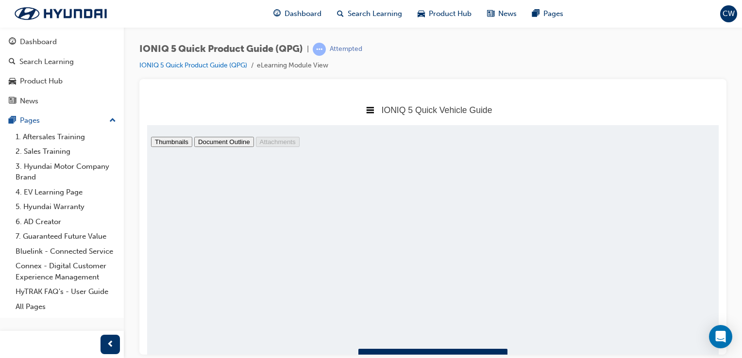
scroll to position [291, 579]
click at [489, 353] on button "I have read this document." at bounding box center [432, 365] width 149 height 33
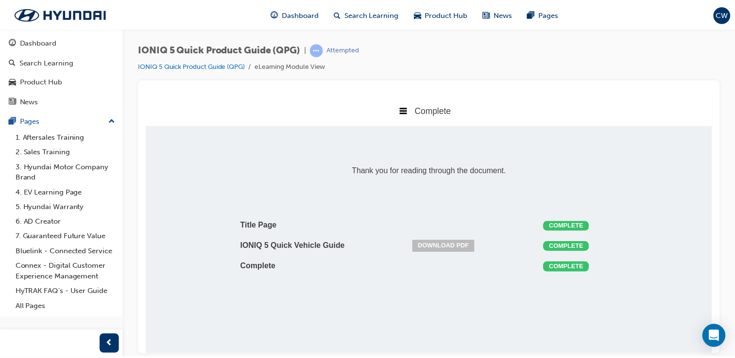
scroll to position [0, 0]
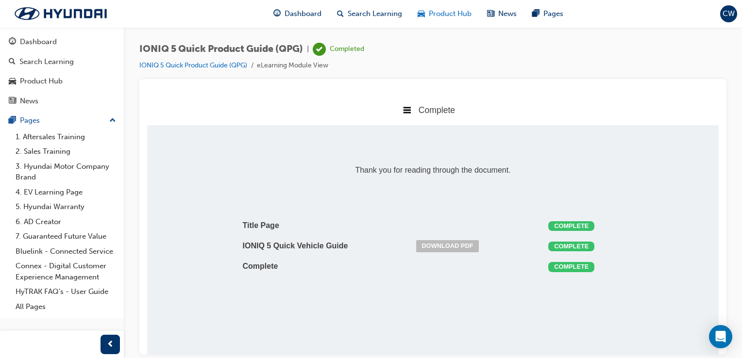
click at [443, 20] on div "Product Hub" at bounding box center [444, 14] width 69 height 20
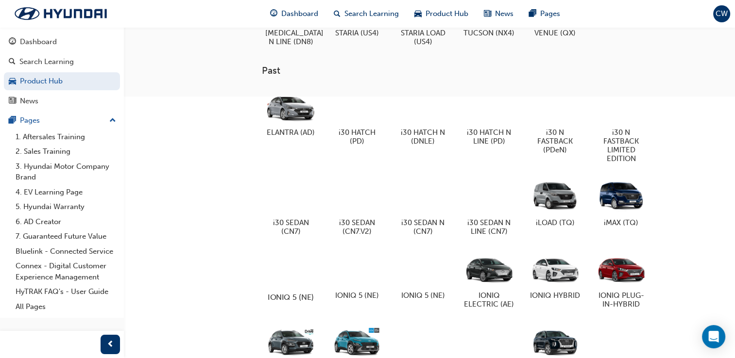
click at [280, 271] on div at bounding box center [291, 269] width 54 height 38
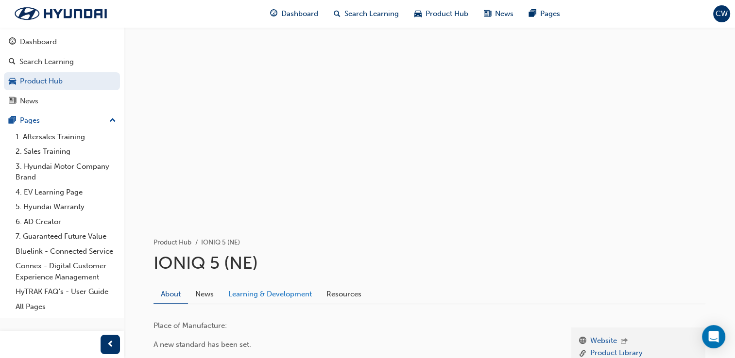
click at [295, 294] on link "Learning & Development" at bounding box center [270, 294] width 98 height 18
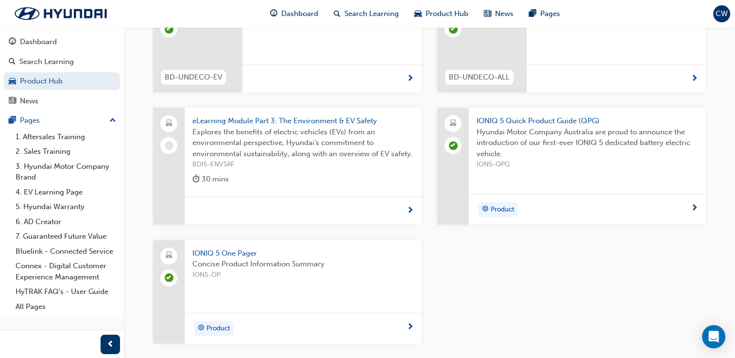
scroll to position [986, 0]
click at [297, 117] on span "eLearning Module Part 3: The Environment & EV Safety" at bounding box center [302, 119] width 221 height 11
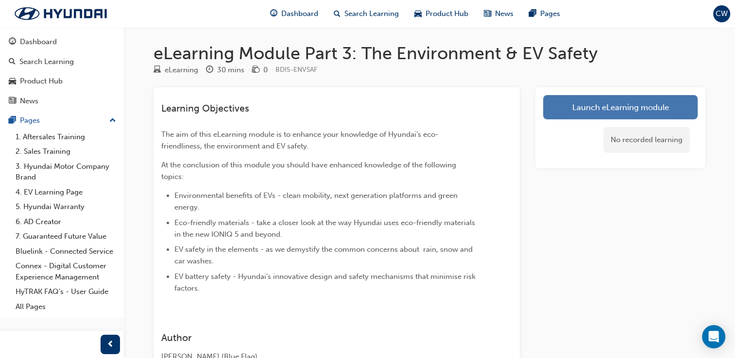
click at [640, 105] on link "Launch eLearning module" at bounding box center [620, 107] width 154 height 24
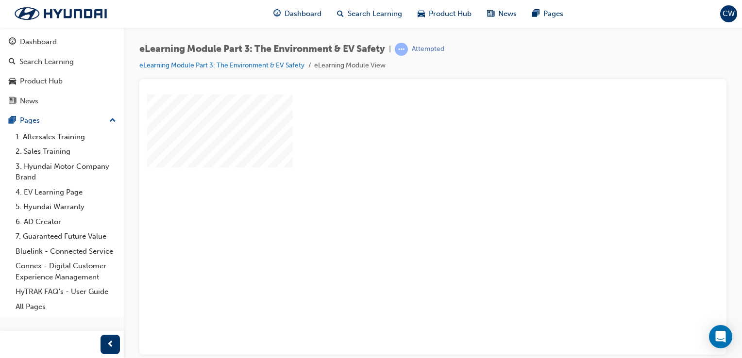
click at [405, 197] on div "play" at bounding box center [405, 197] width 0 height 0
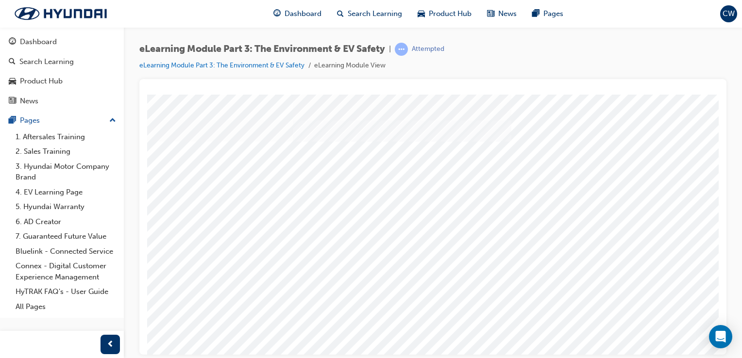
scroll to position [111, 0]
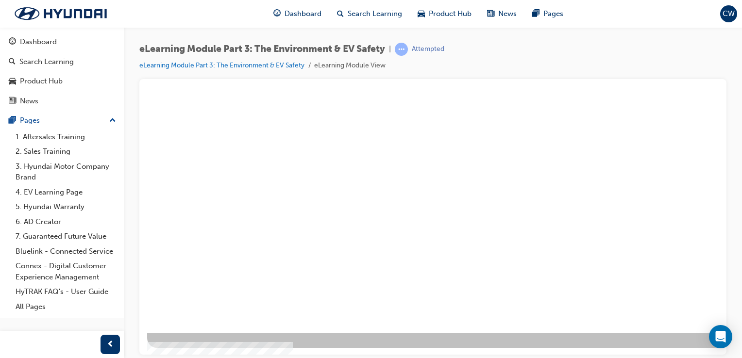
scroll to position [0, 0]
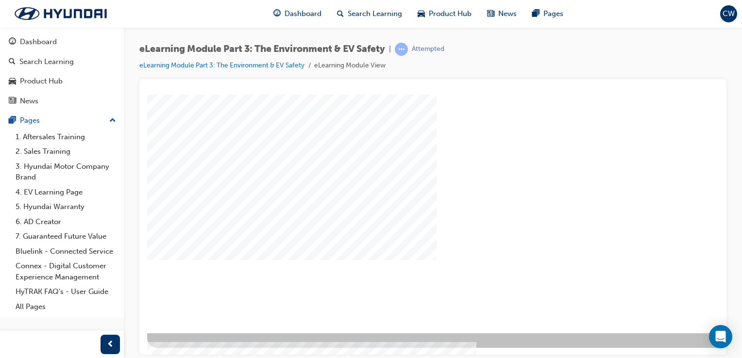
click at [673, 346] on div at bounding box center [477, 165] width 660 height 364
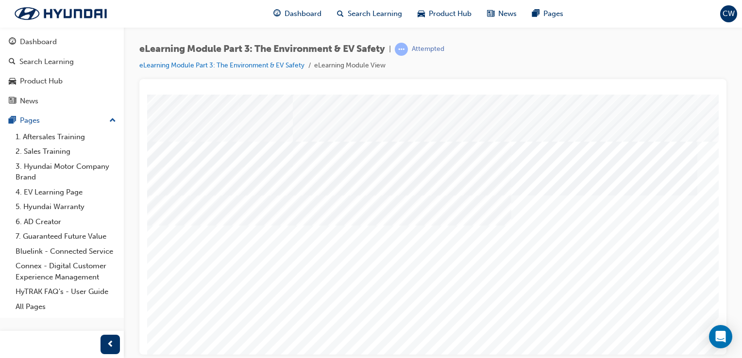
drag, startPoint x: 548, startPoint y: 304, endPoint x: 527, endPoint y: 203, distance: 102.8
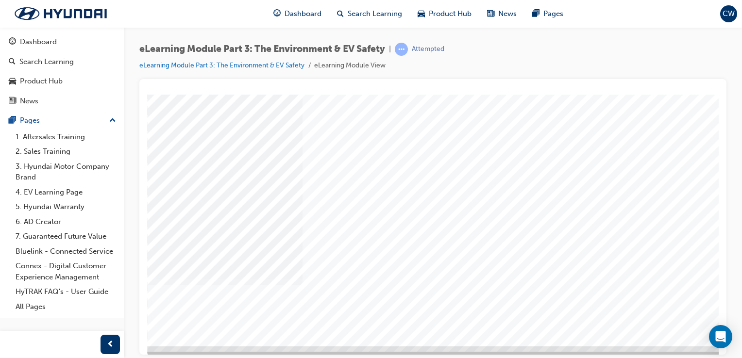
scroll to position [111, 0]
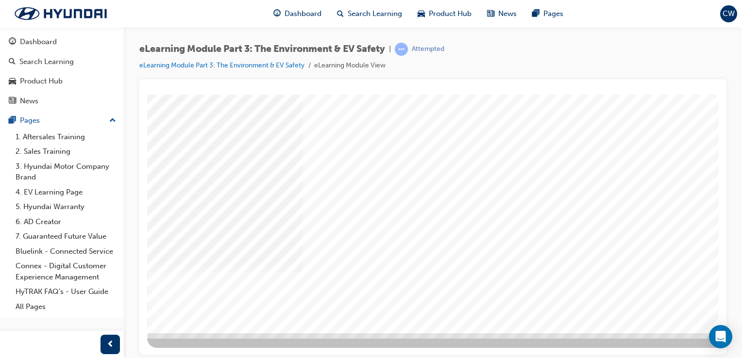
click at [691, 347] on div at bounding box center [477, 165] width 660 height 364
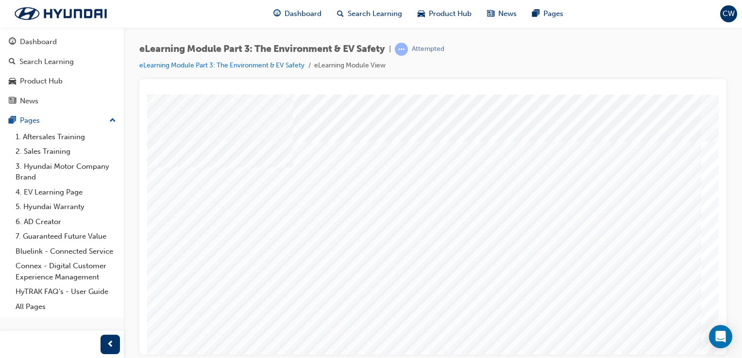
scroll to position [0, 0]
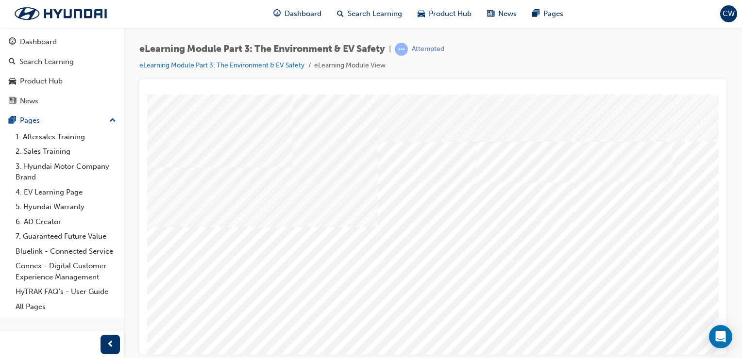
click at [694, 354] on div "eLearning Module Part 3: The Environment & EV Safety | Attempted eLearning Modu…" at bounding box center [371, 179] width 742 height 358
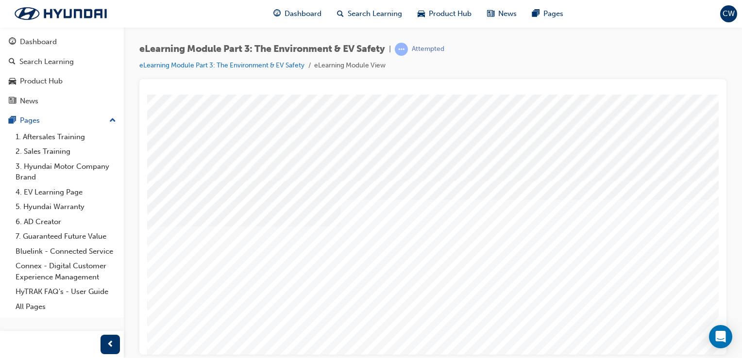
scroll to position [111, 0]
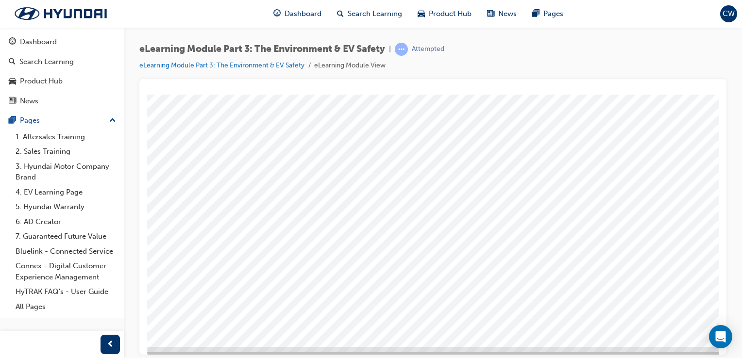
scroll to position [111, 0]
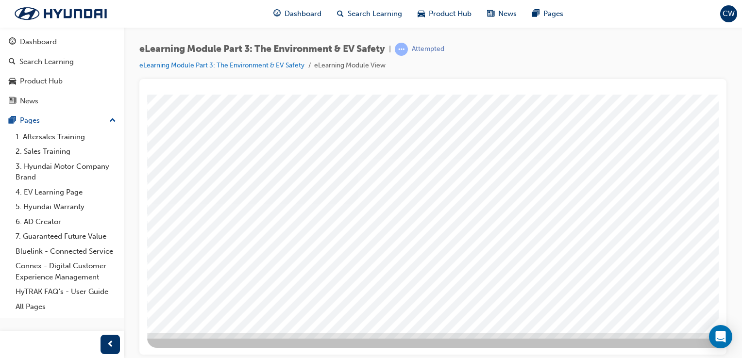
drag, startPoint x: 662, startPoint y: 311, endPoint x: 656, endPoint y: 299, distance: 13.3
click at [656, 299] on div "multistate" at bounding box center [388, 158] width 660 height 350
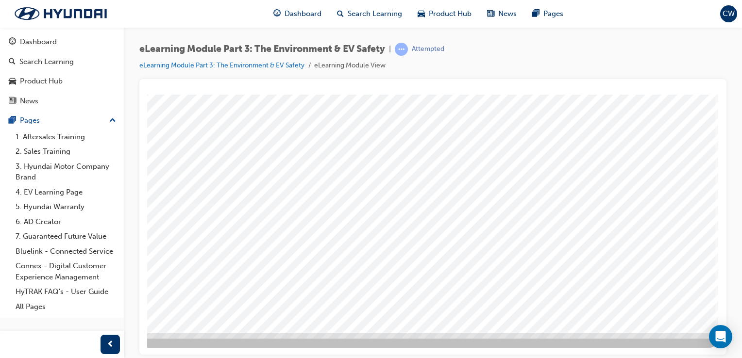
scroll to position [0, 0]
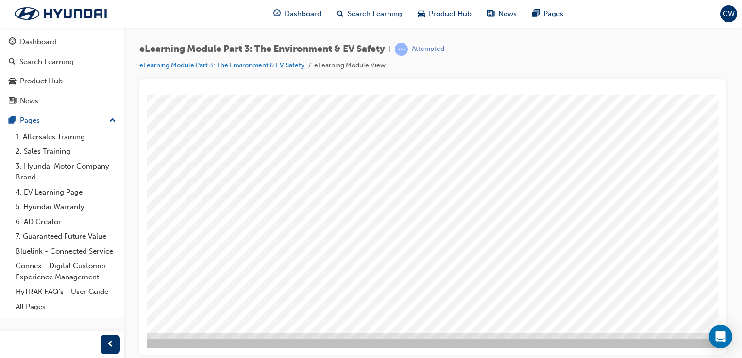
scroll to position [111, 96]
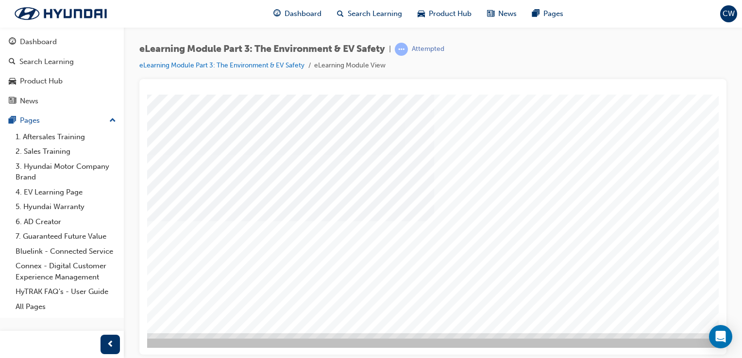
scroll to position [111, 96]
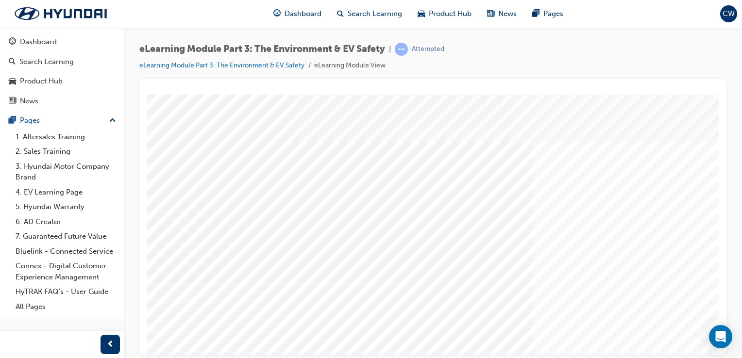
scroll to position [0, 96]
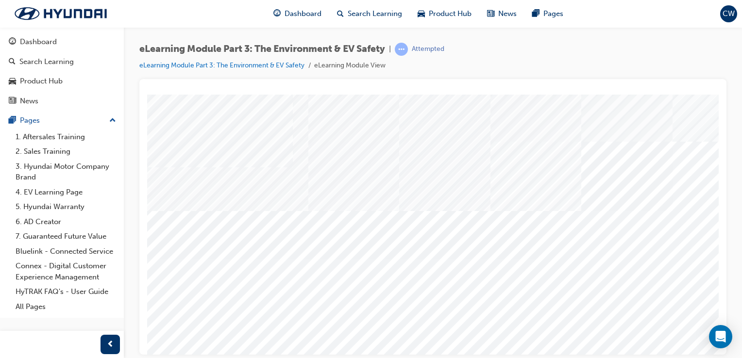
scroll to position [0, 96]
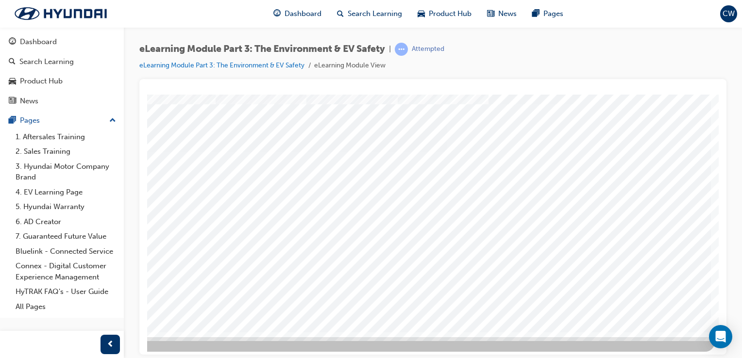
scroll to position [111, 96]
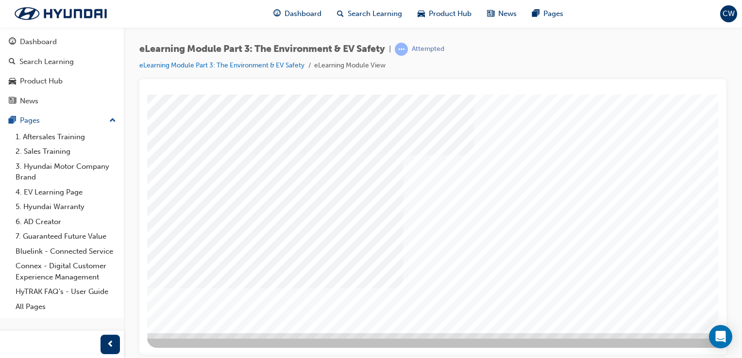
drag, startPoint x: 367, startPoint y: 239, endPoint x: 377, endPoint y: 245, distance: 11.7
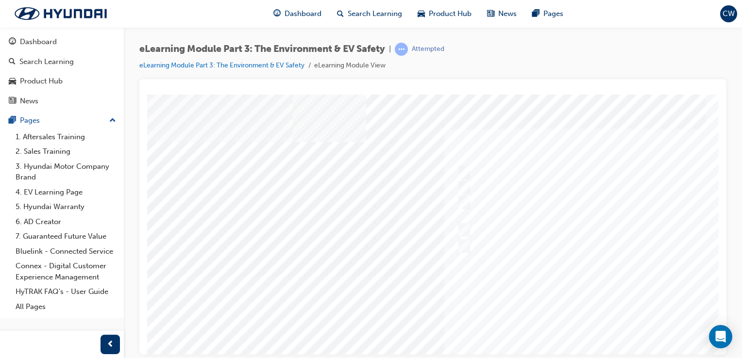
scroll to position [0, 96]
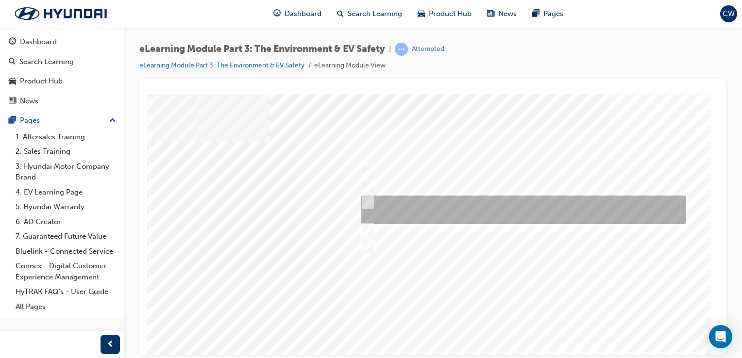
click at [425, 206] on div at bounding box center [520, 210] width 325 height 29
checkbox input "true"
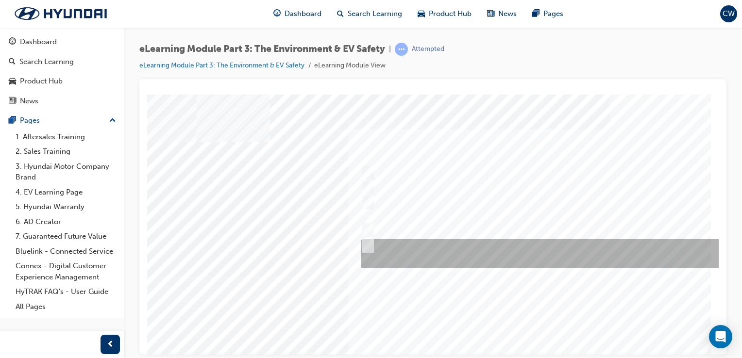
click at [447, 239] on div at bounding box center [568, 253] width 420 height 29
checkbox input "true"
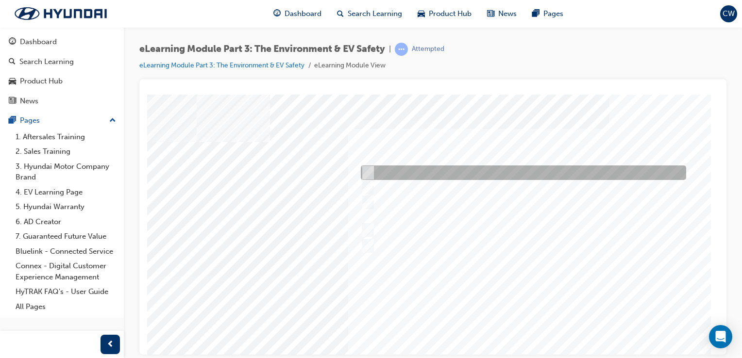
click at [530, 171] on div at bounding box center [520, 173] width 325 height 15
click at [532, 179] on div at bounding box center [520, 173] width 325 height 15
checkbox input "false"
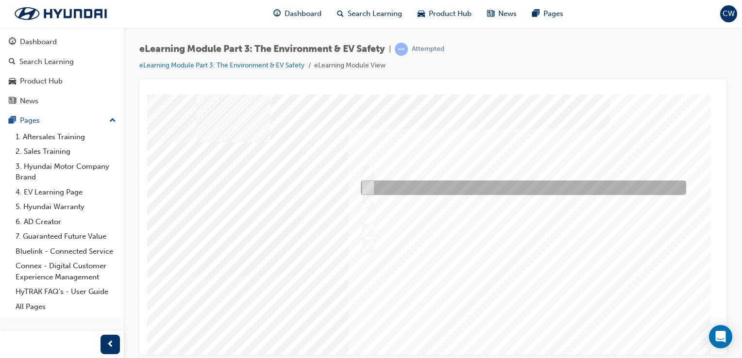
click at [532, 185] on div at bounding box center [520, 188] width 325 height 15
checkbox input "true"
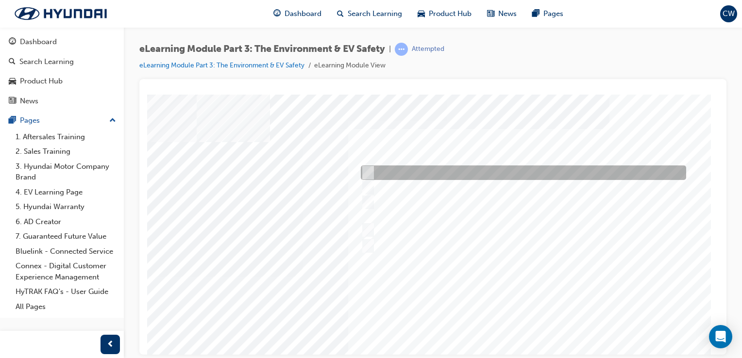
click at [534, 172] on div at bounding box center [520, 173] width 325 height 15
checkbox input "true"
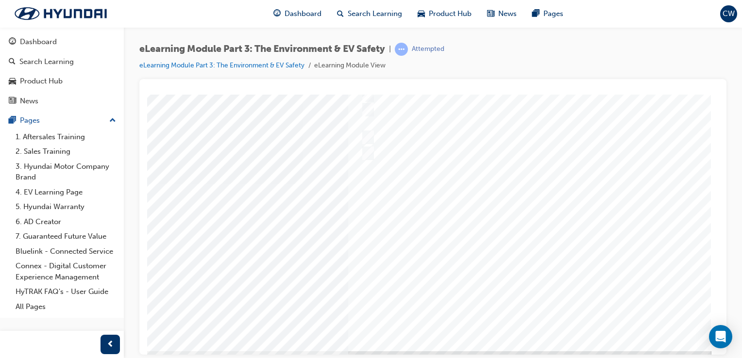
scroll to position [111, 96]
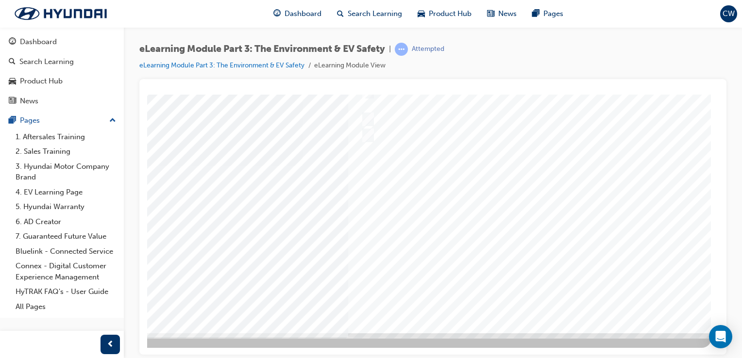
click at [525, 295] on div at bounding box center [381, 158] width 660 height 350
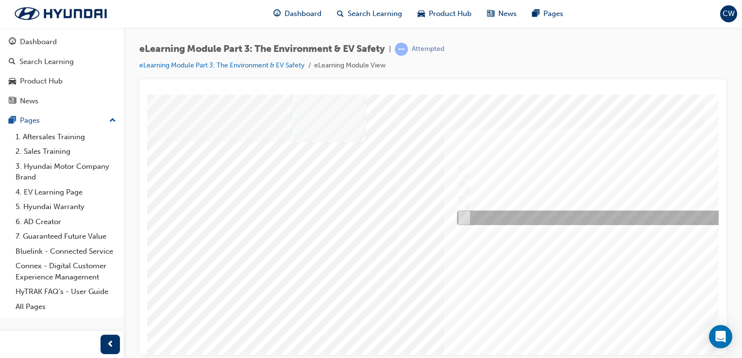
click at [467, 218] on input "All of the above" at bounding box center [462, 218] width 11 height 11
radio input "true"
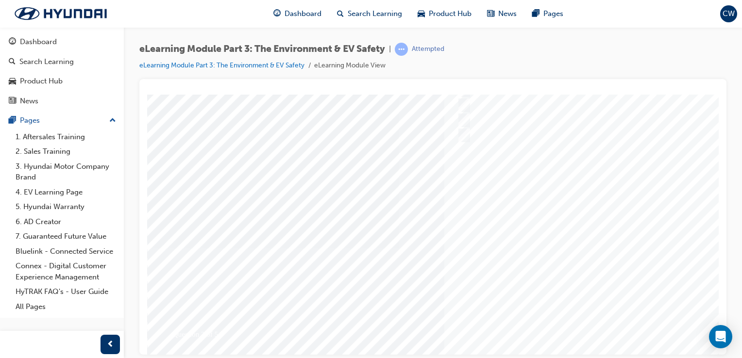
scroll to position [111, 0]
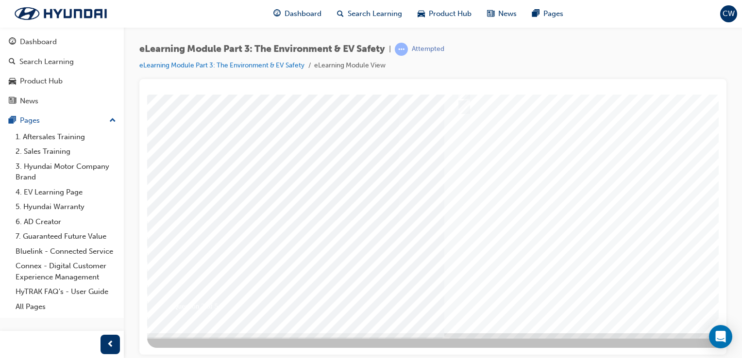
click at [624, 291] on div at bounding box center [477, 158] width 660 height 350
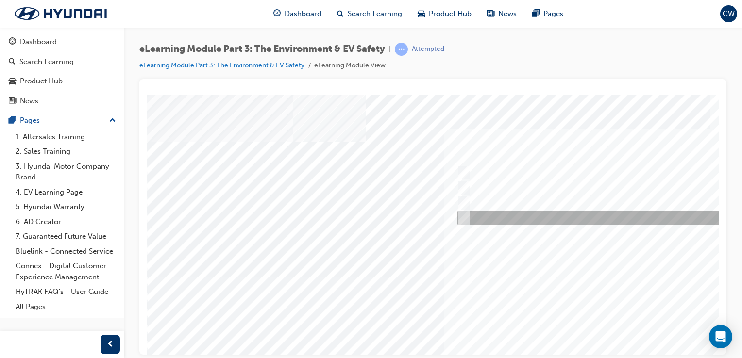
click at [496, 216] on div at bounding box center [615, 218] width 323 height 15
radio input "true"
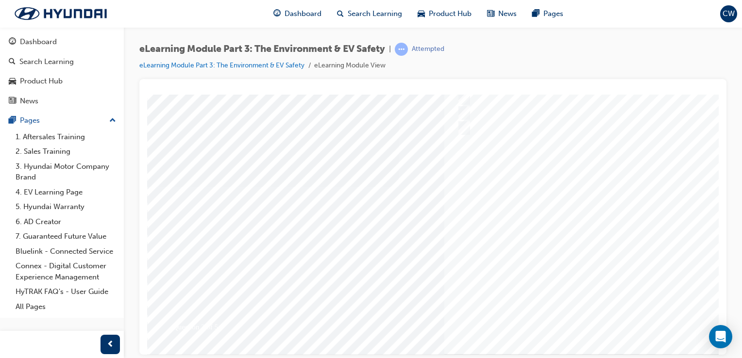
scroll to position [111, 0]
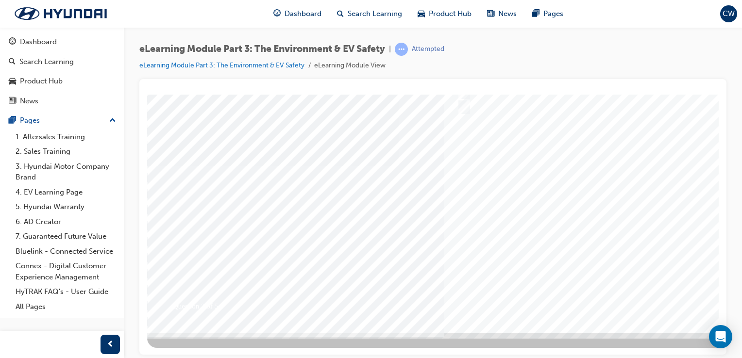
click at [646, 303] on div at bounding box center [477, 158] width 660 height 350
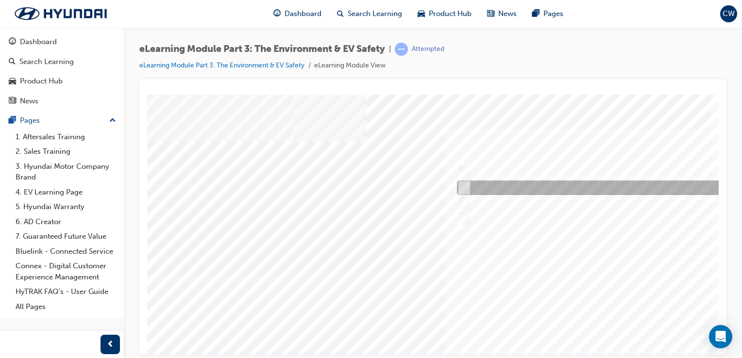
click at [506, 188] on div at bounding box center [615, 188] width 323 height 15
radio input "true"
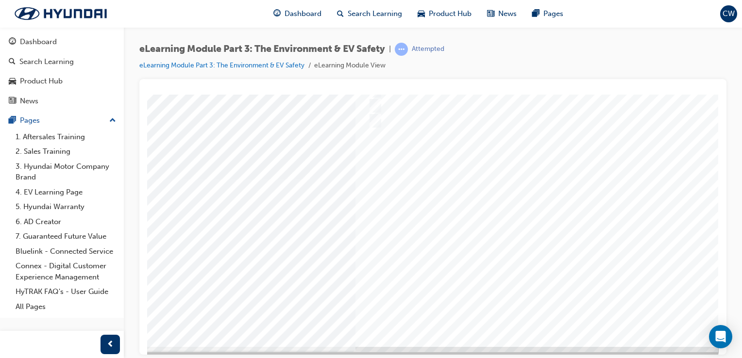
scroll to position [111, 96]
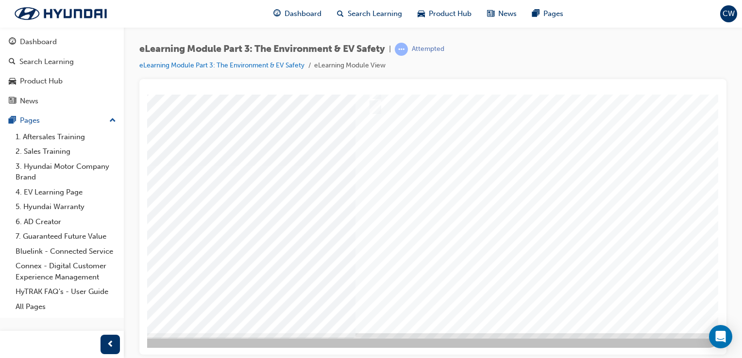
click at [538, 296] on div at bounding box center [388, 158] width 660 height 350
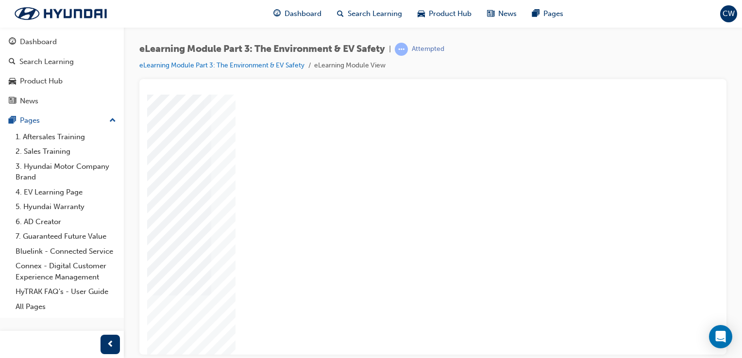
scroll to position [62, 96]
click at [474, 327] on div "" at bounding box center [388, 208] width 660 height 350
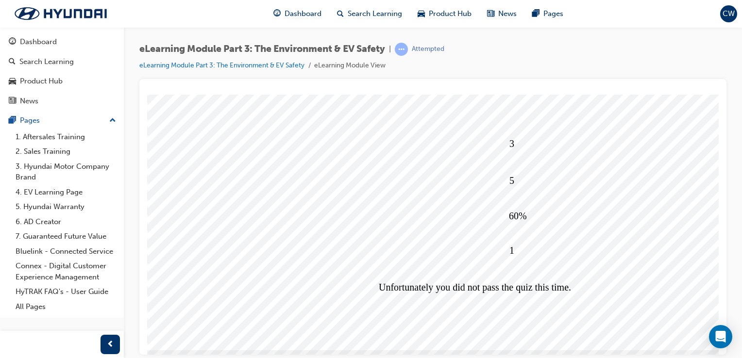
scroll to position [101, 0]
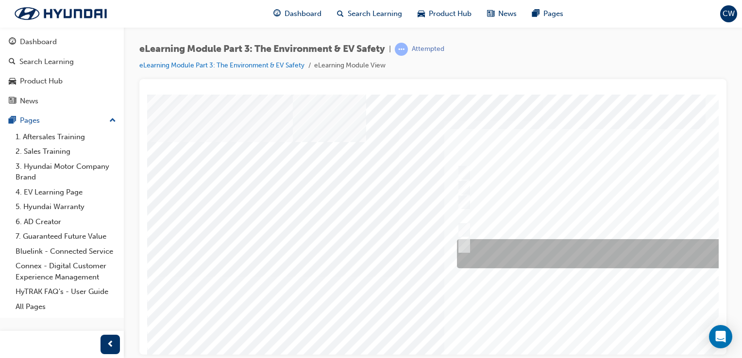
click at [461, 250] on input "Prevents accidents by managing battery charge status, cell balancing and variou…" at bounding box center [461, 246] width 11 height 11
checkbox input "true"
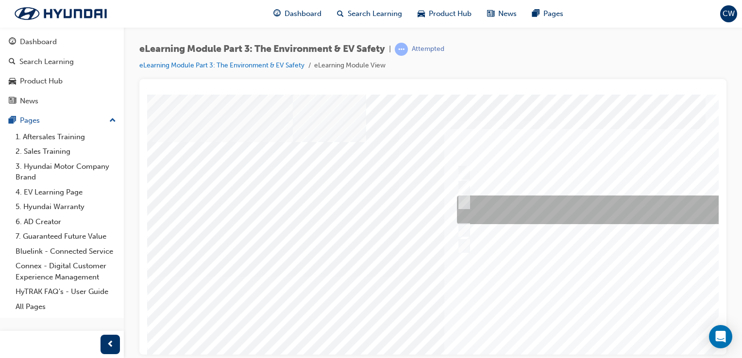
click at [460, 202] on input "An on/off control relay is triggered when battery anomalies are detected." at bounding box center [461, 202] width 11 height 11
checkbox input "true"
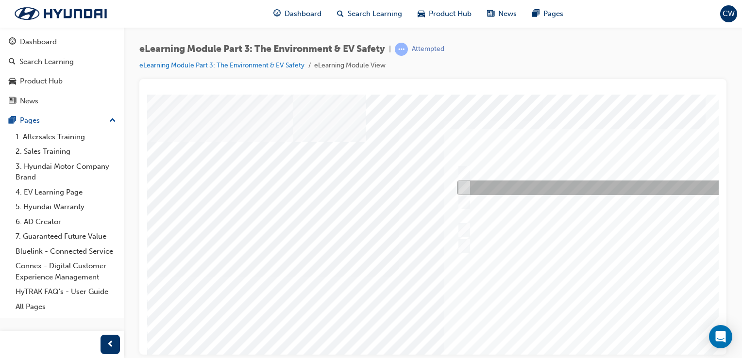
click at [464, 185] on input "Checking the stability of the battery cell in real time." at bounding box center [461, 188] width 11 height 11
checkbox input "true"
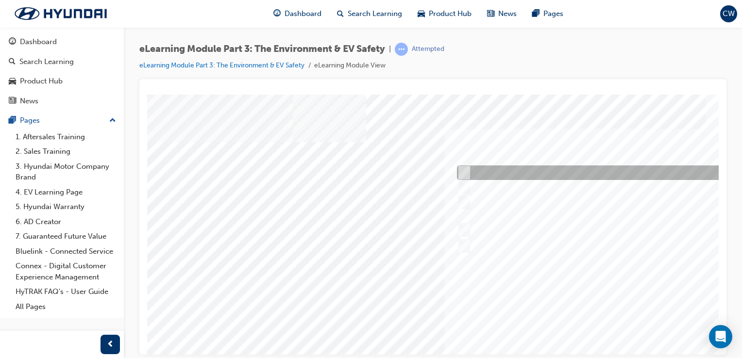
click at [464, 175] on input "Determining when the load on the batteries is getting too high." at bounding box center [461, 173] width 11 height 11
checkbox input "true"
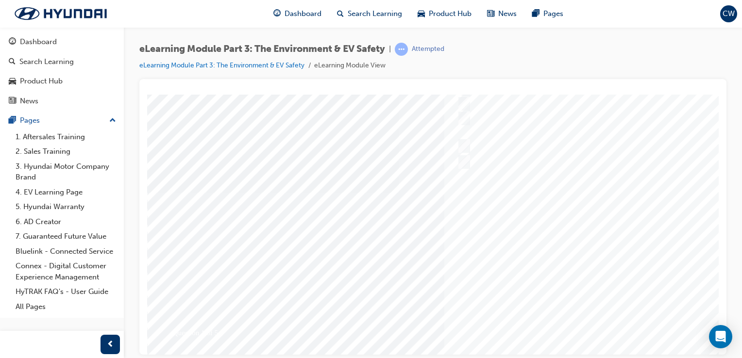
scroll to position [111, 0]
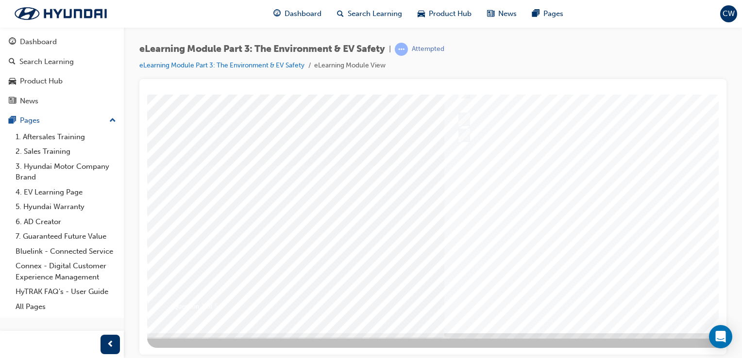
click at [622, 287] on div at bounding box center [477, 158] width 660 height 350
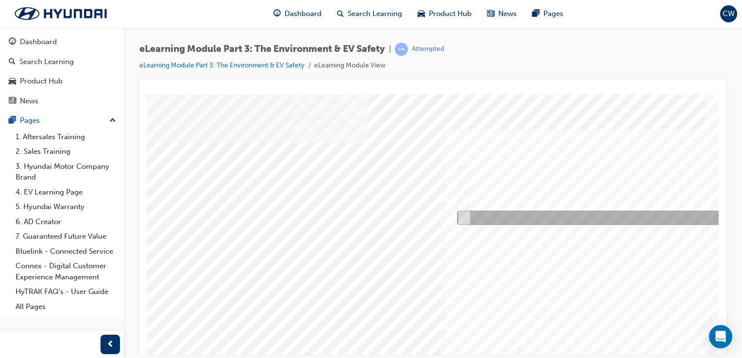
click at [509, 218] on div at bounding box center [615, 218] width 323 height 15
radio input "true"
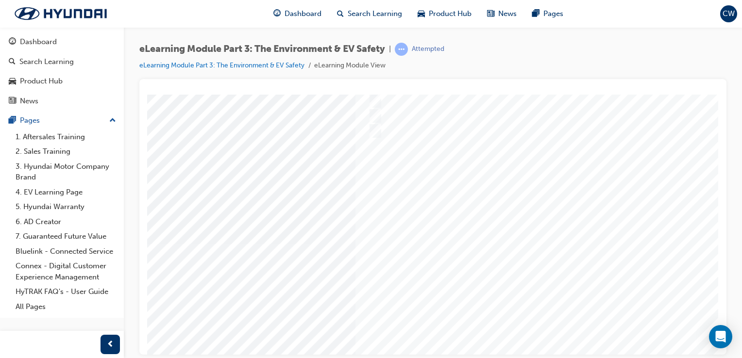
scroll to position [111, 96]
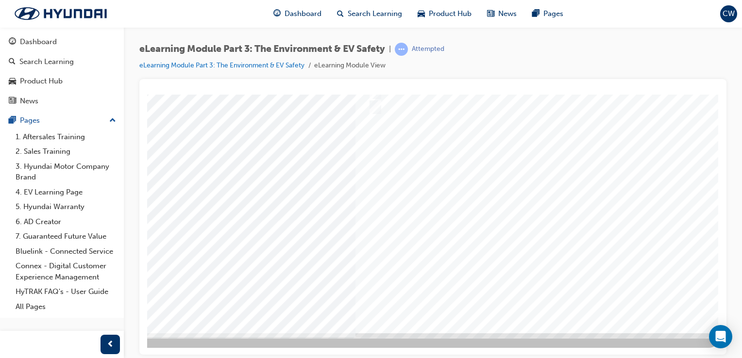
click at [539, 296] on div at bounding box center [388, 158] width 660 height 350
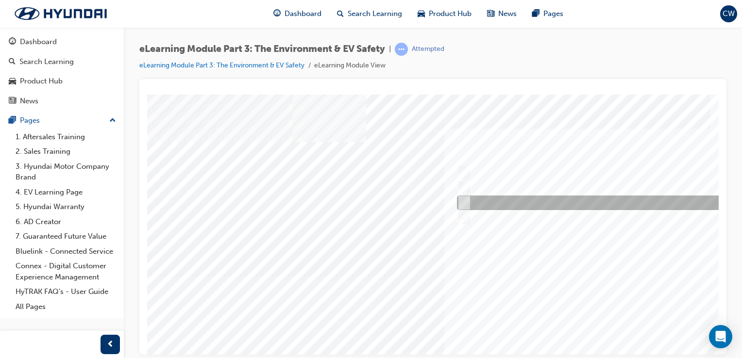
click at [464, 201] on input "32" at bounding box center [462, 203] width 11 height 11
radio input "true"
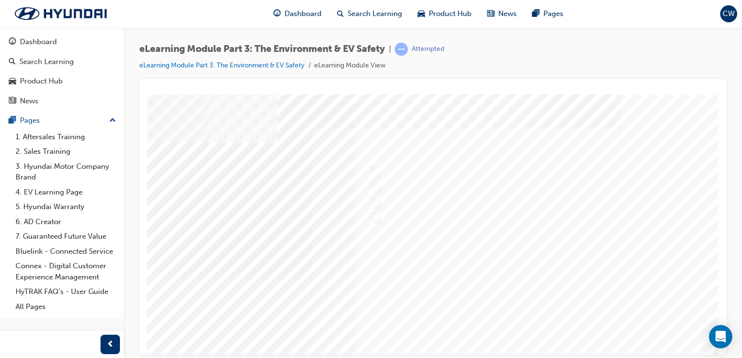
scroll to position [111, 96]
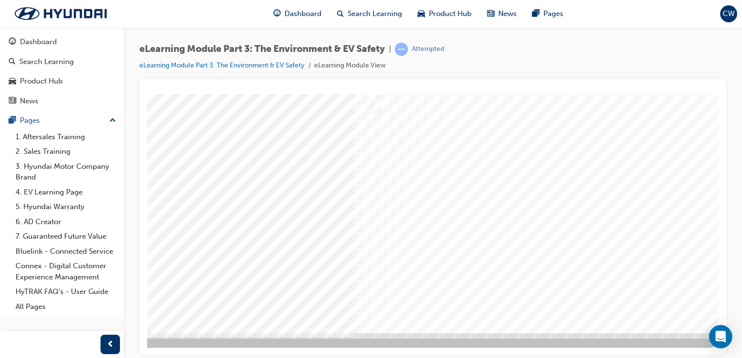
click at [552, 296] on div at bounding box center [388, 158] width 660 height 350
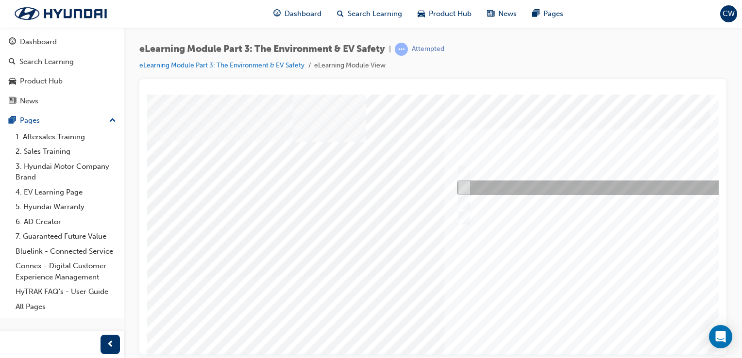
click at [480, 182] on div at bounding box center [615, 188] width 323 height 15
radio input "true"
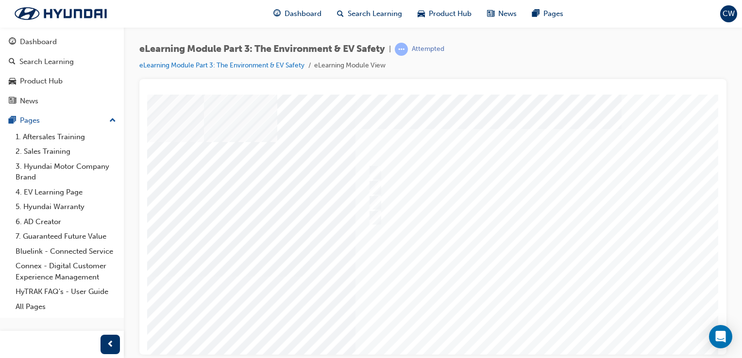
scroll to position [111, 96]
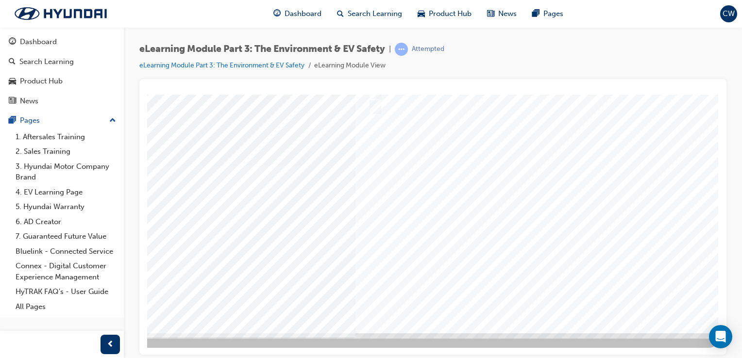
click at [536, 293] on div at bounding box center [388, 158] width 660 height 350
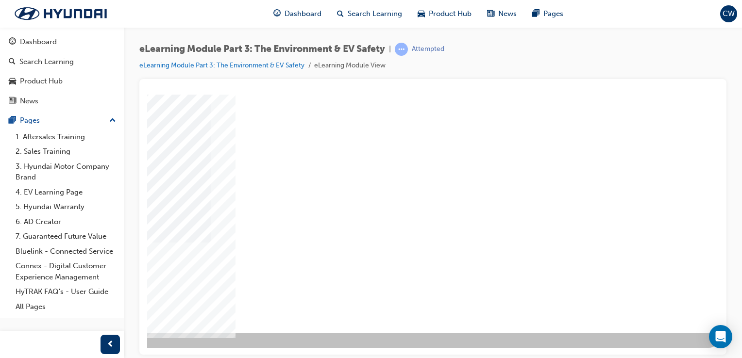
click at [465, 297] on div "" at bounding box center [388, 158] width 660 height 350
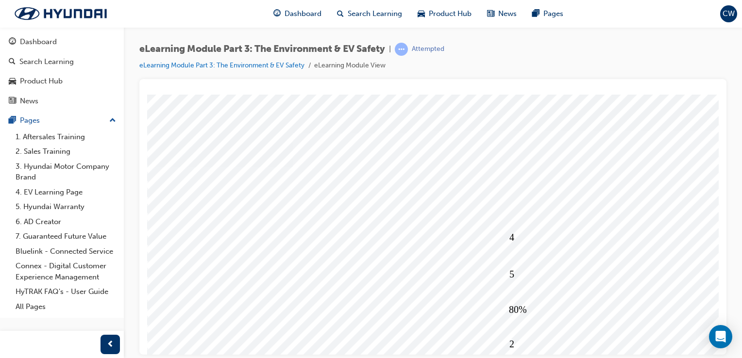
click at [719, 294] on div at bounding box center [432, 217] width 587 height 276
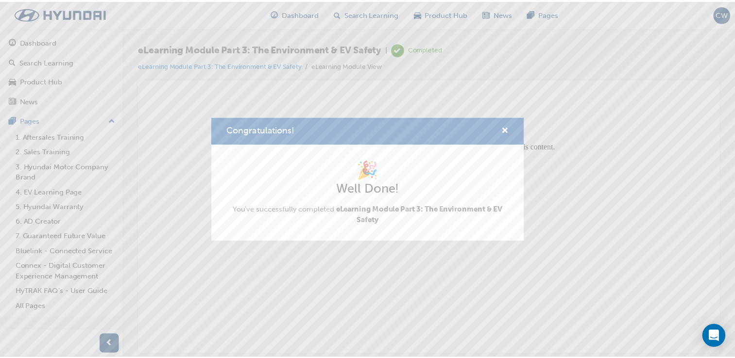
scroll to position [0, 0]
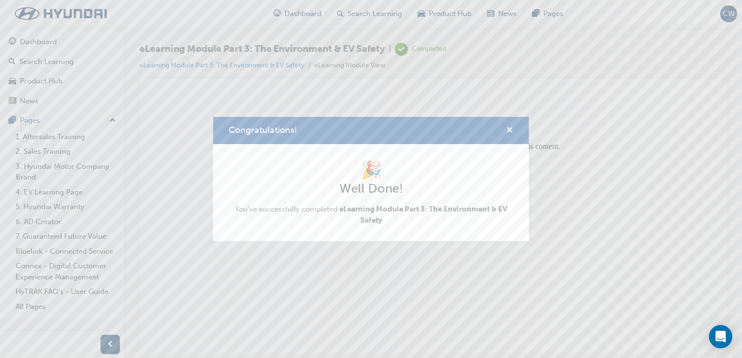
click at [513, 132] on button "Congratulations!" at bounding box center [509, 131] width 7 height 12
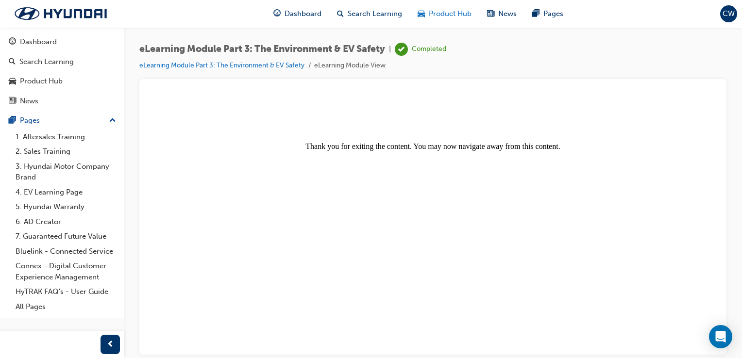
click at [435, 13] on span "Product Hub" at bounding box center [450, 13] width 43 height 11
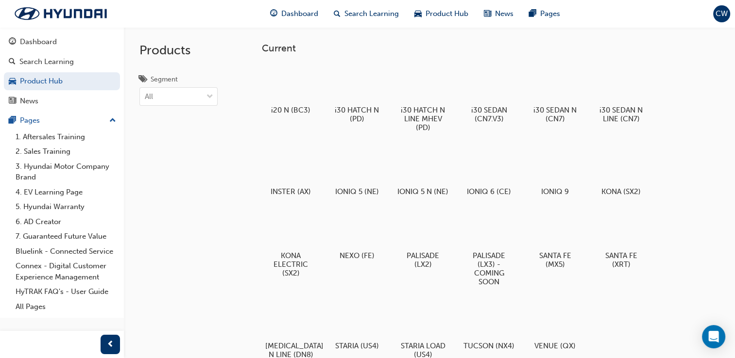
scroll to position [313, 0]
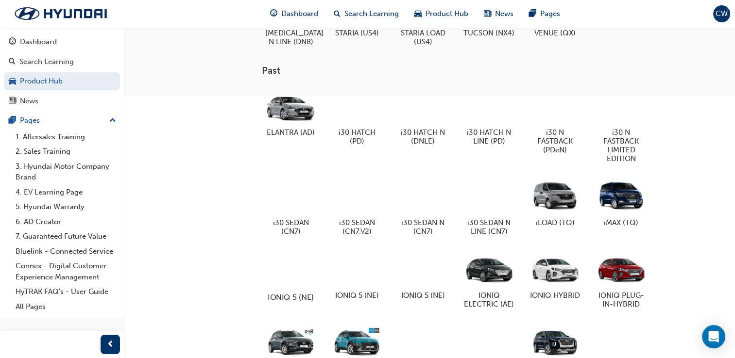
click at [290, 288] on div at bounding box center [291, 269] width 54 height 38
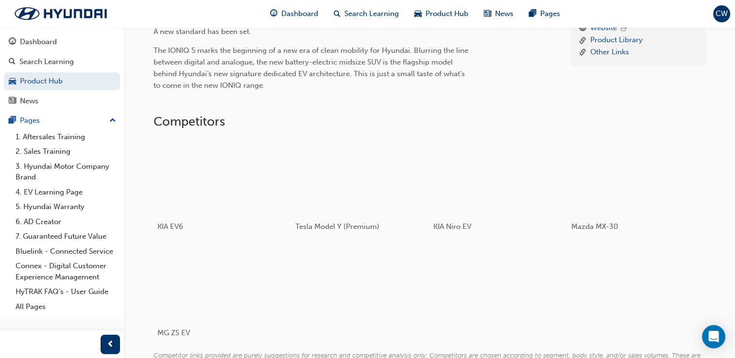
click at [733, 79] on div "Product Hub IONIQ 5 (NE) IONIQ 5 (NE) About News Learning & Development Resourc…" at bounding box center [429, 59] width 611 height 690
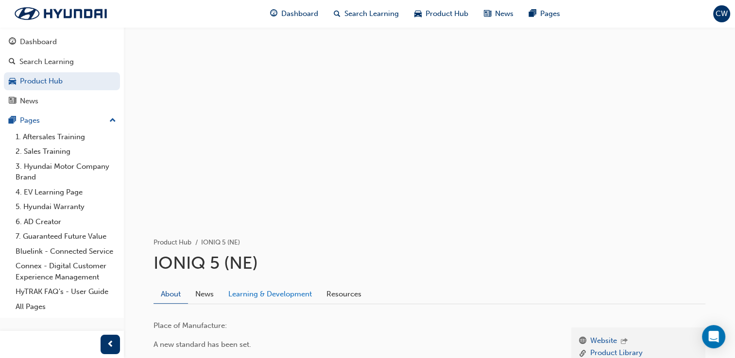
click at [282, 293] on link "Learning & Development" at bounding box center [270, 294] width 98 height 18
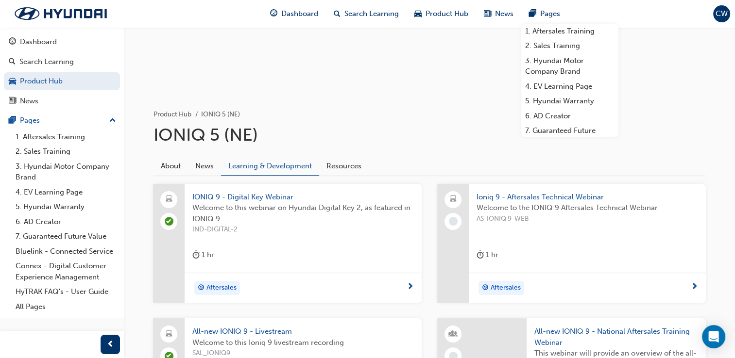
scroll to position [86, 0]
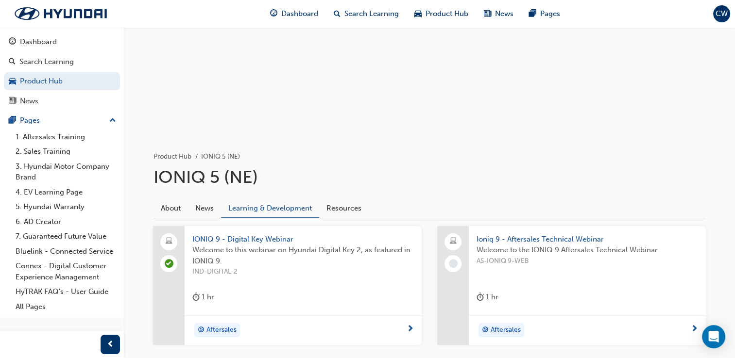
click at [522, 237] on span "Ioniq 9 - Aftersales Technical Webinar" at bounding box center [586, 239] width 221 height 11
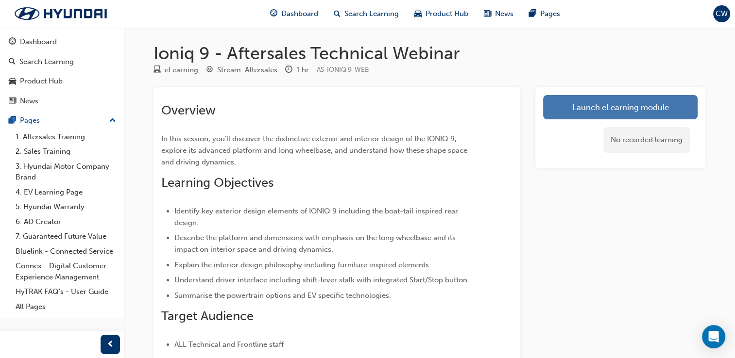
click at [551, 102] on link "Launch eLearning module" at bounding box center [620, 107] width 154 height 24
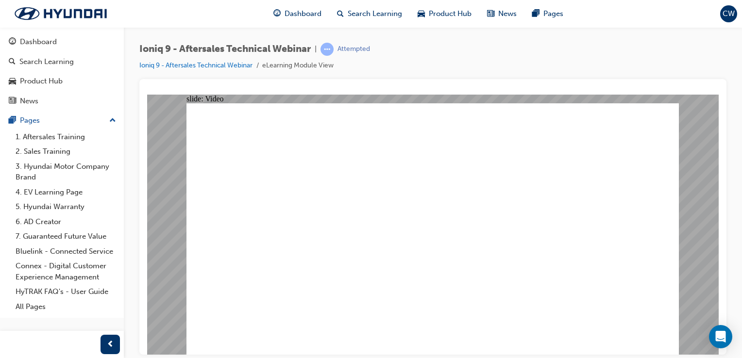
type input "0"
click at [453, 75] on div "Ioniq 9 - Aftersales Technical Webinar | Attempted Ioniq 9 - Aftersales Technic…" at bounding box center [432, 61] width 587 height 36
drag, startPoint x: 295, startPoint y: 312, endPoint x: 312, endPoint y: 303, distance: 19.2
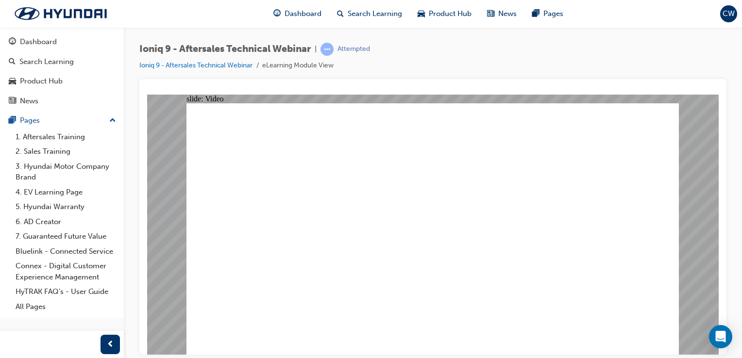
type input "3927"
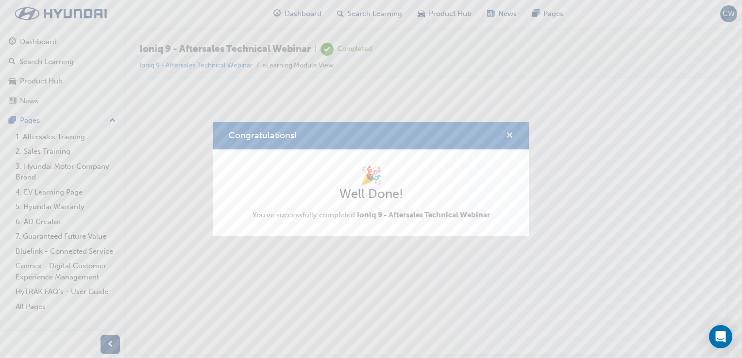
click at [508, 132] on span "cross-icon" at bounding box center [509, 136] width 7 height 9
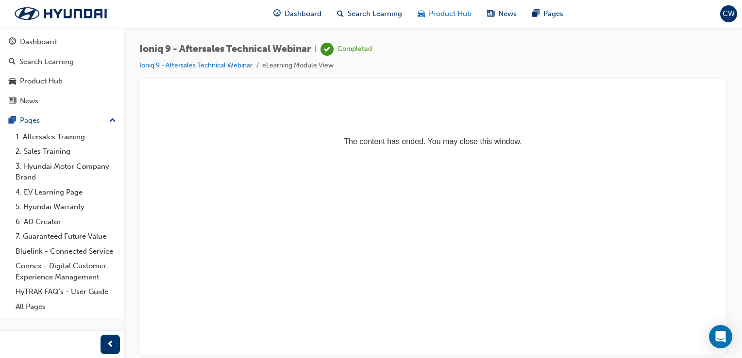
click at [451, 10] on span "Product Hub" at bounding box center [450, 13] width 43 height 11
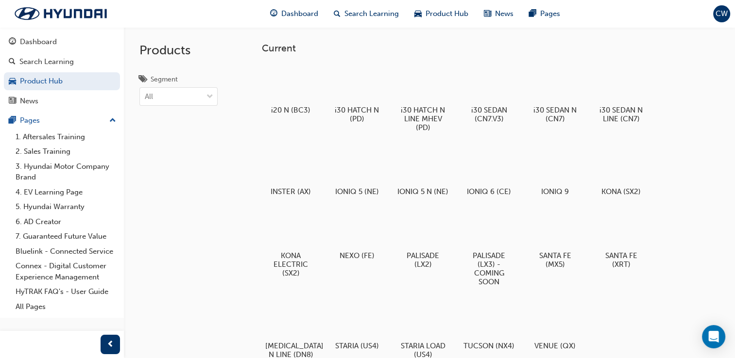
scroll to position [313, 0]
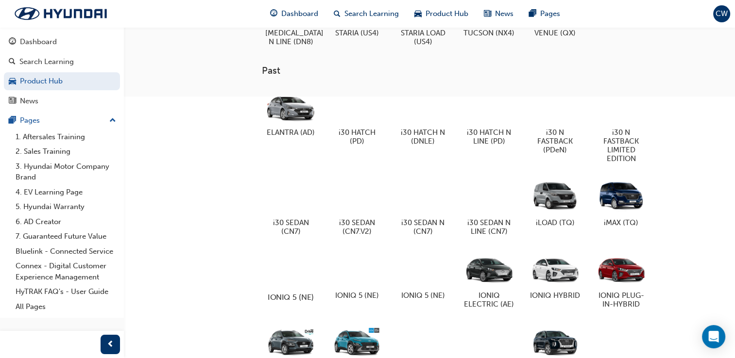
click at [275, 288] on div at bounding box center [291, 269] width 54 height 38
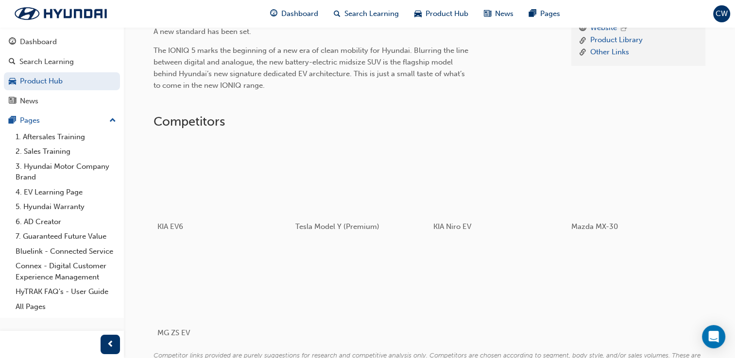
click at [732, 126] on div "Product Hub IONIQ 5 (NE) IONIQ 5 (NE) About News Learning & Development Resourc…" at bounding box center [429, 59] width 611 height 690
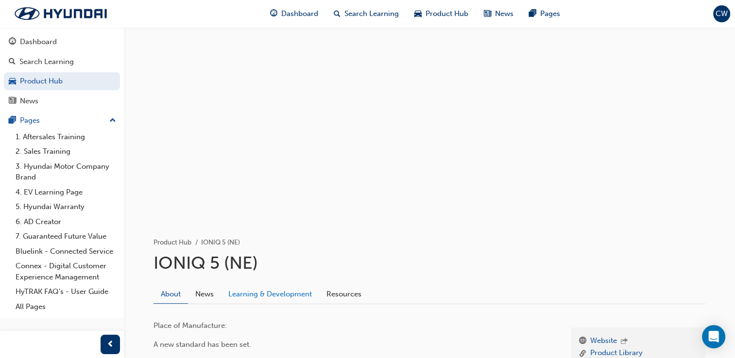
click at [298, 300] on link "Learning & Development" at bounding box center [270, 294] width 98 height 18
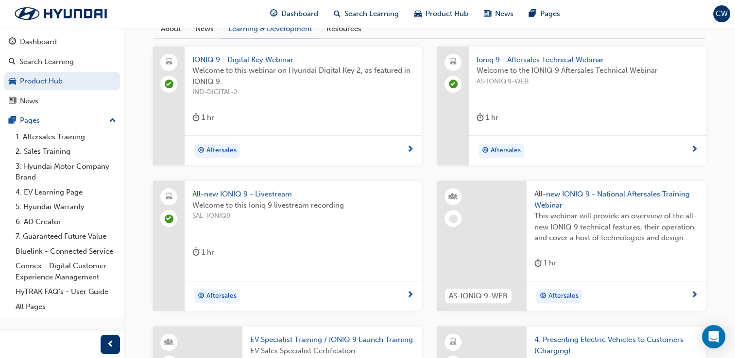
scroll to position [261, 0]
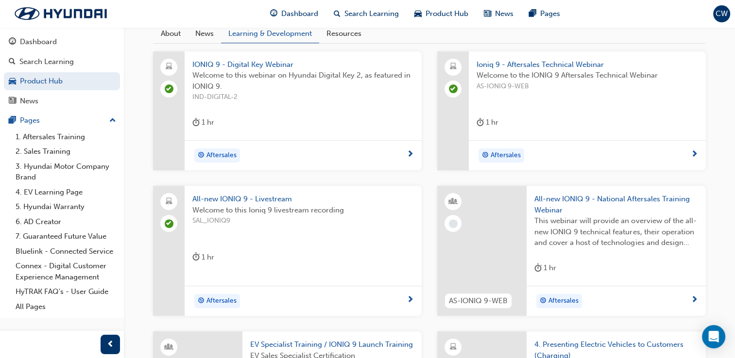
click at [565, 194] on span "All-new IONIQ 9 - National Aftersales Training Webinar" at bounding box center [616, 205] width 164 height 22
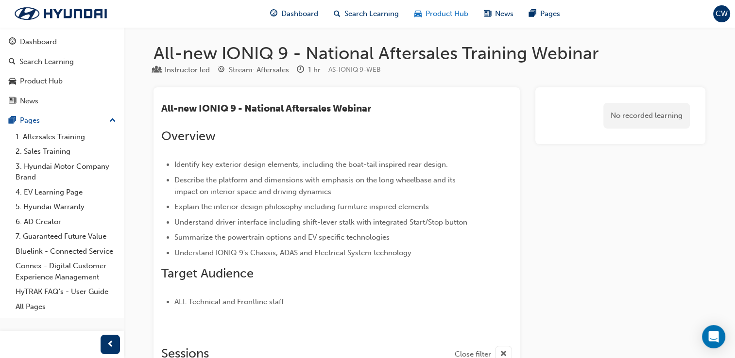
click at [437, 10] on span "Product Hub" at bounding box center [446, 13] width 43 height 11
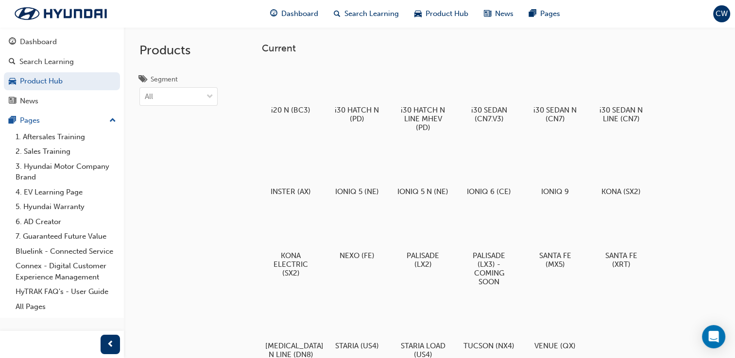
scroll to position [313, 0]
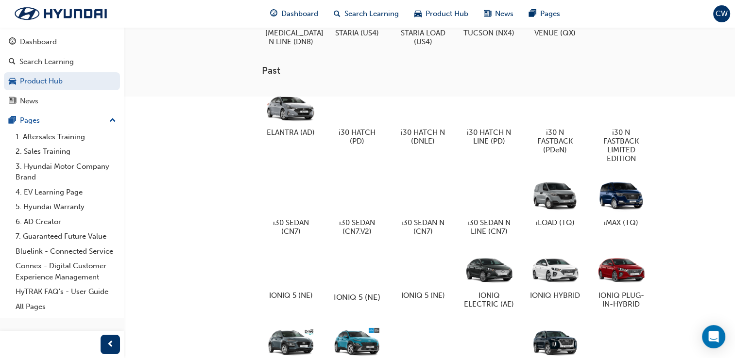
click at [355, 271] on div at bounding box center [357, 269] width 54 height 38
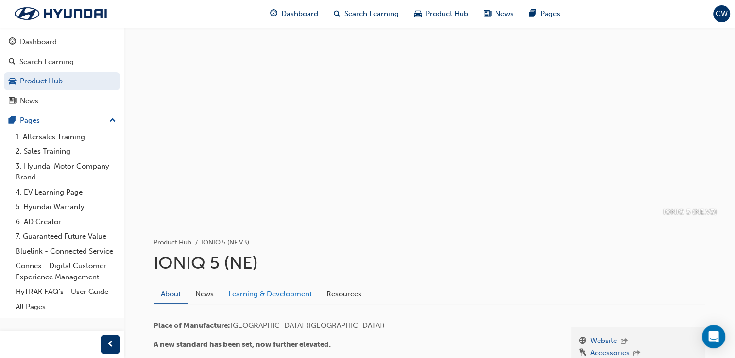
click at [271, 290] on link "Learning & Development" at bounding box center [270, 294] width 98 height 18
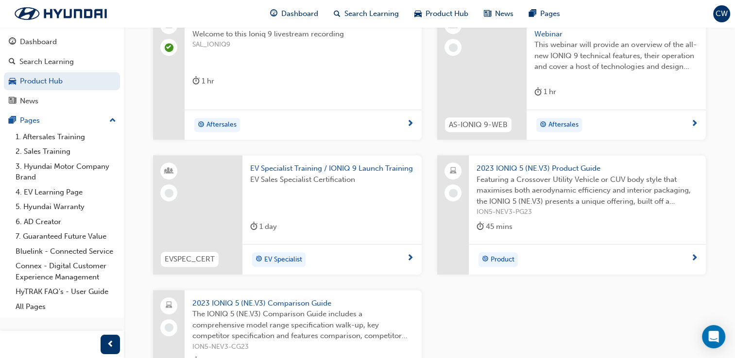
scroll to position [439, 0]
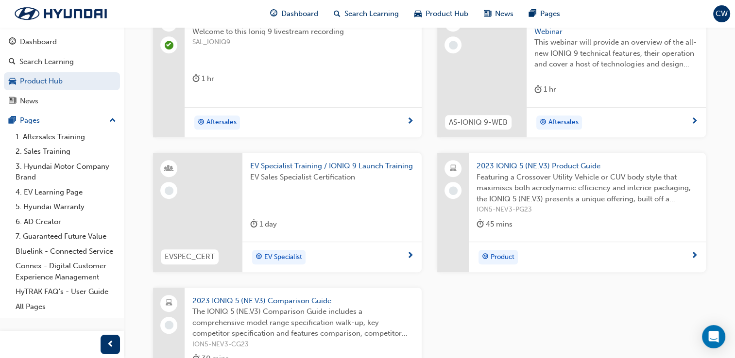
click at [567, 157] on div "2023 IONIQ 5 (NE.V3) Product Guide Featuring a Crossover Utility Vehicle or CUV…" at bounding box center [587, 197] width 237 height 89
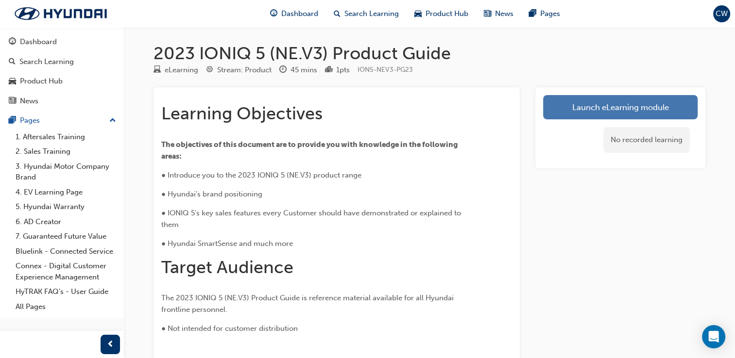
click at [609, 110] on link "Launch eLearning module" at bounding box center [620, 107] width 154 height 24
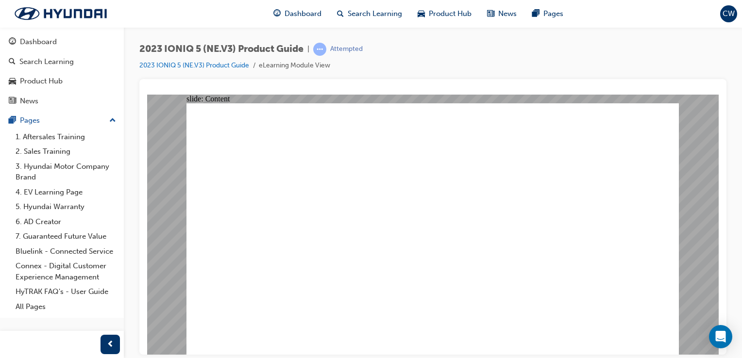
click at [147, 94] on image at bounding box center [147, 94] width 0 height 0
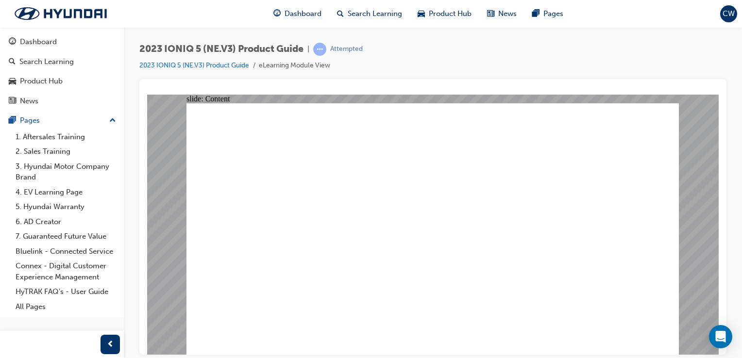
click at [147, 94] on image at bounding box center [147, 94] width 0 height 0
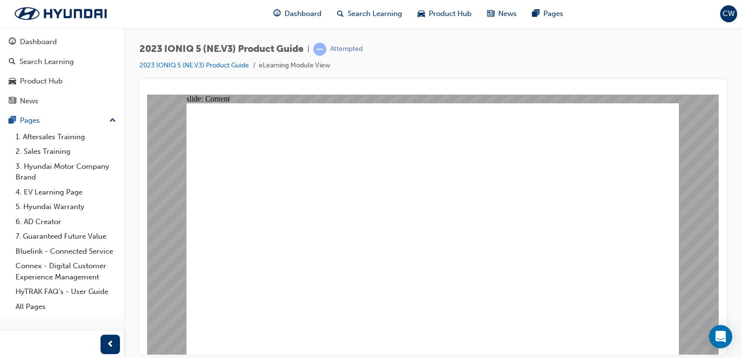
click at [147, 94] on image at bounding box center [147, 94] width 0 height 0
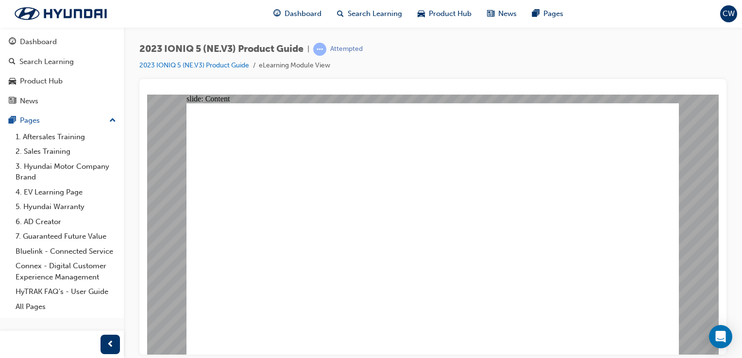
click at [147, 94] on image at bounding box center [147, 94] width 0 height 0
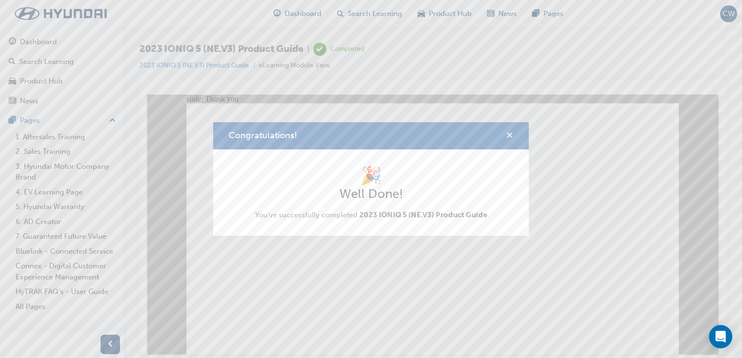
click at [509, 139] on span "cross-icon" at bounding box center [509, 136] width 7 height 9
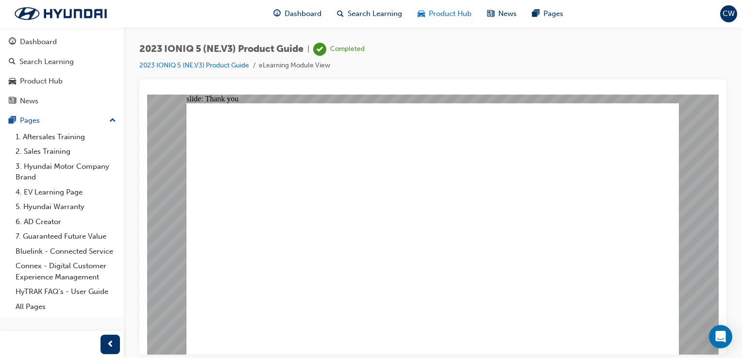
click at [443, 15] on span "Product Hub" at bounding box center [450, 13] width 43 height 11
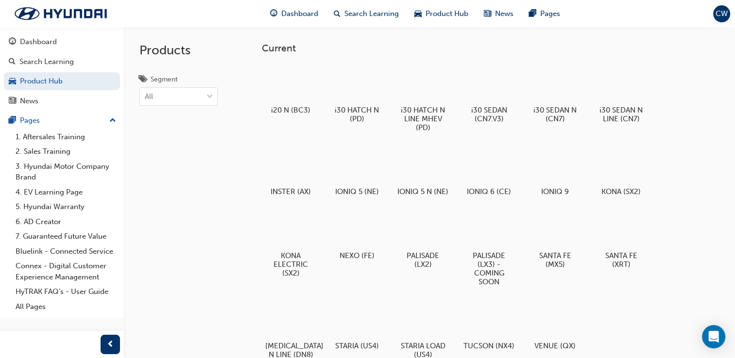
scroll to position [313, 0]
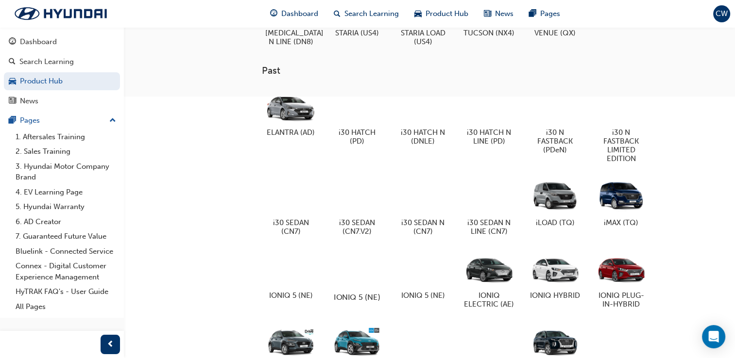
click at [364, 287] on div at bounding box center [357, 269] width 54 height 38
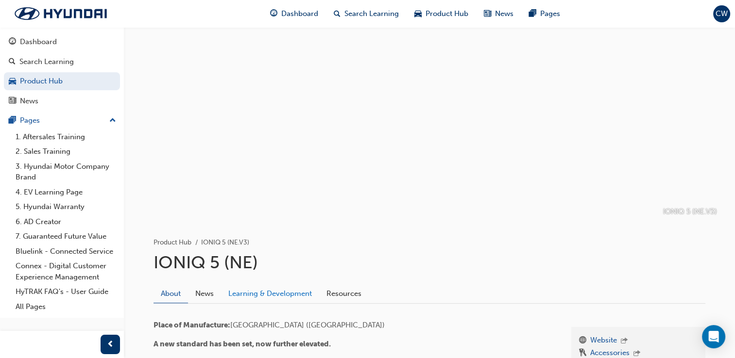
click at [282, 293] on link "Learning & Development" at bounding box center [270, 294] width 98 height 18
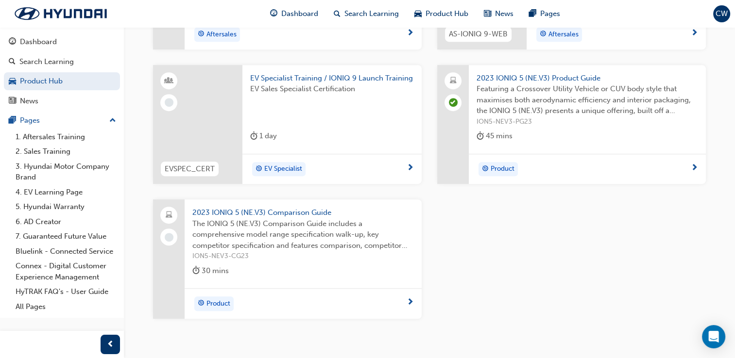
scroll to position [533, 0]
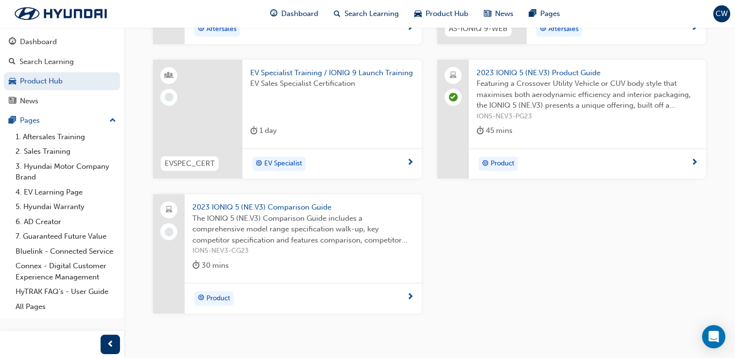
click at [309, 205] on span "2023 IONIQ 5 (NE.V3) Comparison Guide" at bounding box center [302, 207] width 221 height 11
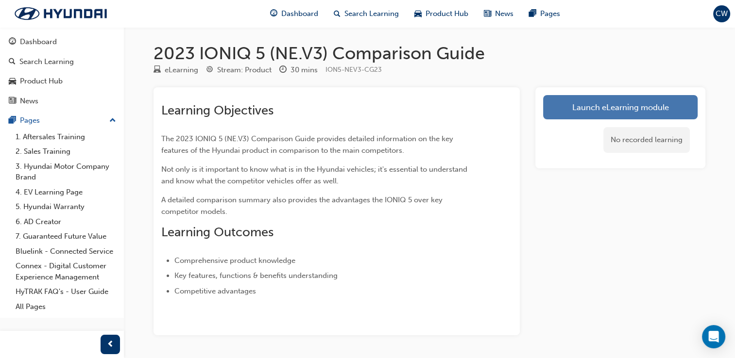
click at [593, 110] on link "Launch eLearning module" at bounding box center [620, 107] width 154 height 24
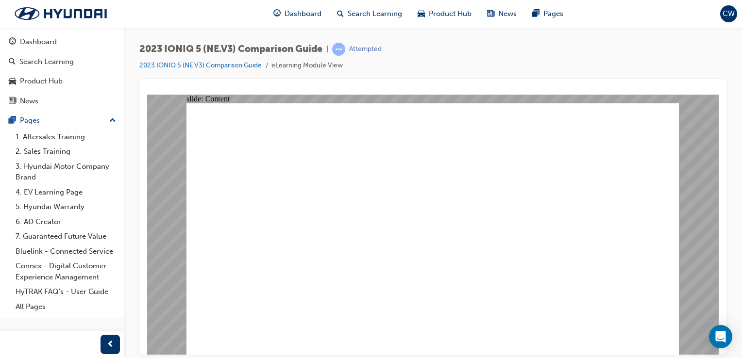
click at [147, 94] on image at bounding box center [147, 94] width 0 height 0
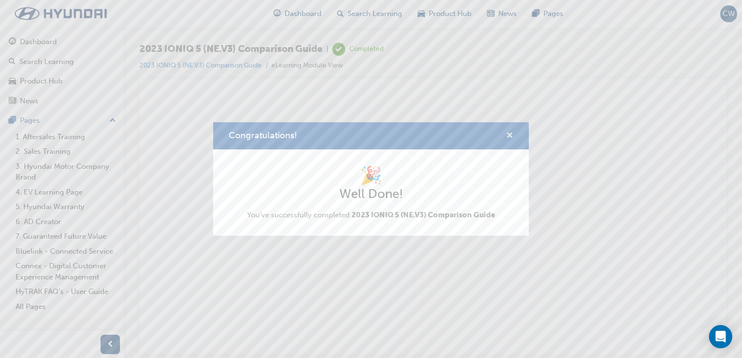
click at [509, 133] on span "cross-icon" at bounding box center [509, 136] width 7 height 9
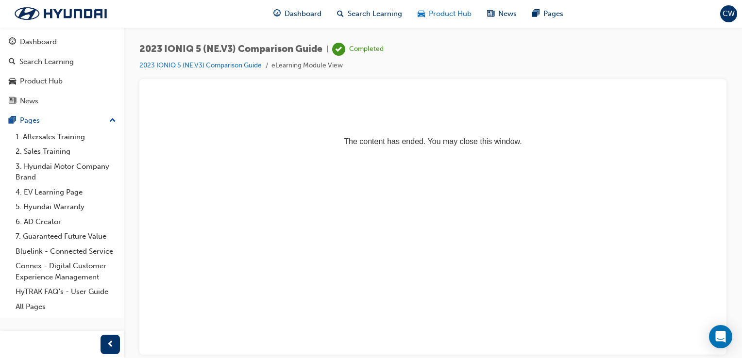
click at [439, 18] on span "Product Hub" at bounding box center [450, 13] width 43 height 11
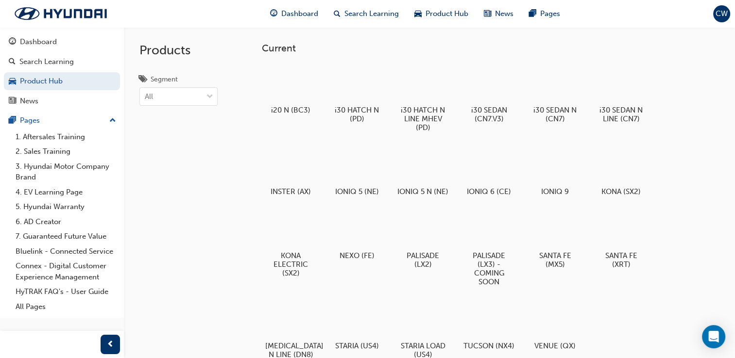
scroll to position [313, 0]
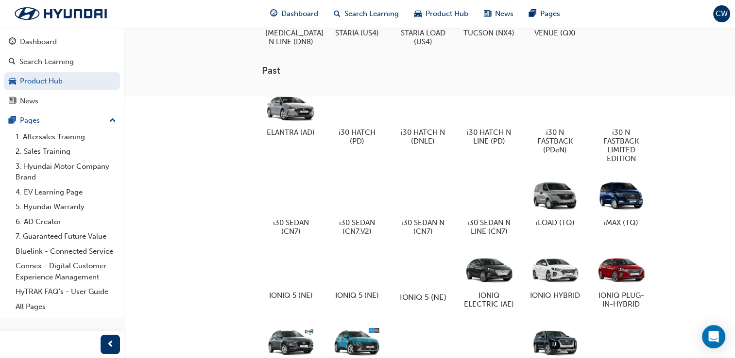
click at [423, 268] on div at bounding box center [423, 269] width 54 height 38
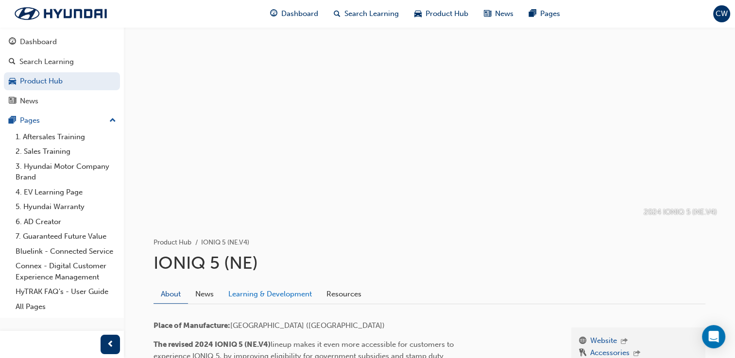
click at [277, 298] on link "Learning & Development" at bounding box center [270, 294] width 98 height 18
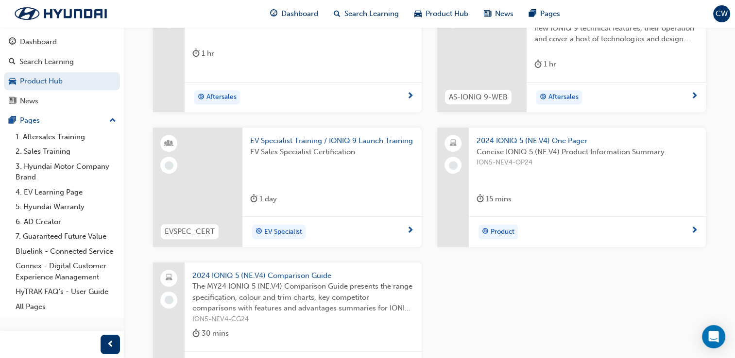
scroll to position [467, 0]
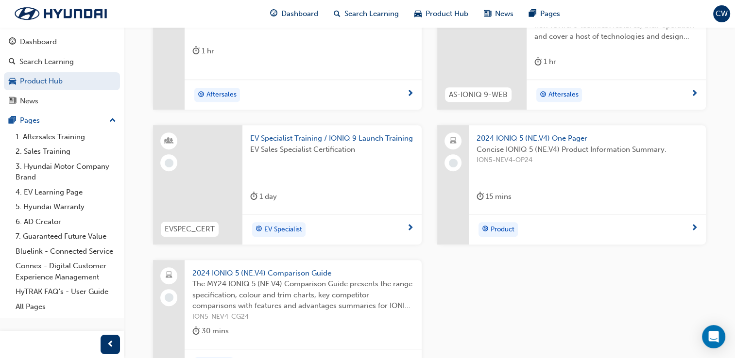
click at [531, 139] on span "2024 IONIQ 5 (NE.V4) One Pager" at bounding box center [586, 138] width 221 height 11
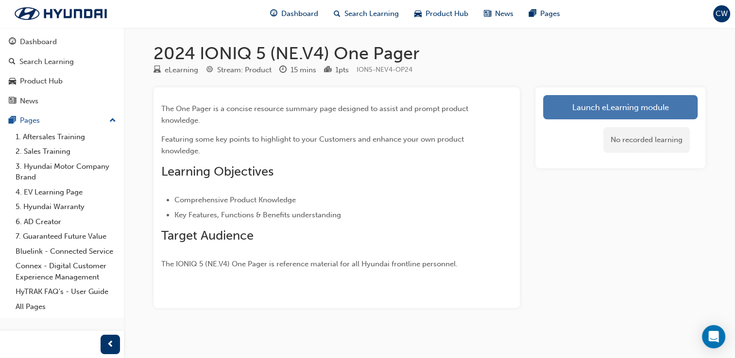
click at [580, 117] on link "Launch eLearning module" at bounding box center [620, 107] width 154 height 24
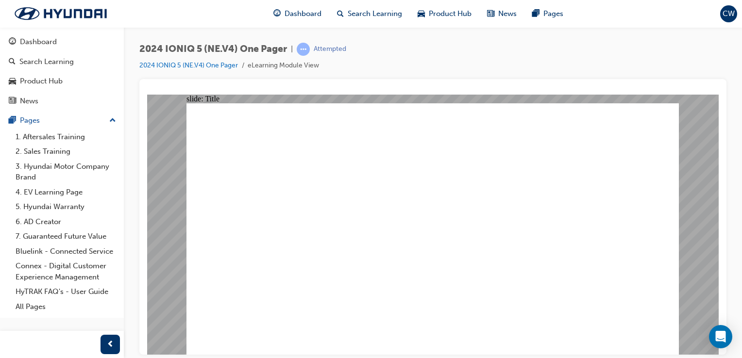
click at [446, 15] on span "Product Hub" at bounding box center [450, 13] width 43 height 11
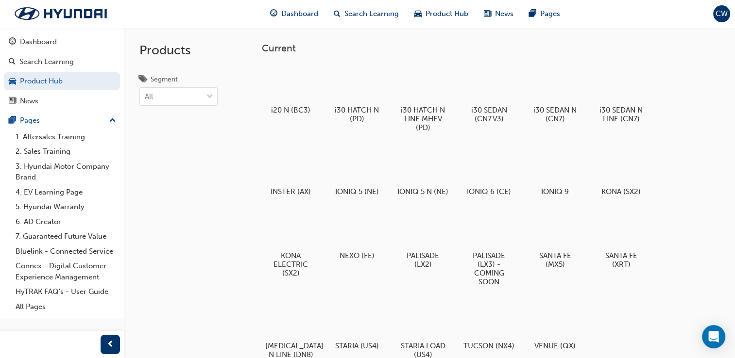
scroll to position [313, 0]
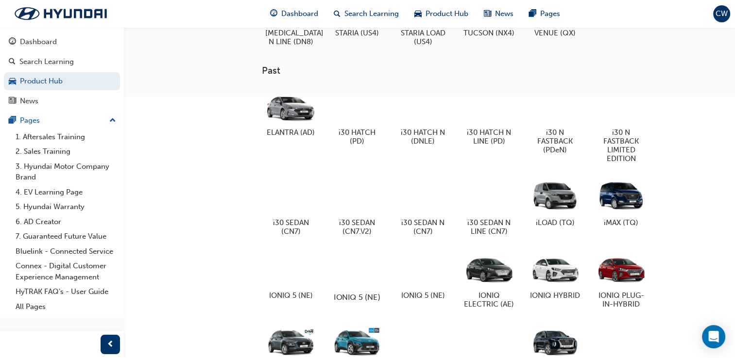
click at [342, 284] on div at bounding box center [357, 269] width 54 height 38
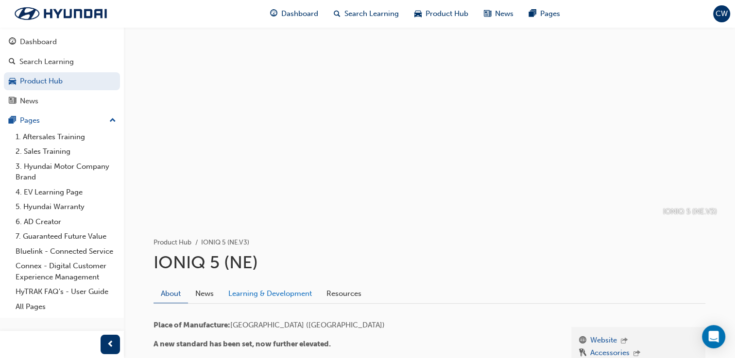
click at [261, 287] on link "Learning & Development" at bounding box center [270, 294] width 98 height 18
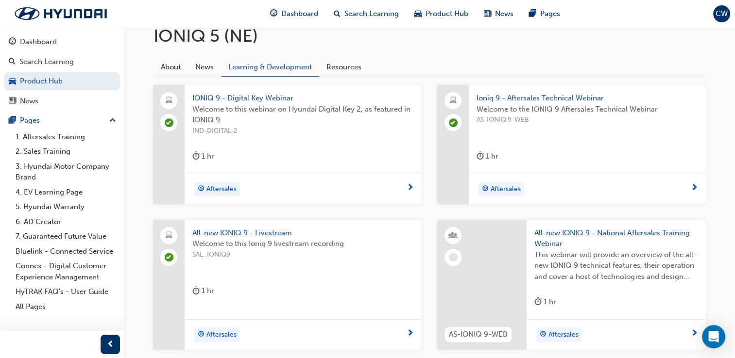
scroll to position [225, 0]
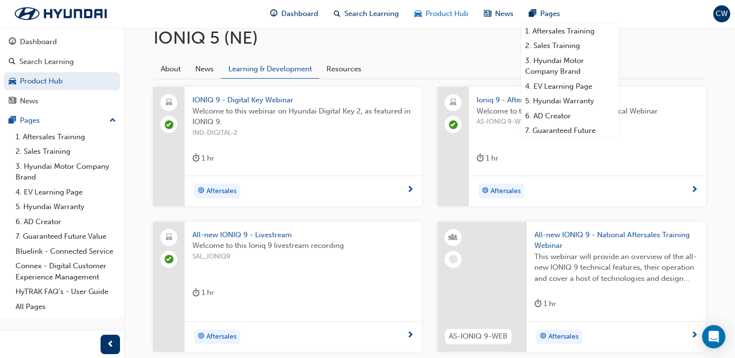
click at [423, 7] on div "Product Hub" at bounding box center [440, 14] width 69 height 20
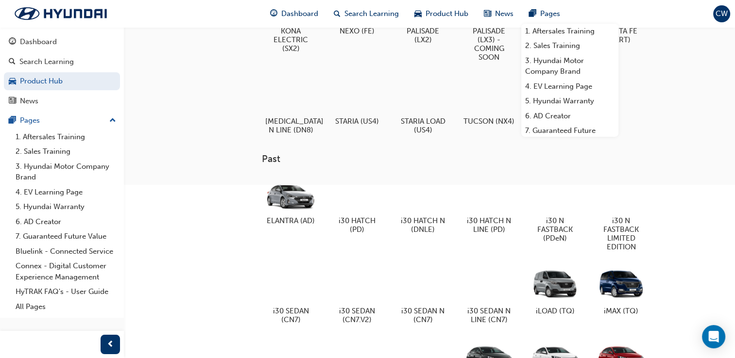
click at [418, 350] on div at bounding box center [423, 357] width 54 height 38
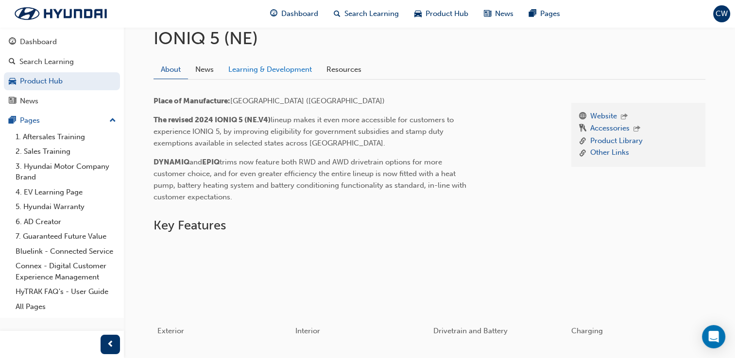
click at [293, 65] on link "Learning & Development" at bounding box center [270, 69] width 98 height 18
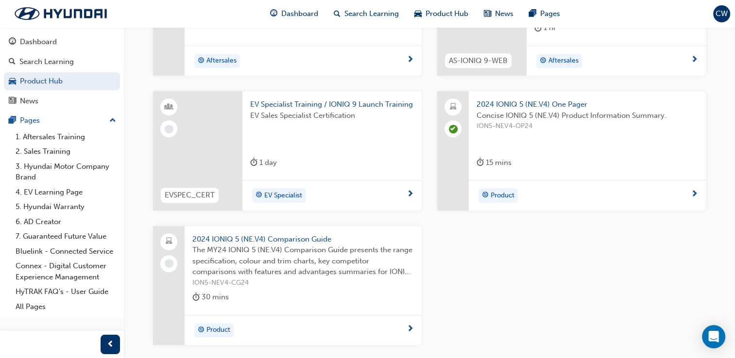
scroll to position [502, 0]
click at [277, 241] on span "2024 IONIQ 5 (NE.V4) Comparison Guide" at bounding box center [302, 238] width 221 height 11
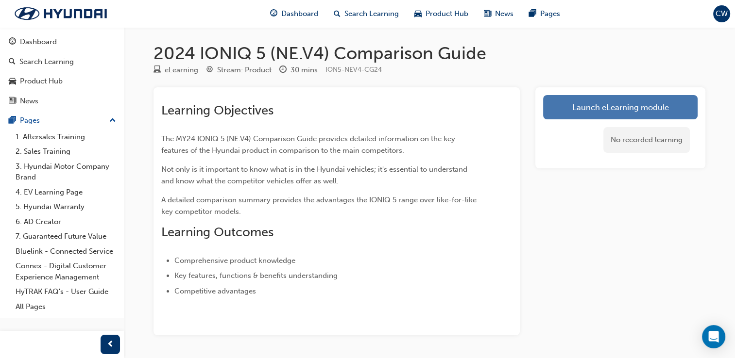
click at [666, 108] on link "Launch eLearning module" at bounding box center [620, 107] width 154 height 24
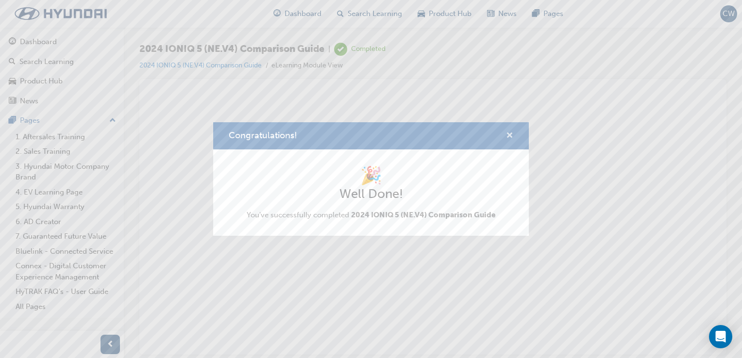
click at [508, 137] on span "cross-icon" at bounding box center [509, 136] width 7 height 9
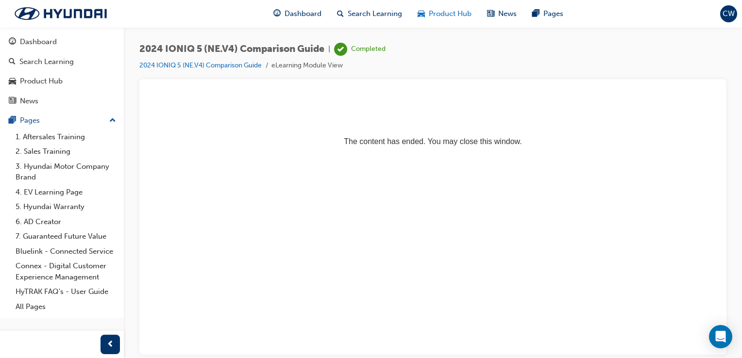
click at [446, 14] on span "Product Hub" at bounding box center [450, 13] width 43 height 11
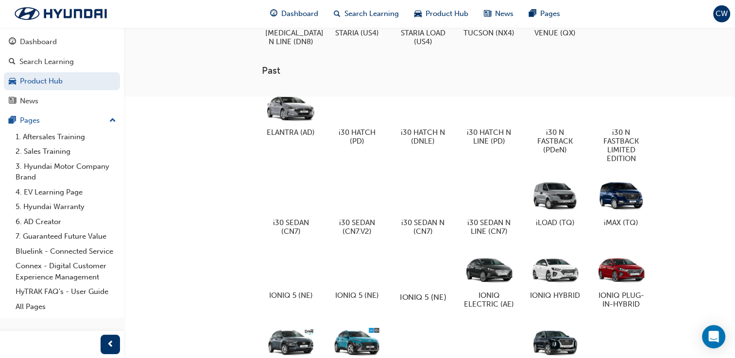
click at [402, 284] on div at bounding box center [423, 269] width 54 height 38
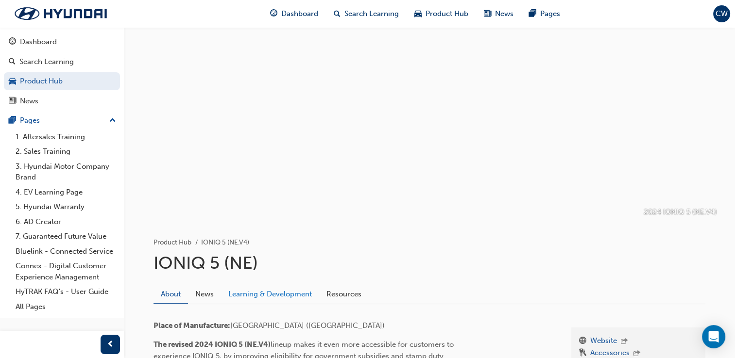
click at [307, 295] on link "Learning & Development" at bounding box center [270, 294] width 98 height 18
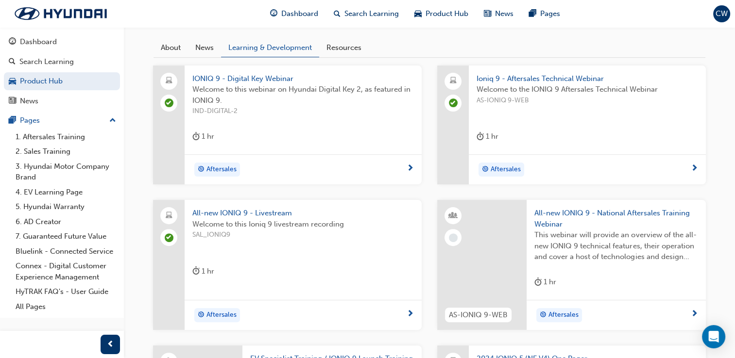
scroll to position [214, 0]
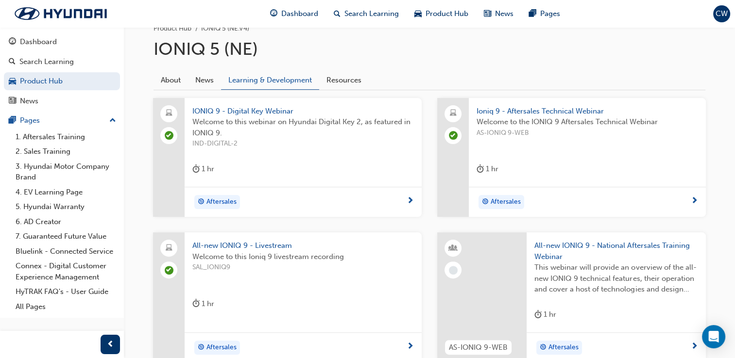
drag, startPoint x: 724, startPoint y: 154, endPoint x: 741, endPoint y: 201, distance: 49.6
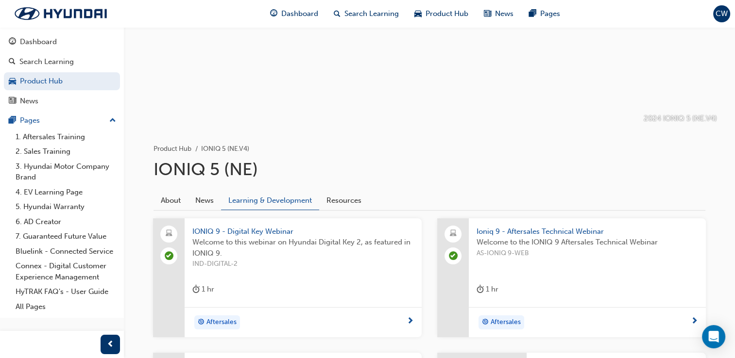
scroll to position [37, 0]
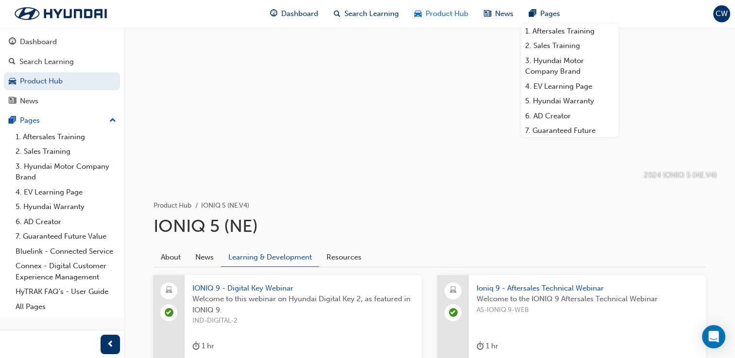
click at [438, 15] on span "Product Hub" at bounding box center [446, 13] width 43 height 11
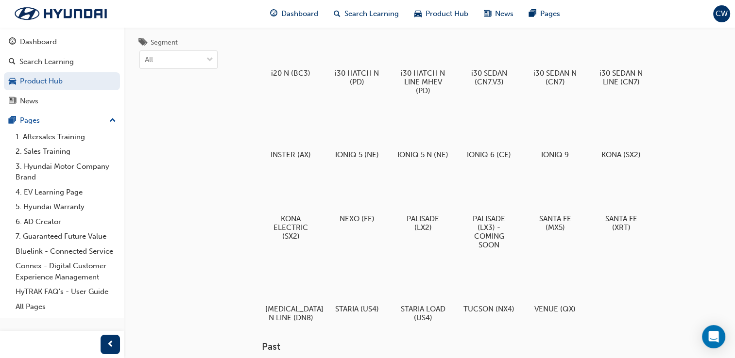
scroll to position [350, 0]
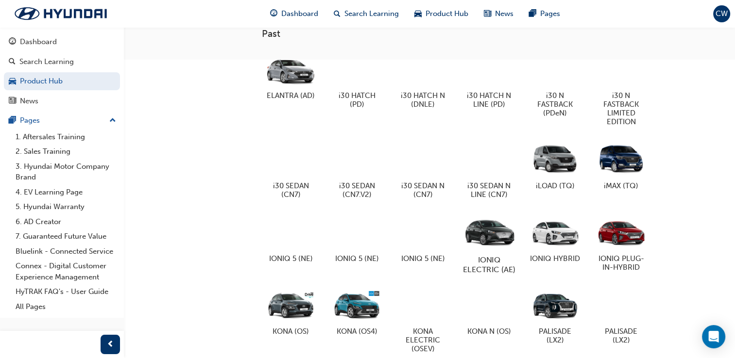
click at [508, 242] on div at bounding box center [489, 232] width 54 height 39
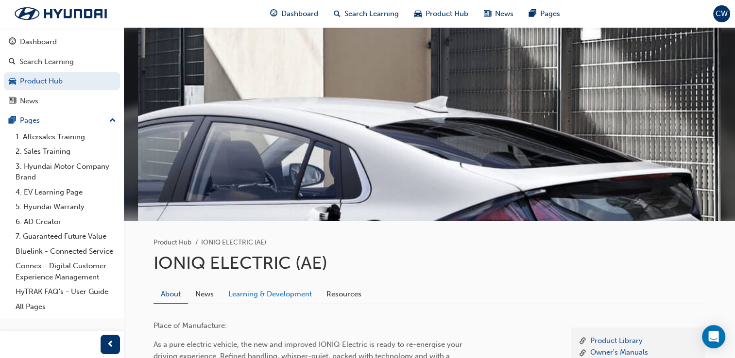
click at [309, 286] on link "Learning & Development" at bounding box center [270, 294] width 98 height 18
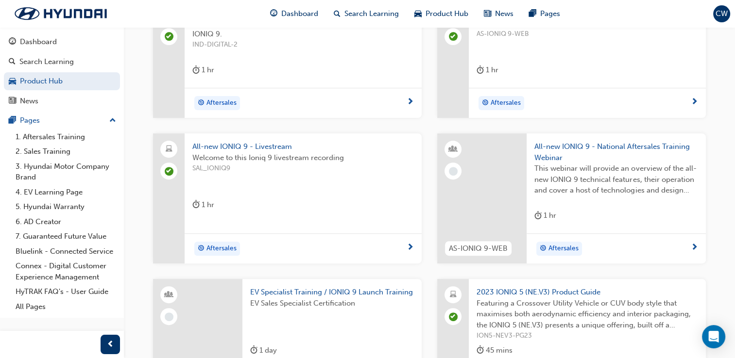
scroll to position [627, 0]
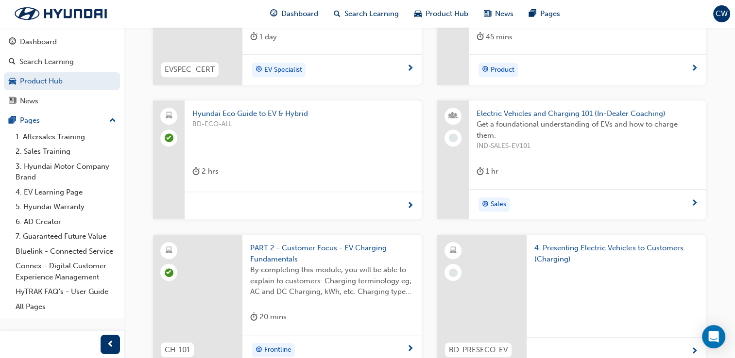
click at [583, 116] on span "Electric Vehicles and Charging 101 (In-Dealer Coaching)" at bounding box center [586, 113] width 221 height 11
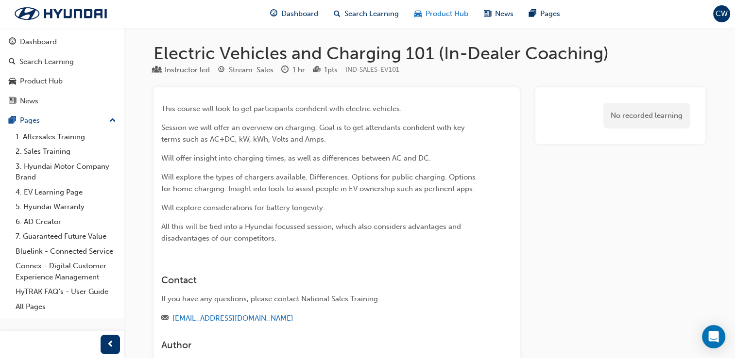
click at [454, 5] on div "Product Hub" at bounding box center [440, 14] width 69 height 20
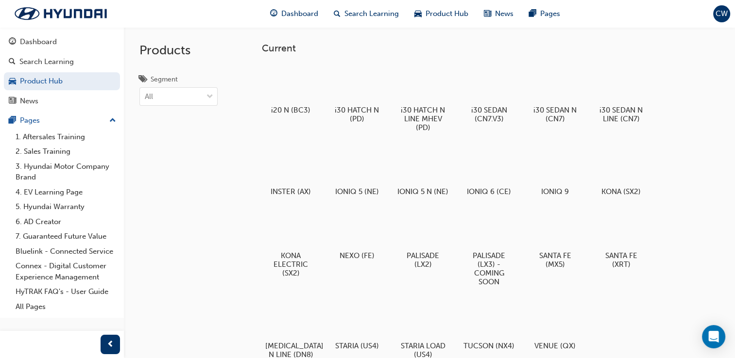
scroll to position [313, 0]
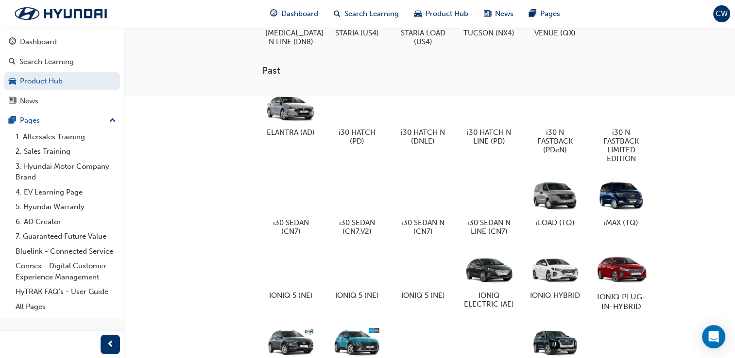
click at [633, 286] on div at bounding box center [621, 269] width 54 height 39
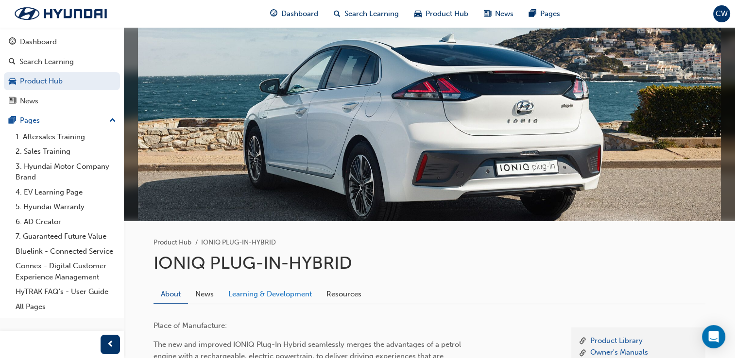
click at [296, 286] on link "Learning & Development" at bounding box center [270, 294] width 98 height 18
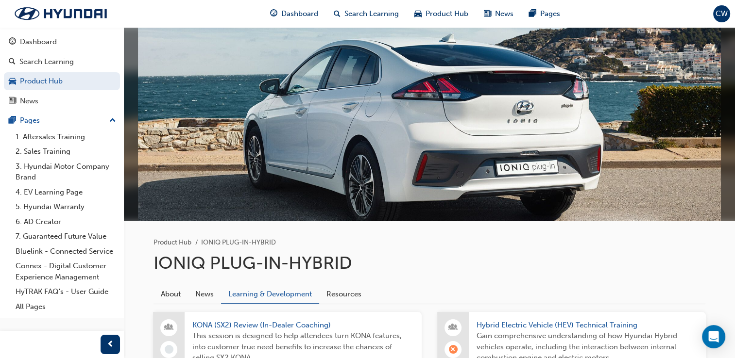
scroll to position [313, 0]
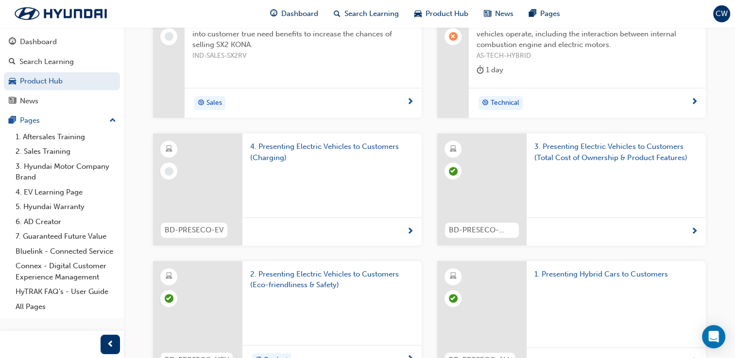
click at [328, 151] on span "4. Presenting Electric Vehicles to Customers (Charging)" at bounding box center [332, 152] width 164 height 22
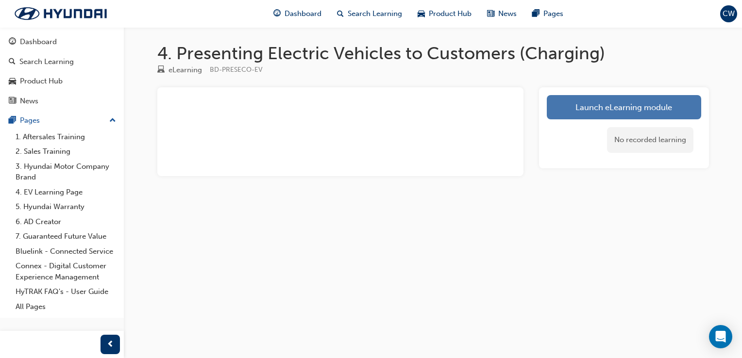
click at [584, 99] on link "Launch eLearning module" at bounding box center [624, 107] width 154 height 24
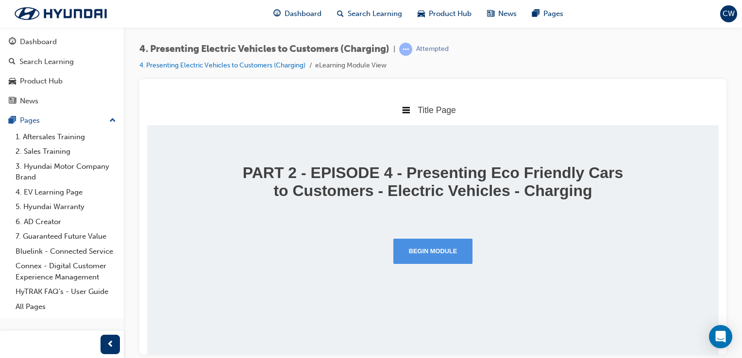
click at [438, 264] on button "Begin Module" at bounding box center [433, 250] width 80 height 25
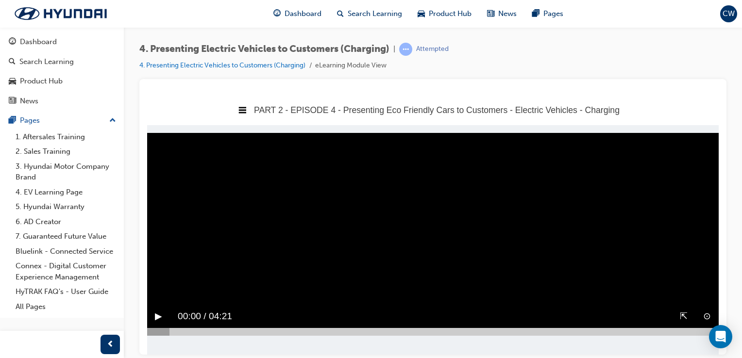
click at [156, 314] on button "▶︎" at bounding box center [158, 316] width 7 height 15
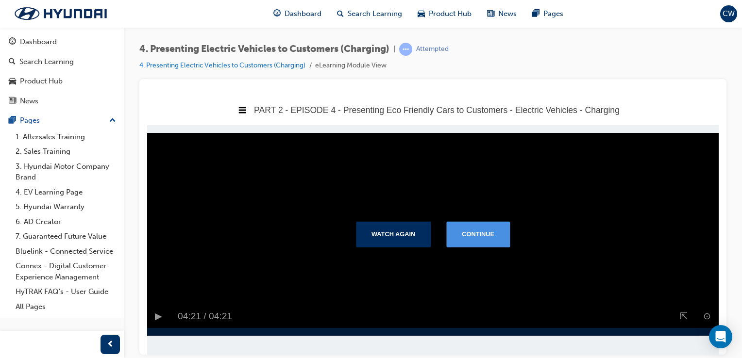
click at [491, 233] on button "Continue" at bounding box center [478, 233] width 64 height 25
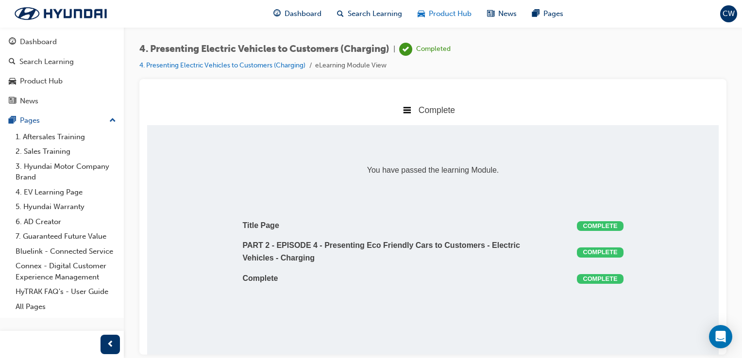
click at [446, 16] on span "Product Hub" at bounding box center [450, 13] width 43 height 11
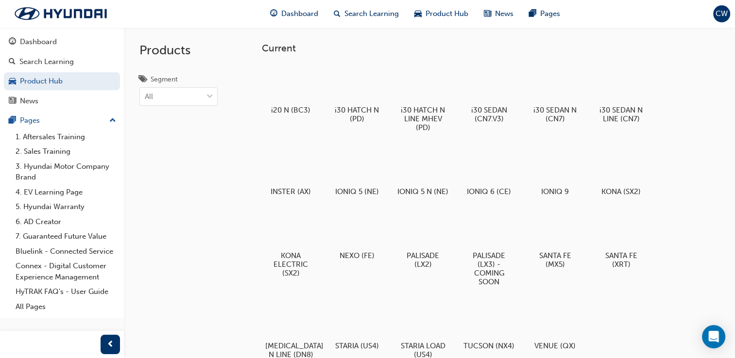
scroll to position [313, 0]
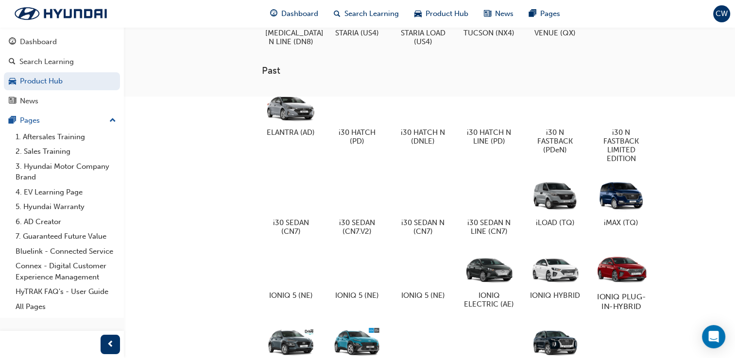
click at [639, 273] on div at bounding box center [621, 269] width 54 height 39
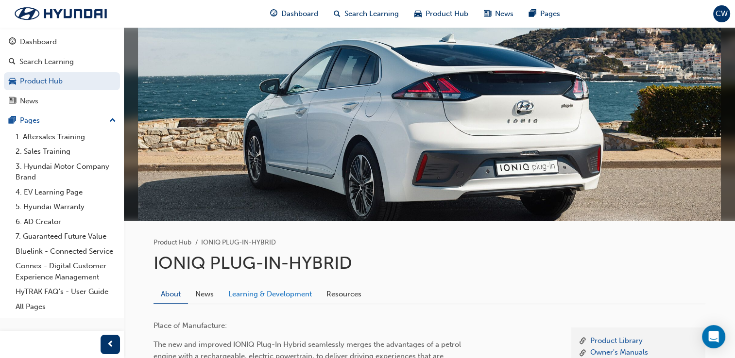
click at [297, 296] on link "Learning & Development" at bounding box center [270, 294] width 98 height 18
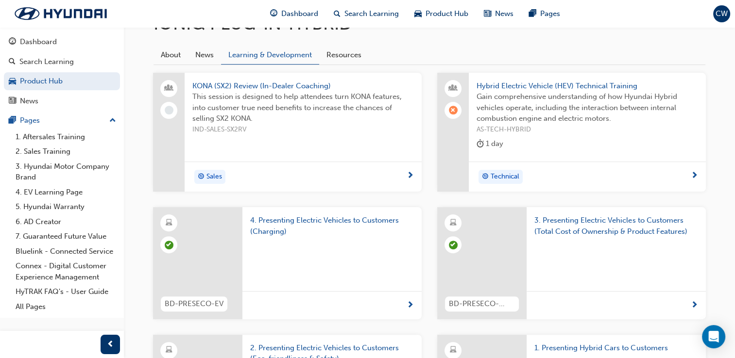
scroll to position [181, 0]
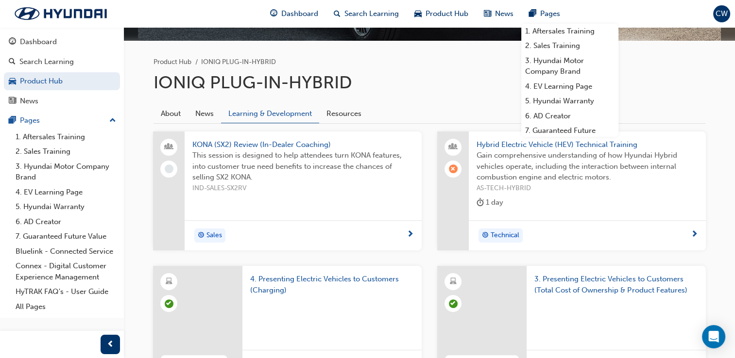
click at [446, 25] on div "Dashboard Search Learning Product Hub News Pages 1. Aftersales Training 2. Sale…" at bounding box center [414, 14] width 313 height 28
click at [447, 18] on span "Product Hub" at bounding box center [446, 13] width 43 height 11
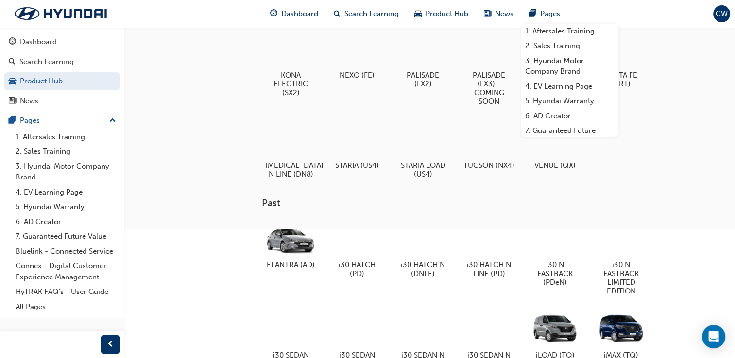
scroll to position [494, 0]
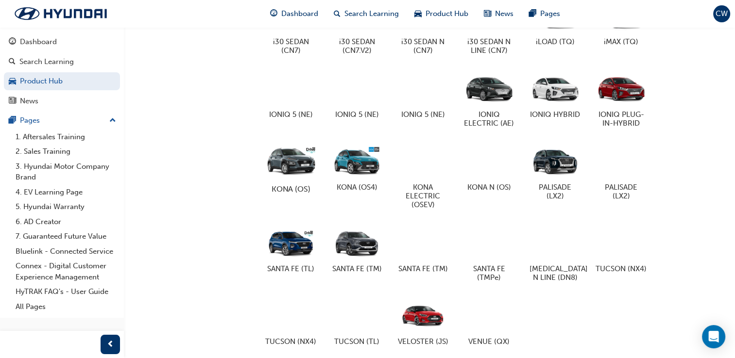
click at [302, 190] on div "KONA (OS)" at bounding box center [291, 167] width 62 height 60
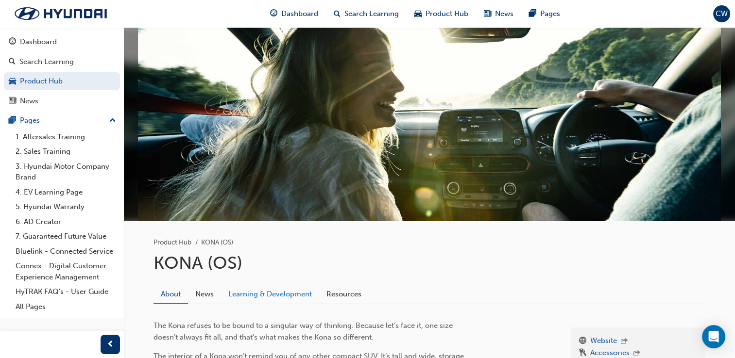
click at [281, 298] on link "Learning & Development" at bounding box center [270, 294] width 98 height 18
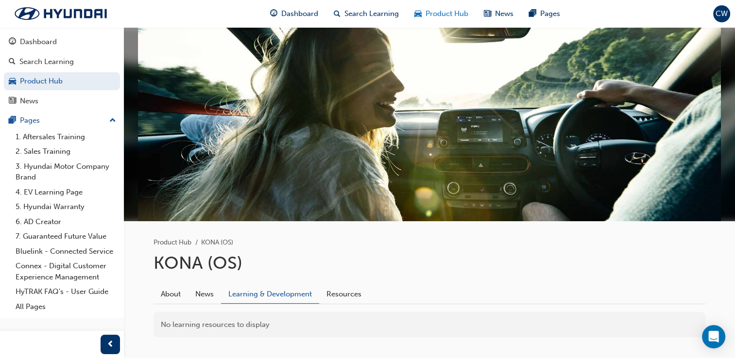
click at [447, 19] on div "Product Hub" at bounding box center [440, 14] width 69 height 20
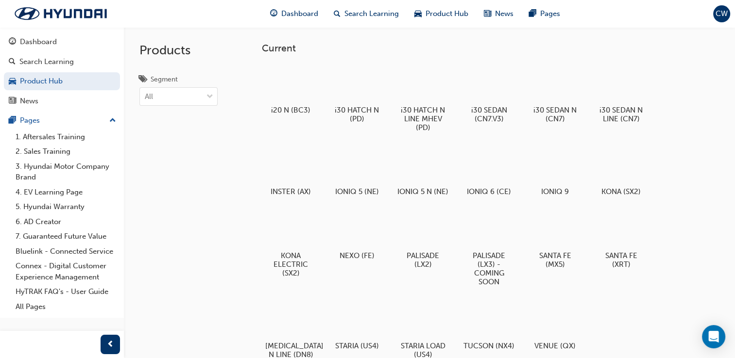
scroll to position [313, 0]
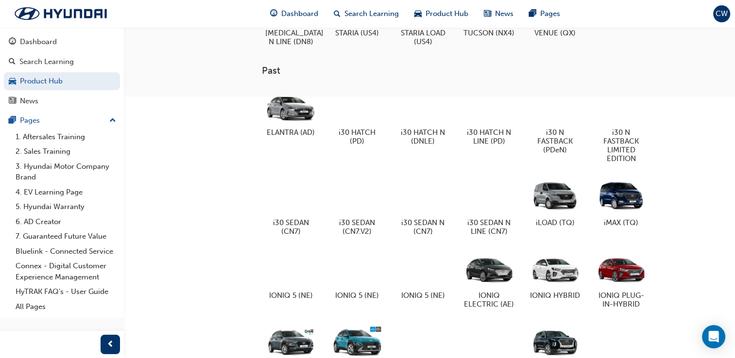
click at [353, 356] on div at bounding box center [357, 341] width 54 height 38
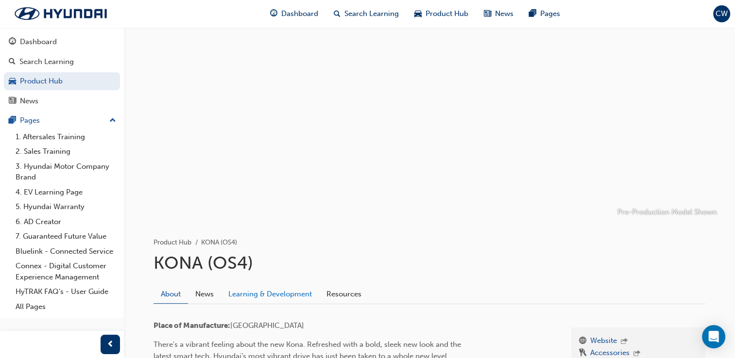
click at [271, 297] on link "Learning & Development" at bounding box center [270, 294] width 98 height 18
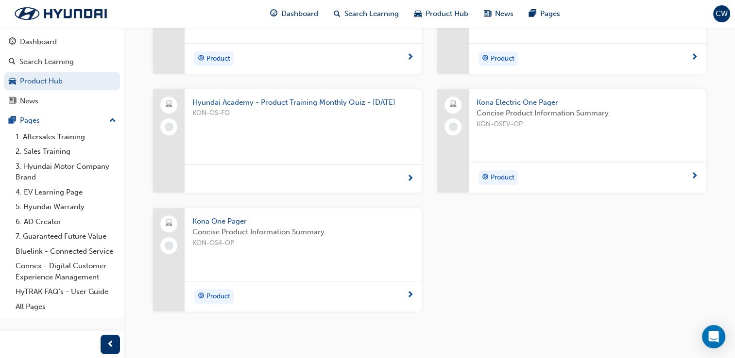
scroll to position [343, 0]
click at [232, 222] on span "Kona One Pager" at bounding box center [302, 220] width 221 height 11
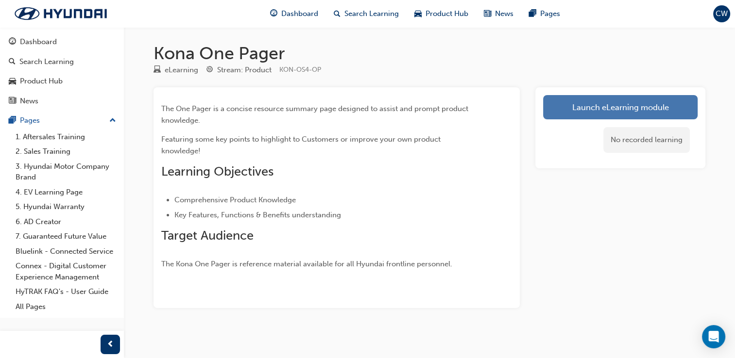
click at [621, 101] on link "Launch eLearning module" at bounding box center [620, 107] width 154 height 24
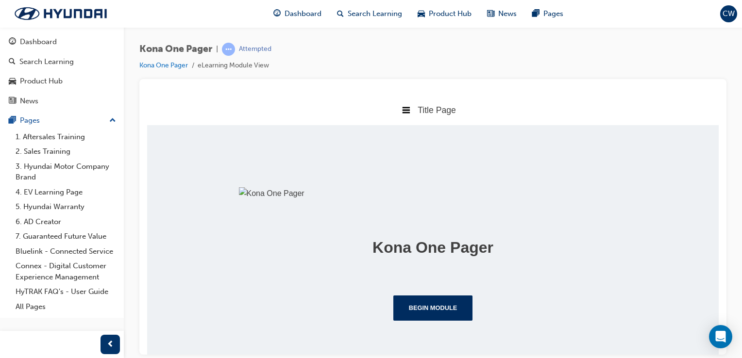
scroll to position [160, 0]
drag, startPoint x: 716, startPoint y: 202, endPoint x: 889, endPoint y: 385, distance: 251.1
click at [464, 314] on button "Begin Module" at bounding box center [433, 307] width 80 height 25
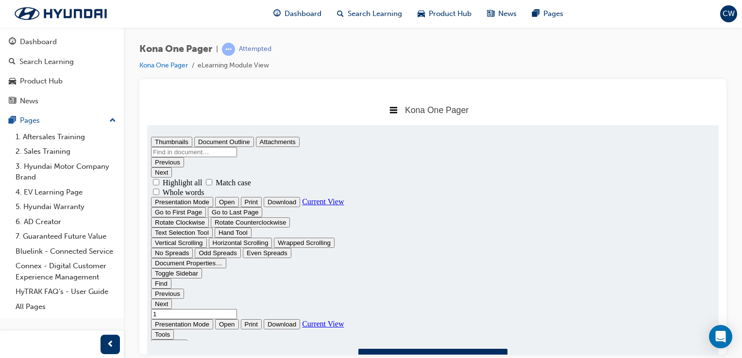
scroll to position [0, 0]
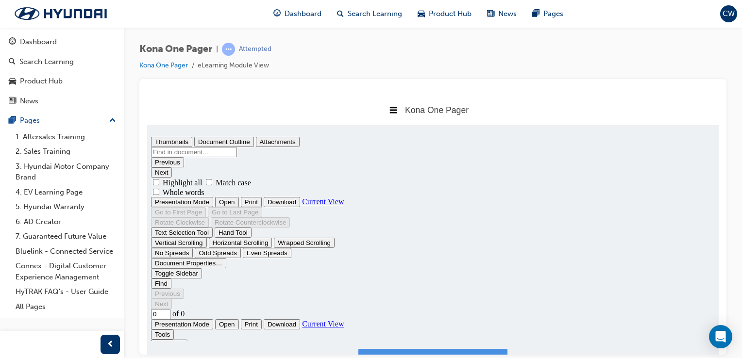
type input "1"
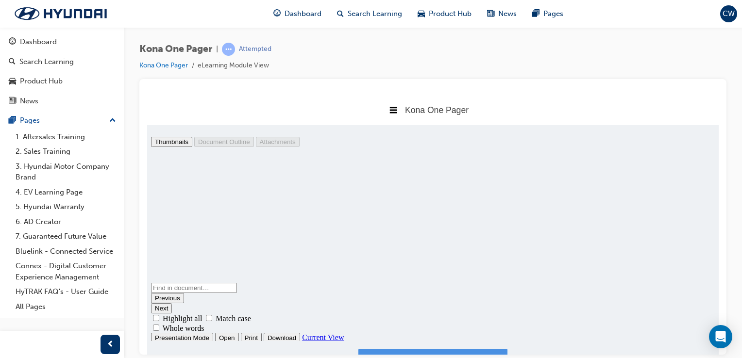
click at [439, 352] on button "I have read this document." at bounding box center [432, 365] width 149 height 33
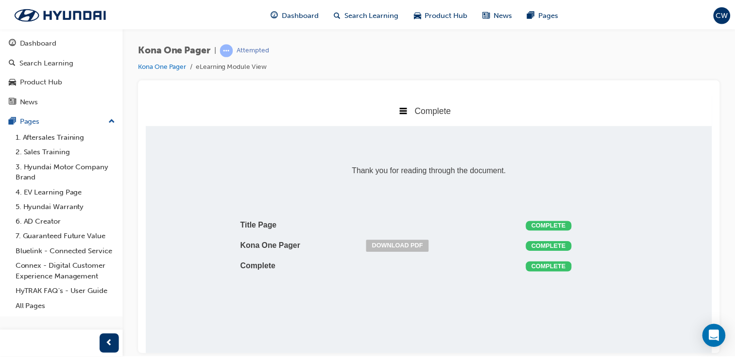
scroll to position [5, 5]
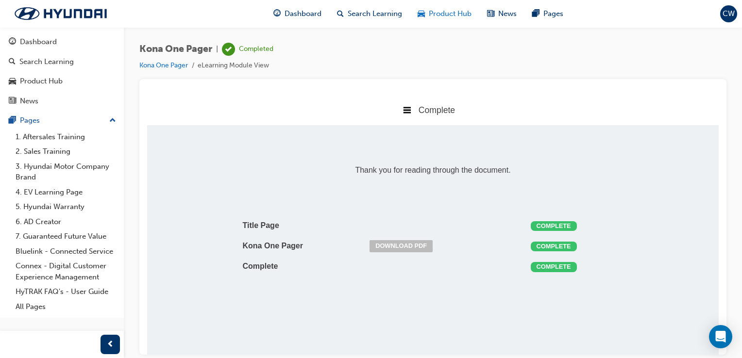
click at [453, 9] on span "Product Hub" at bounding box center [450, 13] width 43 height 11
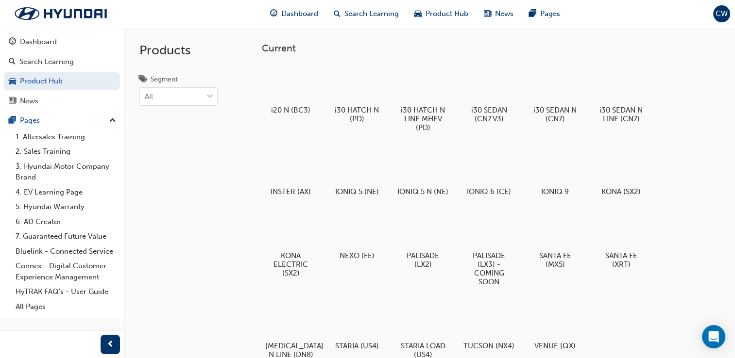
scroll to position [313, 0]
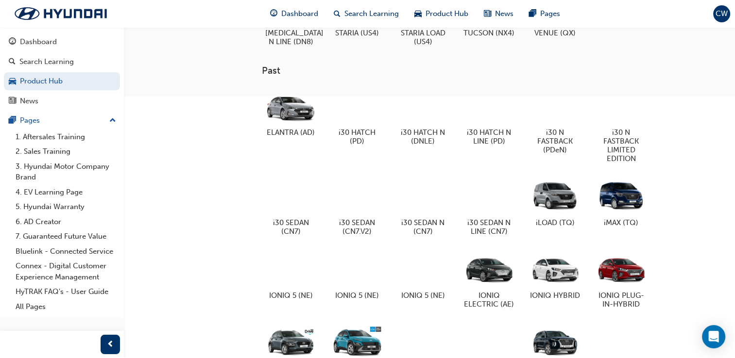
click at [363, 348] on div at bounding box center [357, 341] width 54 height 38
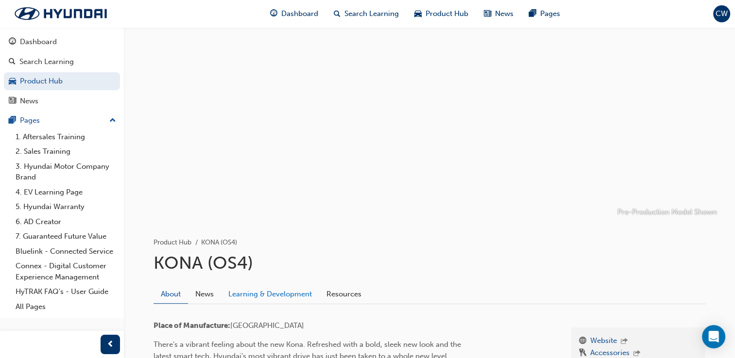
click at [289, 295] on link "Learning & Development" at bounding box center [270, 294] width 98 height 18
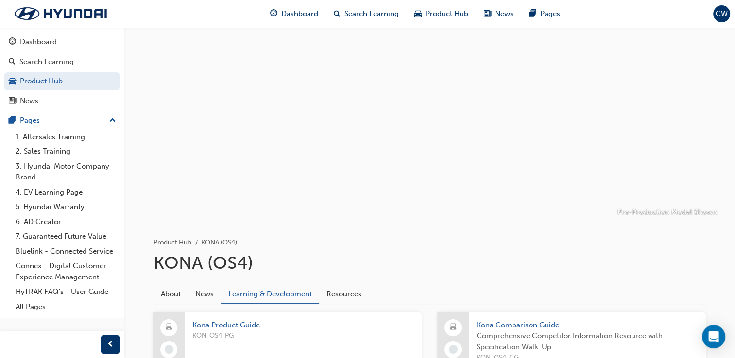
scroll to position [313, 0]
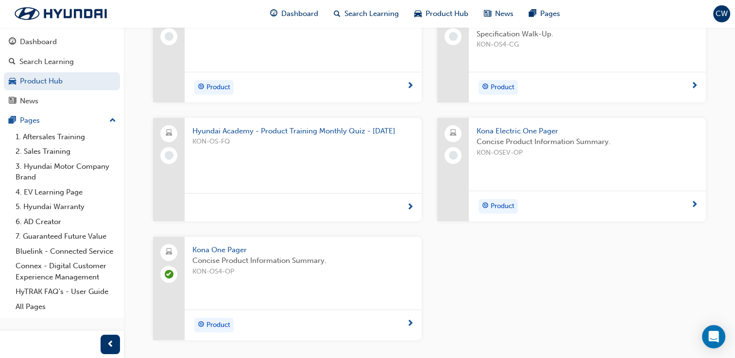
click at [532, 129] on span "Kona Electric One Pager" at bounding box center [586, 131] width 221 height 11
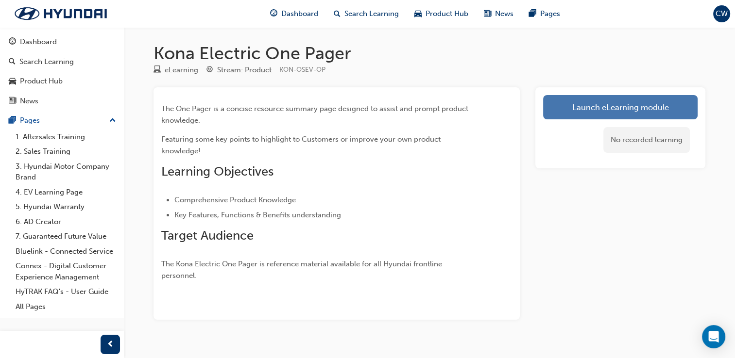
click at [582, 117] on link "Launch eLearning module" at bounding box center [620, 107] width 154 height 24
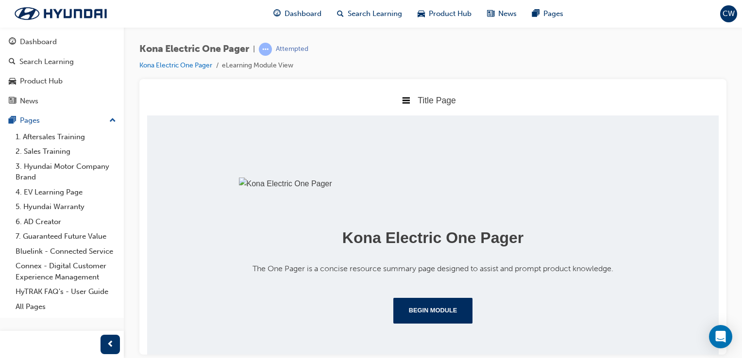
scroll to position [183, 0]
click at [428, 307] on button "Begin Module" at bounding box center [433, 310] width 80 height 25
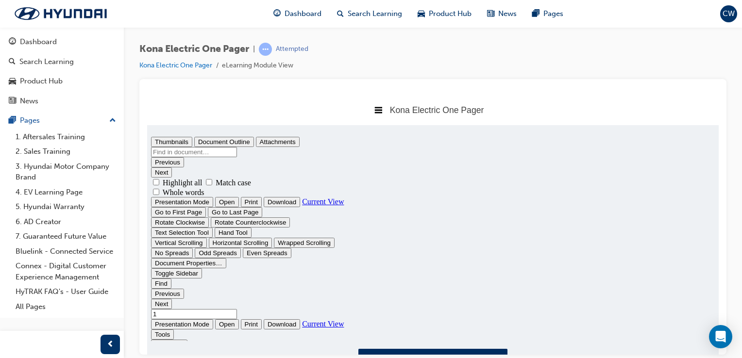
scroll to position [0, 0]
type input "1"
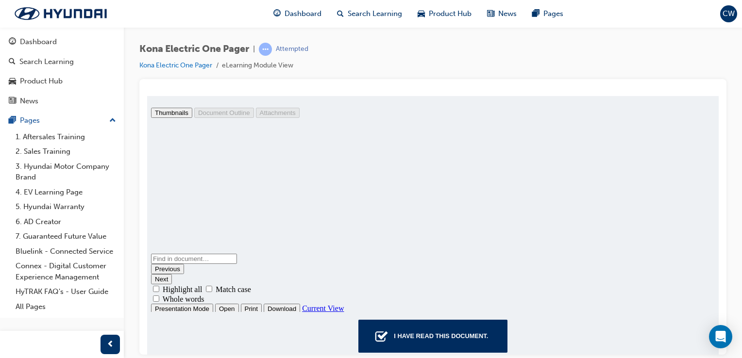
scroll to position [47, 0]
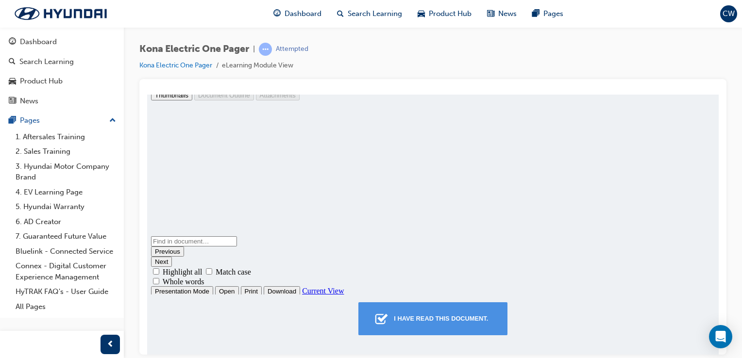
click at [439, 308] on button "I have read this document." at bounding box center [432, 318] width 149 height 33
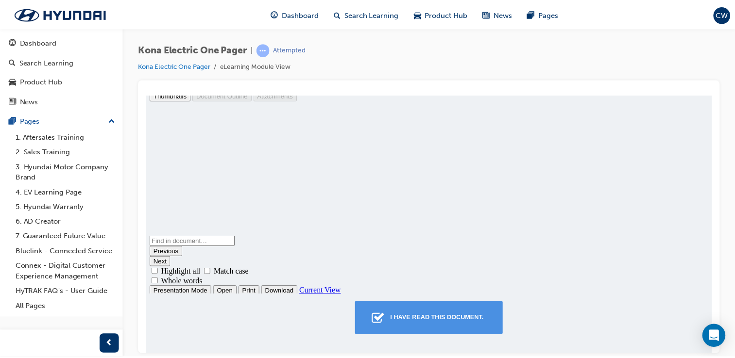
scroll to position [5, 5]
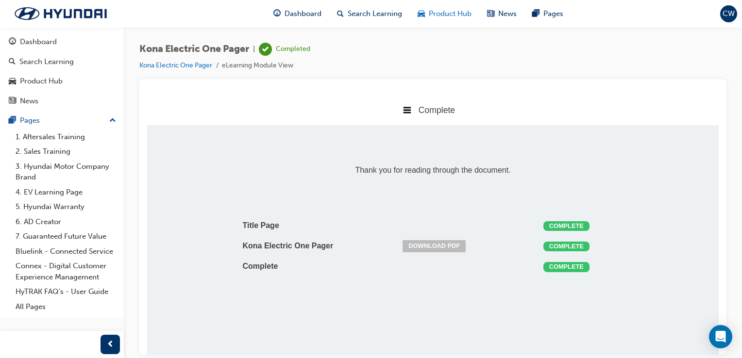
click at [459, 9] on span "Product Hub" at bounding box center [450, 13] width 43 height 11
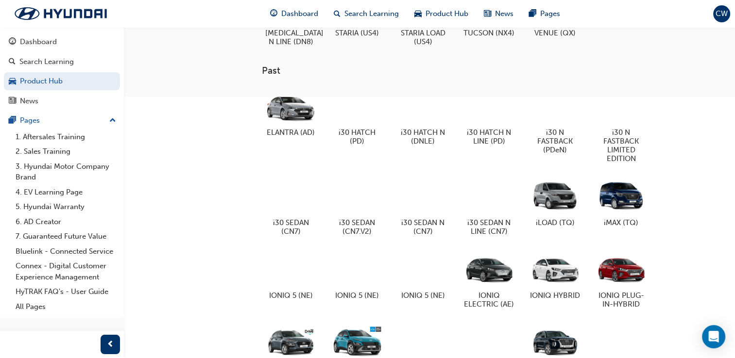
click at [366, 341] on div at bounding box center [357, 341] width 54 height 38
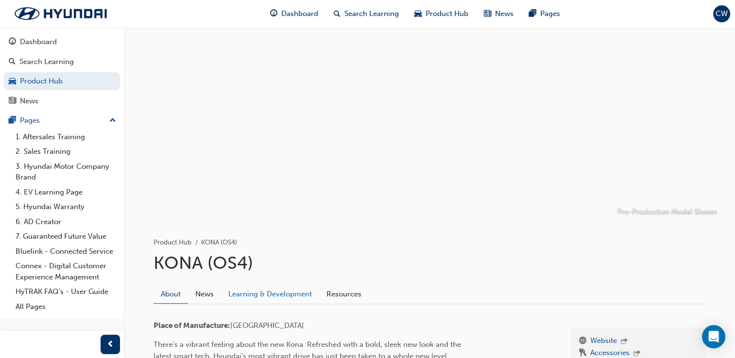
click at [287, 295] on link "Learning & Development" at bounding box center [270, 294] width 98 height 18
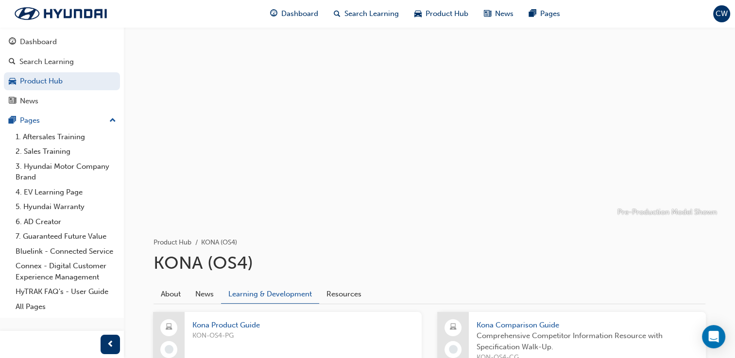
scroll to position [313, 0]
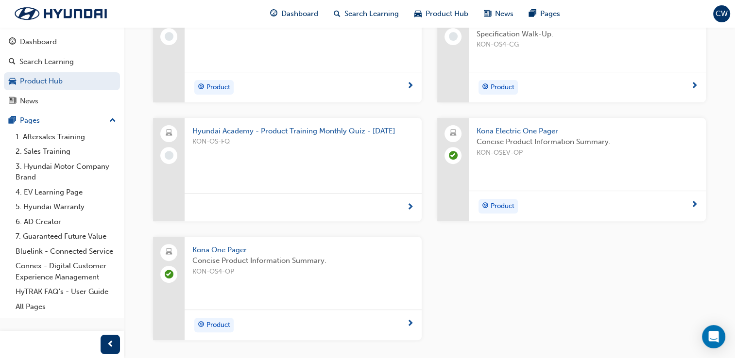
click at [366, 53] on div "KON-OS4-PG" at bounding box center [302, 36] width 221 height 39
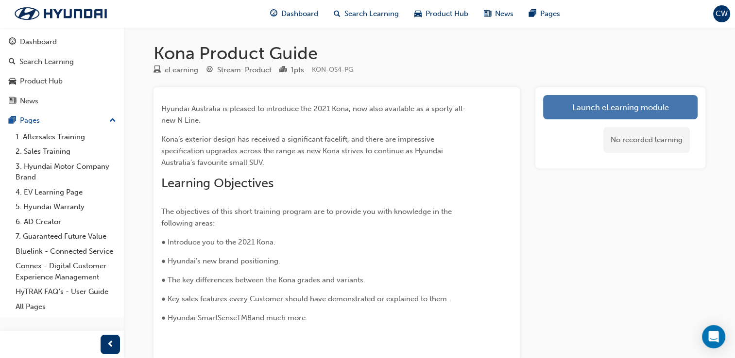
click at [648, 117] on link "Launch eLearning module" at bounding box center [620, 107] width 154 height 24
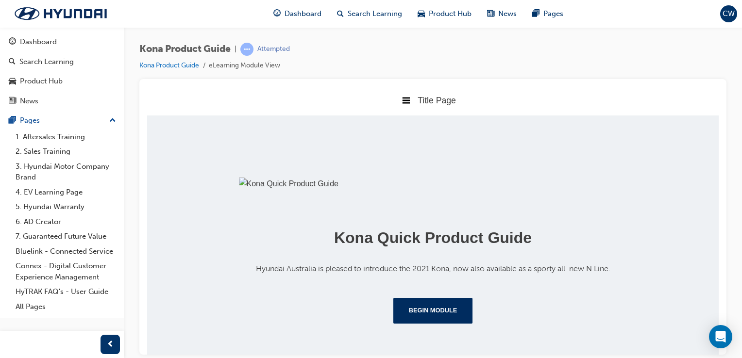
scroll to position [180, 0]
click at [448, 316] on button "Begin Module" at bounding box center [433, 310] width 80 height 25
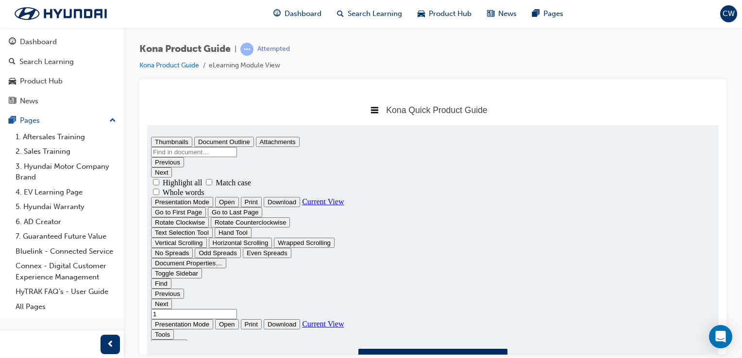
scroll to position [0, 0]
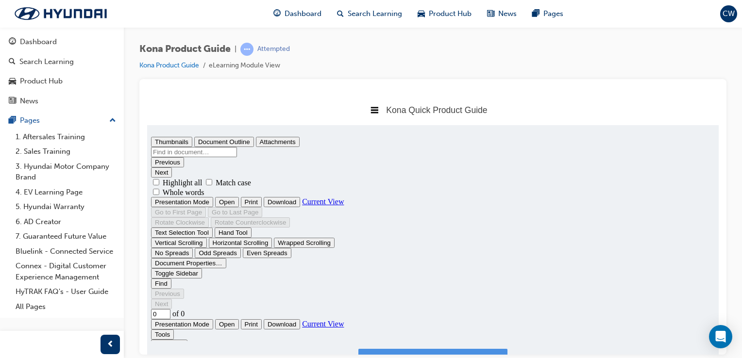
type input "1"
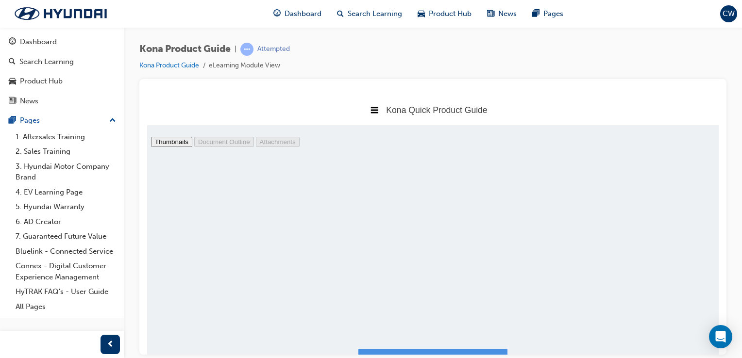
click at [483, 352] on button "I have read this document." at bounding box center [432, 365] width 149 height 33
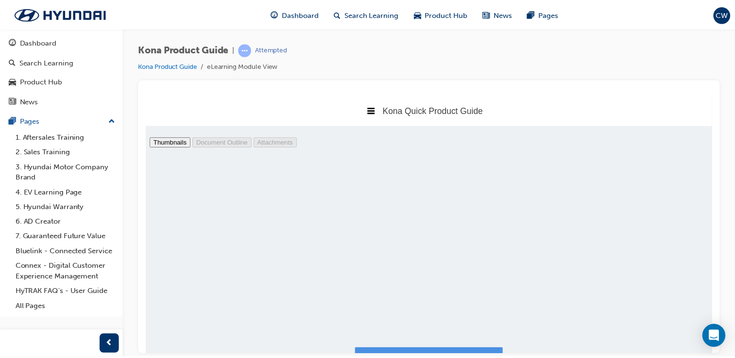
scroll to position [5, 5]
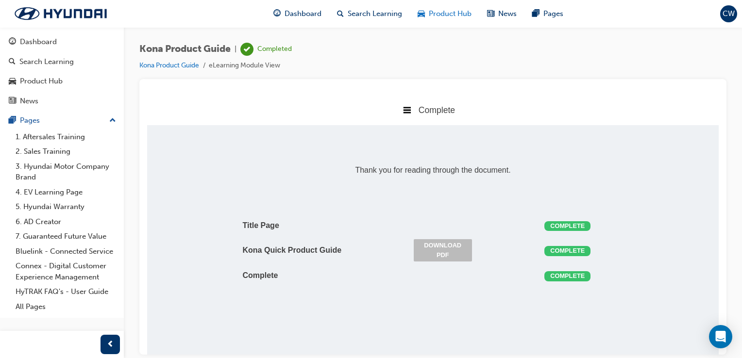
click at [458, 4] on div "Product Hub" at bounding box center [444, 14] width 69 height 20
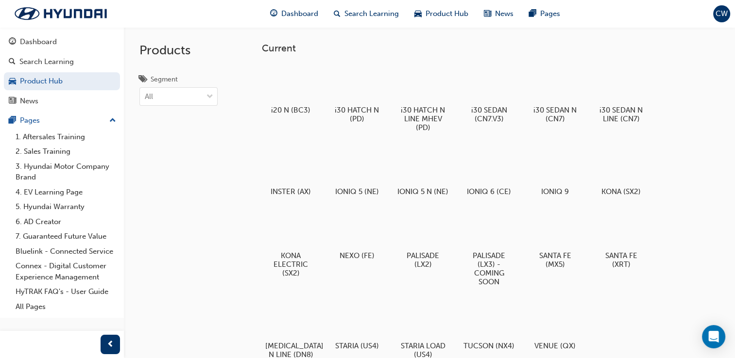
scroll to position [313, 0]
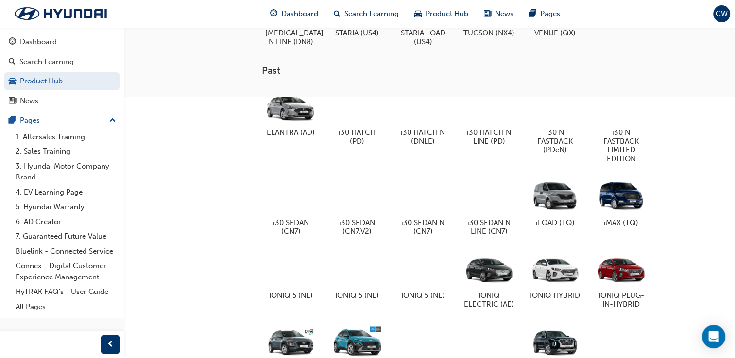
click at [360, 340] on div at bounding box center [357, 341] width 54 height 38
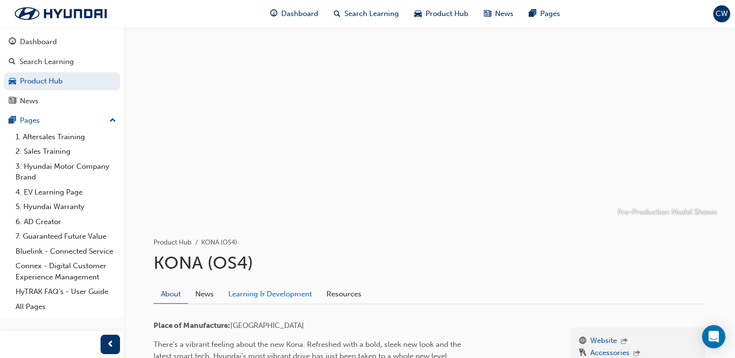
click at [276, 285] on link "Learning & Development" at bounding box center [270, 294] width 98 height 18
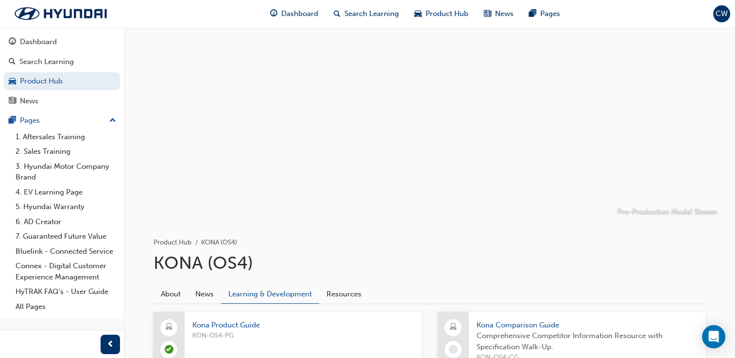
scroll to position [313, 0]
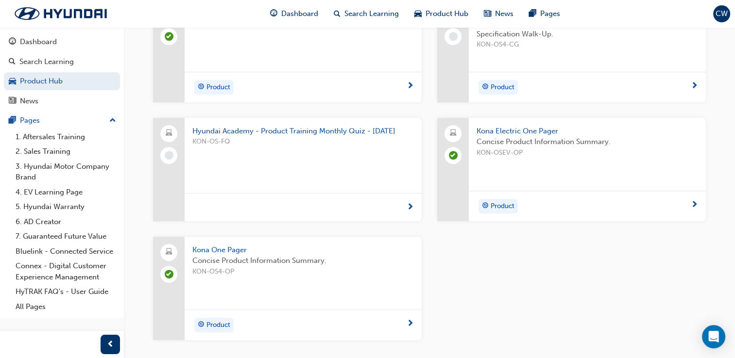
click at [611, 49] on span "KON-OS4-CG" at bounding box center [586, 44] width 221 height 11
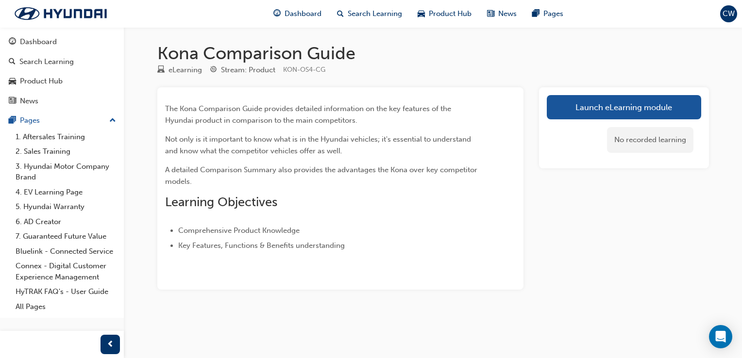
click at [599, 120] on div "No recorded learning" at bounding box center [624, 139] width 154 height 41
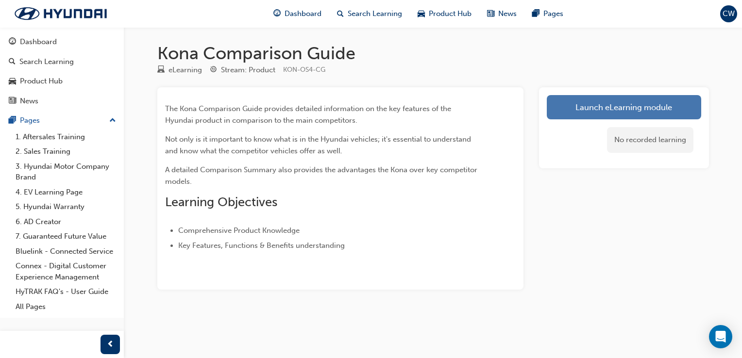
click at [606, 97] on link "Launch eLearning module" at bounding box center [624, 107] width 154 height 24
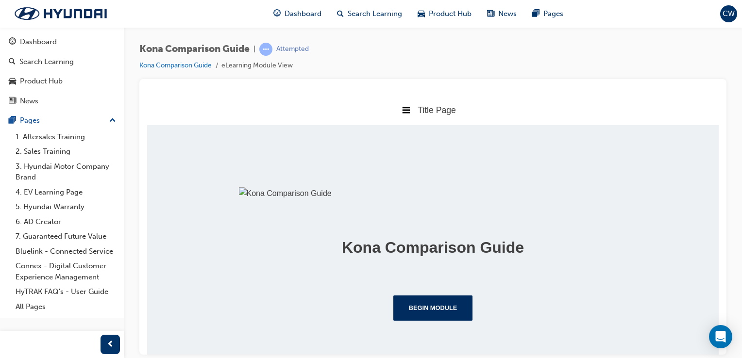
scroll to position [161, 0]
click at [441, 320] on button "Begin Module" at bounding box center [433, 307] width 80 height 25
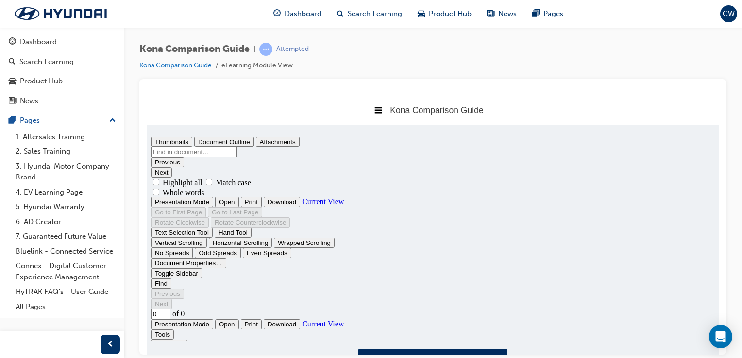
scroll to position [0, 0]
type input "1"
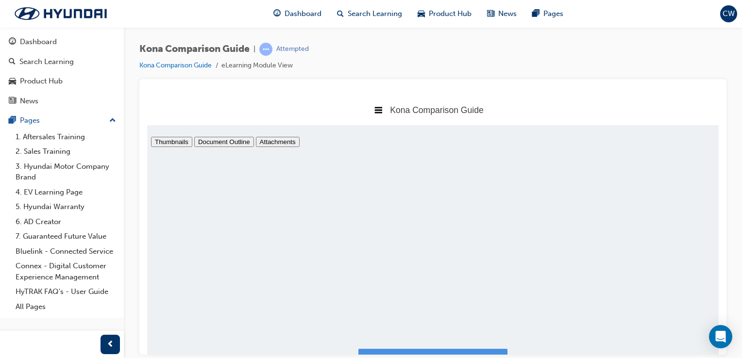
scroll to position [5, 0]
click at [473, 350] on button "I have read this document." at bounding box center [432, 365] width 149 height 33
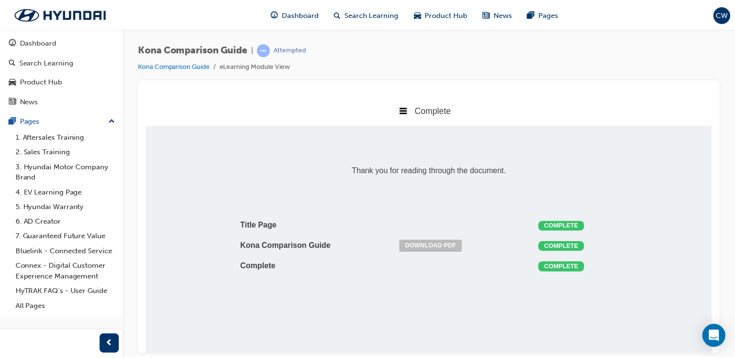
scroll to position [5, 5]
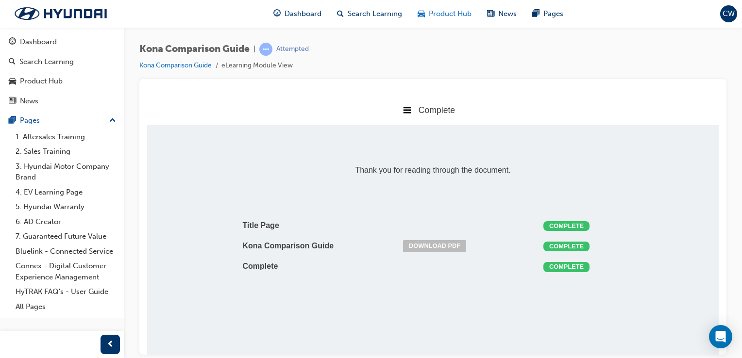
click at [433, 19] on span "Product Hub" at bounding box center [450, 13] width 43 height 11
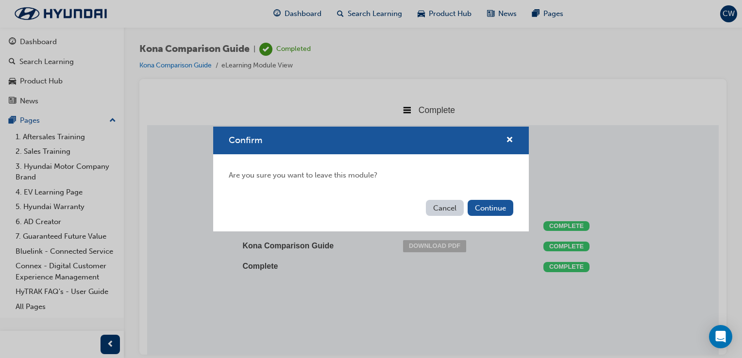
click at [451, 215] on button "Cancel" at bounding box center [445, 208] width 38 height 16
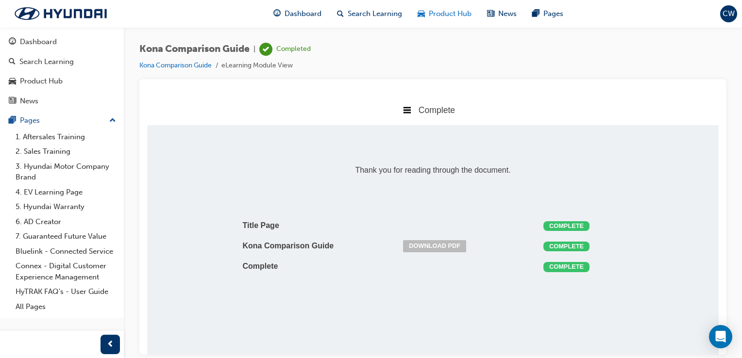
click at [460, 8] on span "Product Hub" at bounding box center [450, 13] width 43 height 11
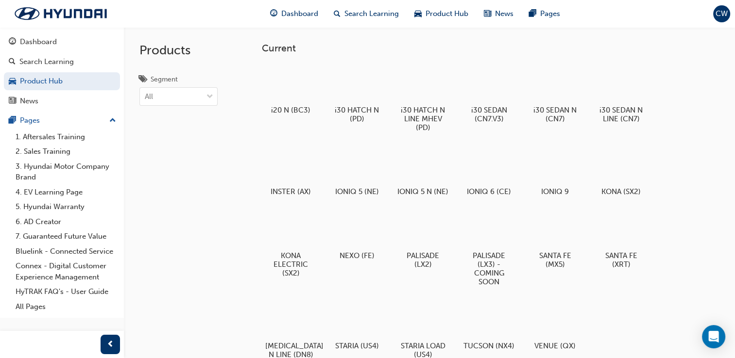
scroll to position [313, 0]
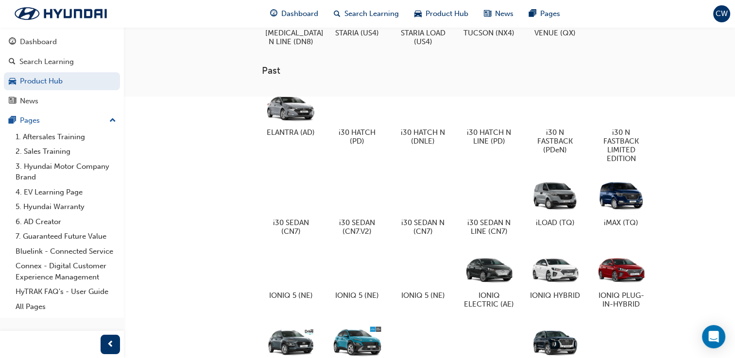
click at [359, 346] on div at bounding box center [357, 341] width 54 height 38
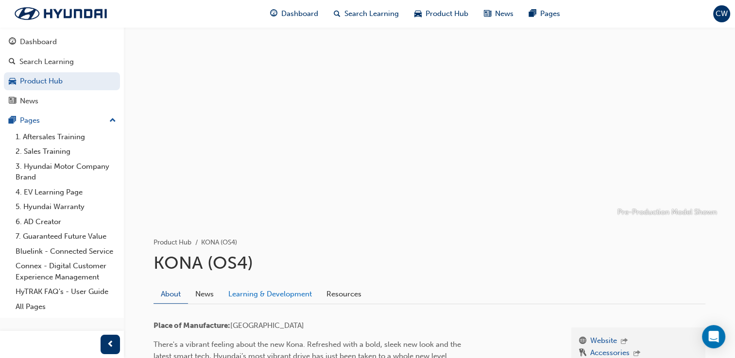
click at [277, 289] on link "Learning & Development" at bounding box center [270, 294] width 98 height 18
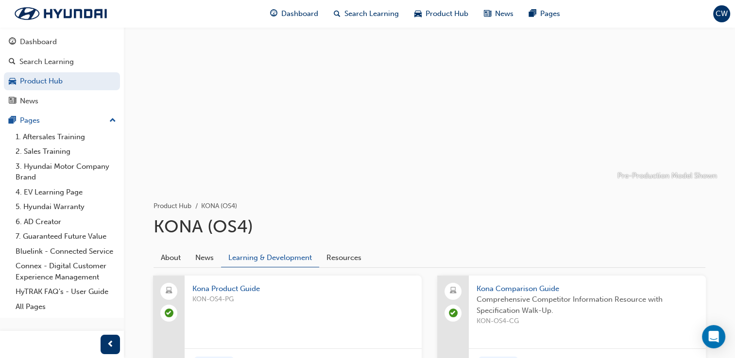
scroll to position [3, 0]
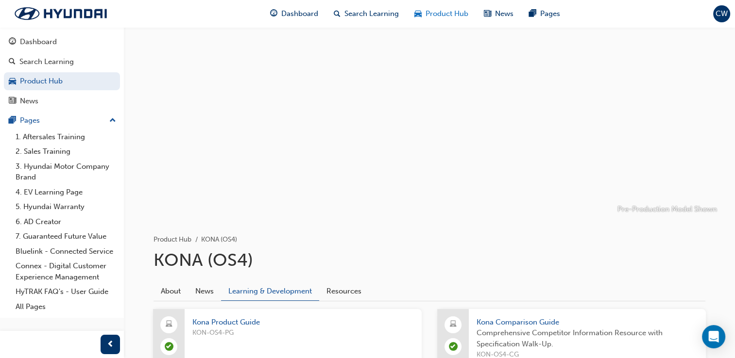
click at [441, 22] on div "Product Hub" at bounding box center [440, 14] width 69 height 20
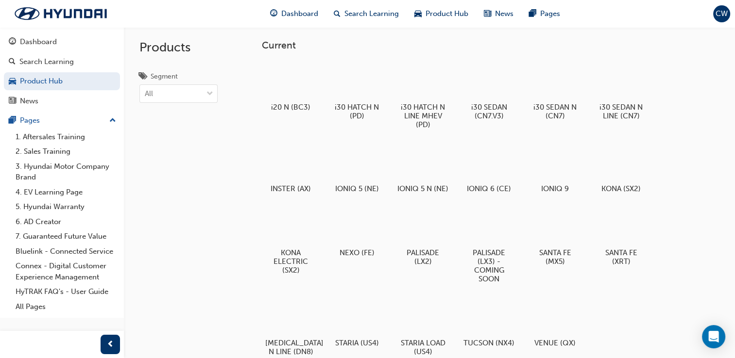
scroll to position [317, 0]
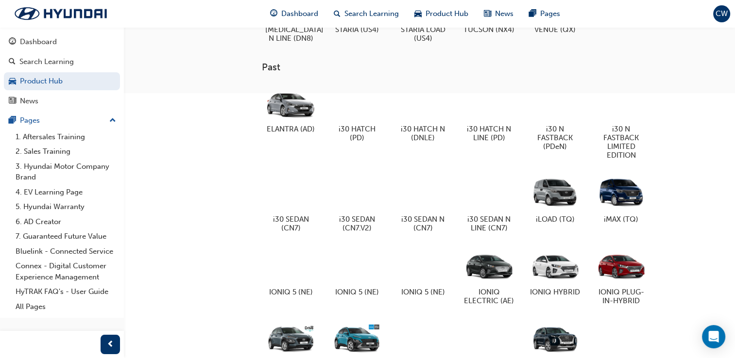
click at [431, 336] on div at bounding box center [423, 338] width 54 height 39
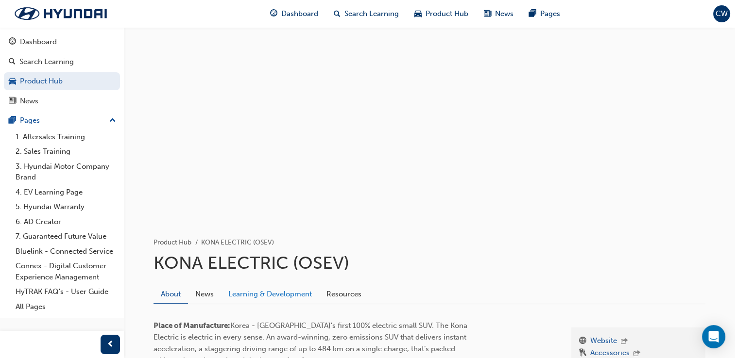
click at [286, 302] on link "Learning & Development" at bounding box center [270, 294] width 98 height 18
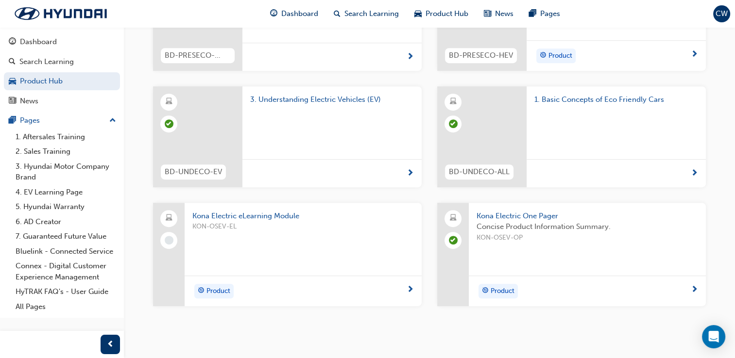
scroll to position [493, 0]
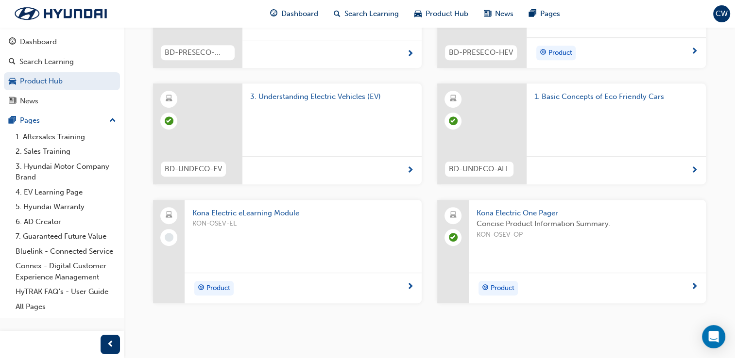
click at [293, 201] on div "Kona Electric eLearning Module KON-OSEV-EL" at bounding box center [303, 236] width 237 height 73
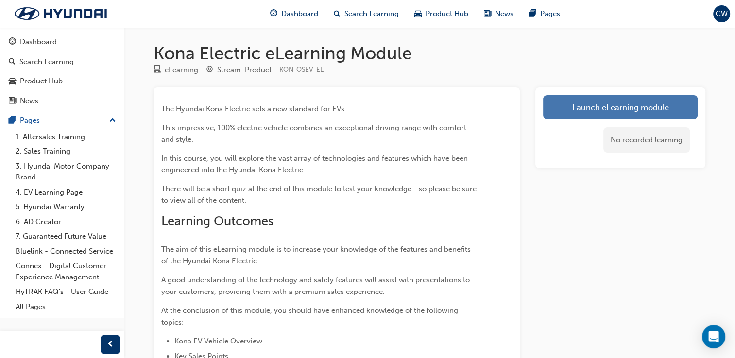
click at [601, 109] on link "Launch eLearning module" at bounding box center [620, 107] width 154 height 24
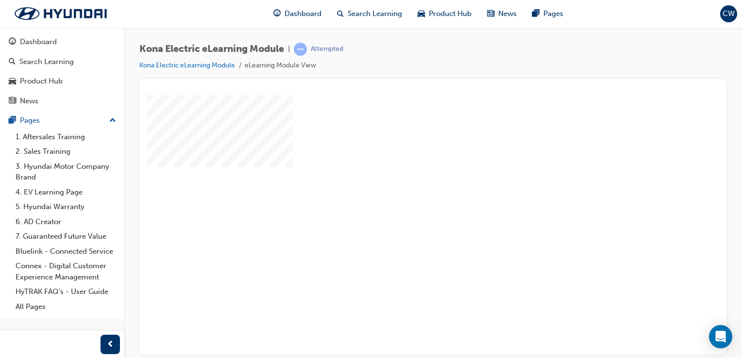
click at [405, 197] on div "play" at bounding box center [405, 197] width 0 height 0
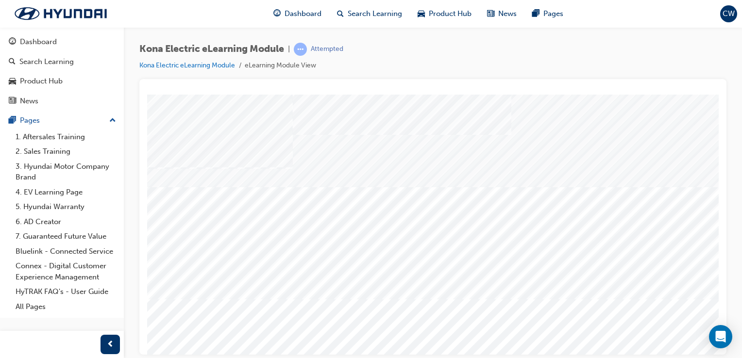
scroll to position [111, 0]
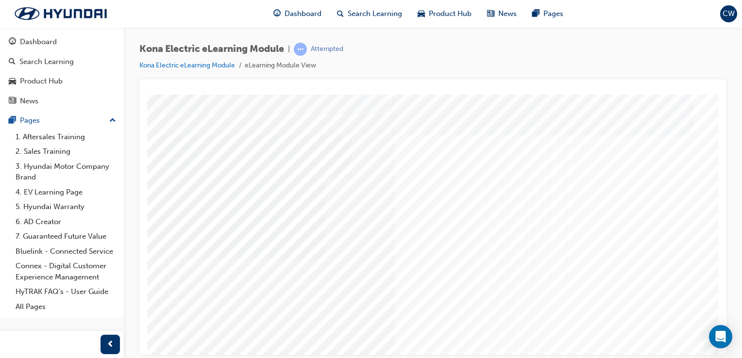
scroll to position [111, 96]
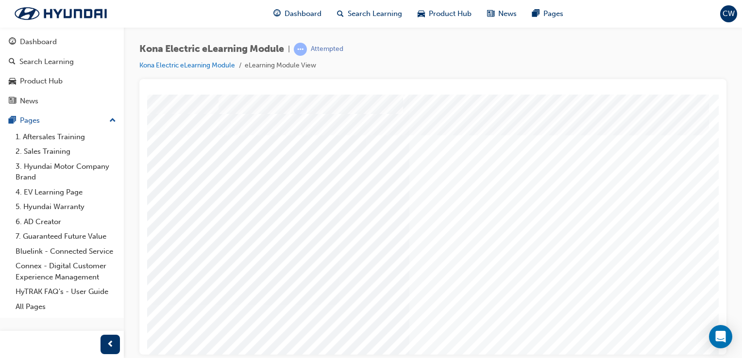
scroll to position [0, 96]
click at [681, 354] on div "Kona Electric eLearning Module | Attempted Kona Electric eLearning Module eLear…" at bounding box center [371, 179] width 742 height 358
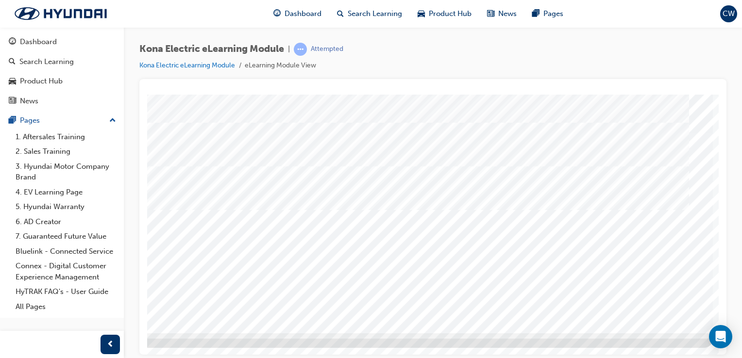
scroll to position [0, 0]
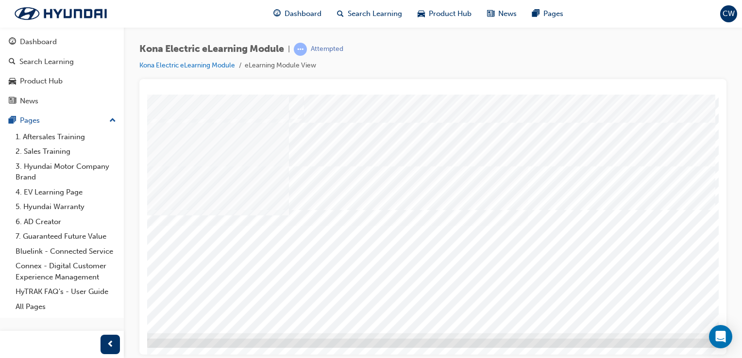
scroll to position [111, 96]
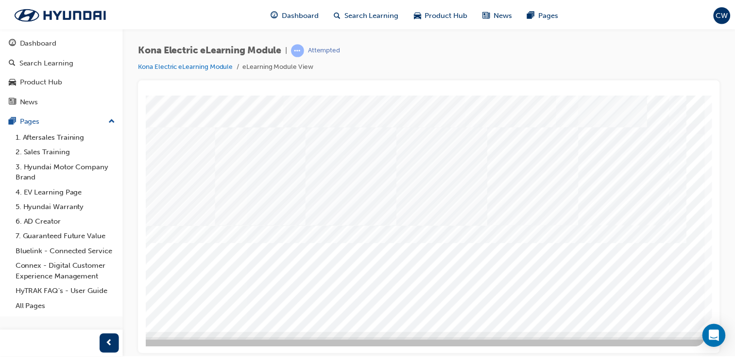
scroll to position [0, 0]
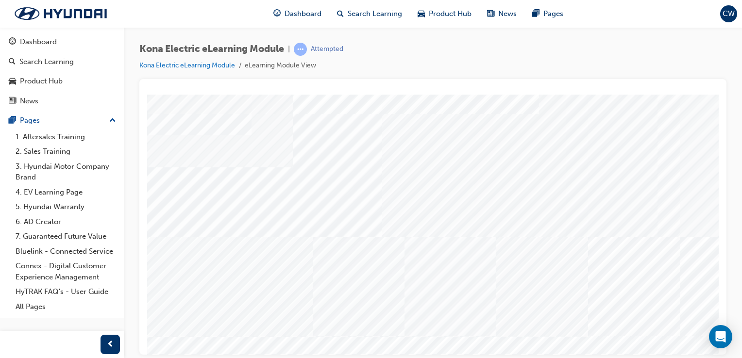
click at [449, 21] on div "Product Hub" at bounding box center [444, 14] width 69 height 20
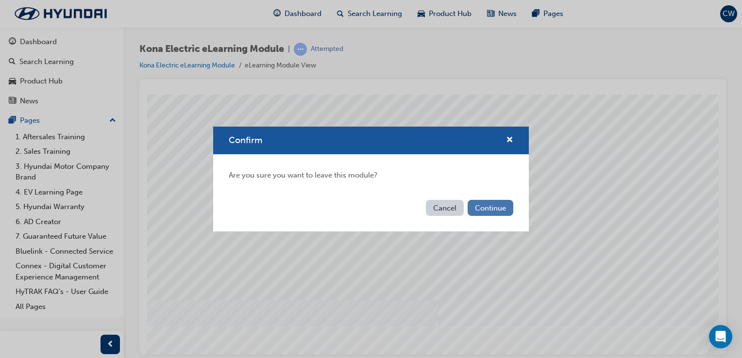
click at [489, 205] on button "Continue" at bounding box center [491, 208] width 46 height 16
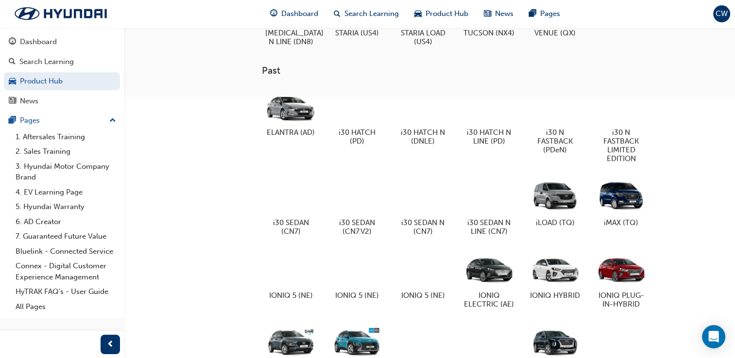
scroll to position [550, 0]
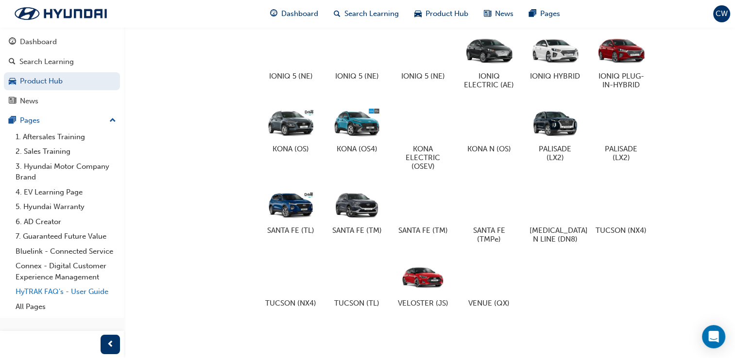
click at [71, 290] on link "HyTRAK FAQ's - User Guide" at bounding box center [66, 292] width 108 height 15
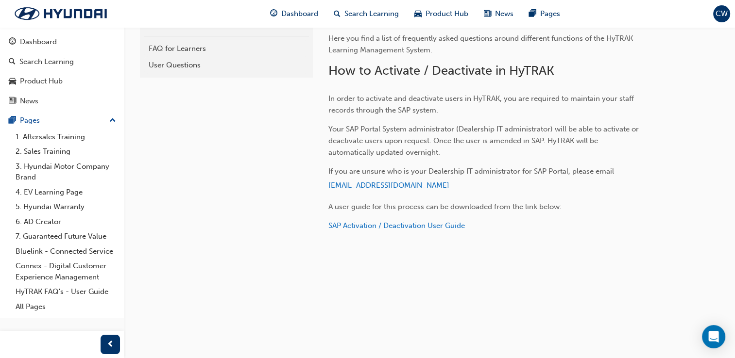
scroll to position [467, 0]
click at [67, 40] on div "Dashboard" at bounding box center [62, 42] width 106 height 12
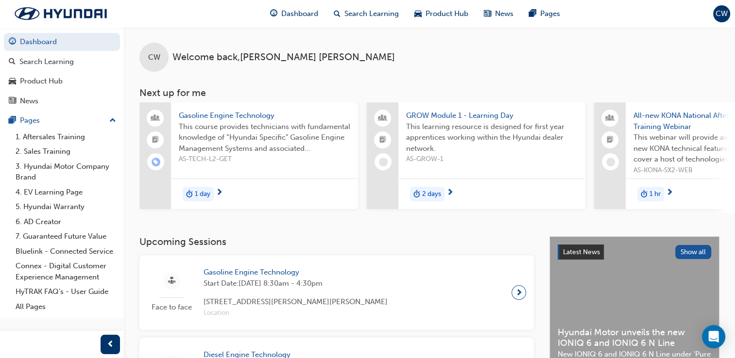
click at [502, 213] on div "Gasoline Engine Technology This course provides technicians with fundamental kn…" at bounding box center [436, 157] width 595 height 111
click at [543, 210] on div "GROW Module 1 - Learning Day This learning resource is designed for first year …" at bounding box center [476, 157] width 219 height 111
click at [561, 217] on div "CW Welcome back , [PERSON_NAME] Next up for me Gasoline Engine Technology This …" at bounding box center [429, 131] width 611 height 209
click at [664, 218] on div "CW Welcome back , [PERSON_NAME] Next up for me Gasoline Engine Technology This …" at bounding box center [429, 131] width 611 height 209
drag, startPoint x: 664, startPoint y: 218, endPoint x: 741, endPoint y: 206, distance: 78.6
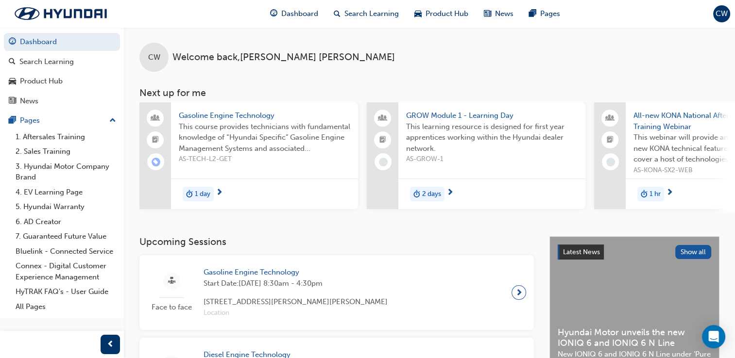
click at [735, 206] on html "Your version of Internet Explorer is outdated and not supported. Please upgrade…" at bounding box center [367, 179] width 735 height 358
click at [519, 51] on div "CW Welcome back , [PERSON_NAME]" at bounding box center [429, 49] width 611 height 45
